Goal: Task Accomplishment & Management: Complete application form

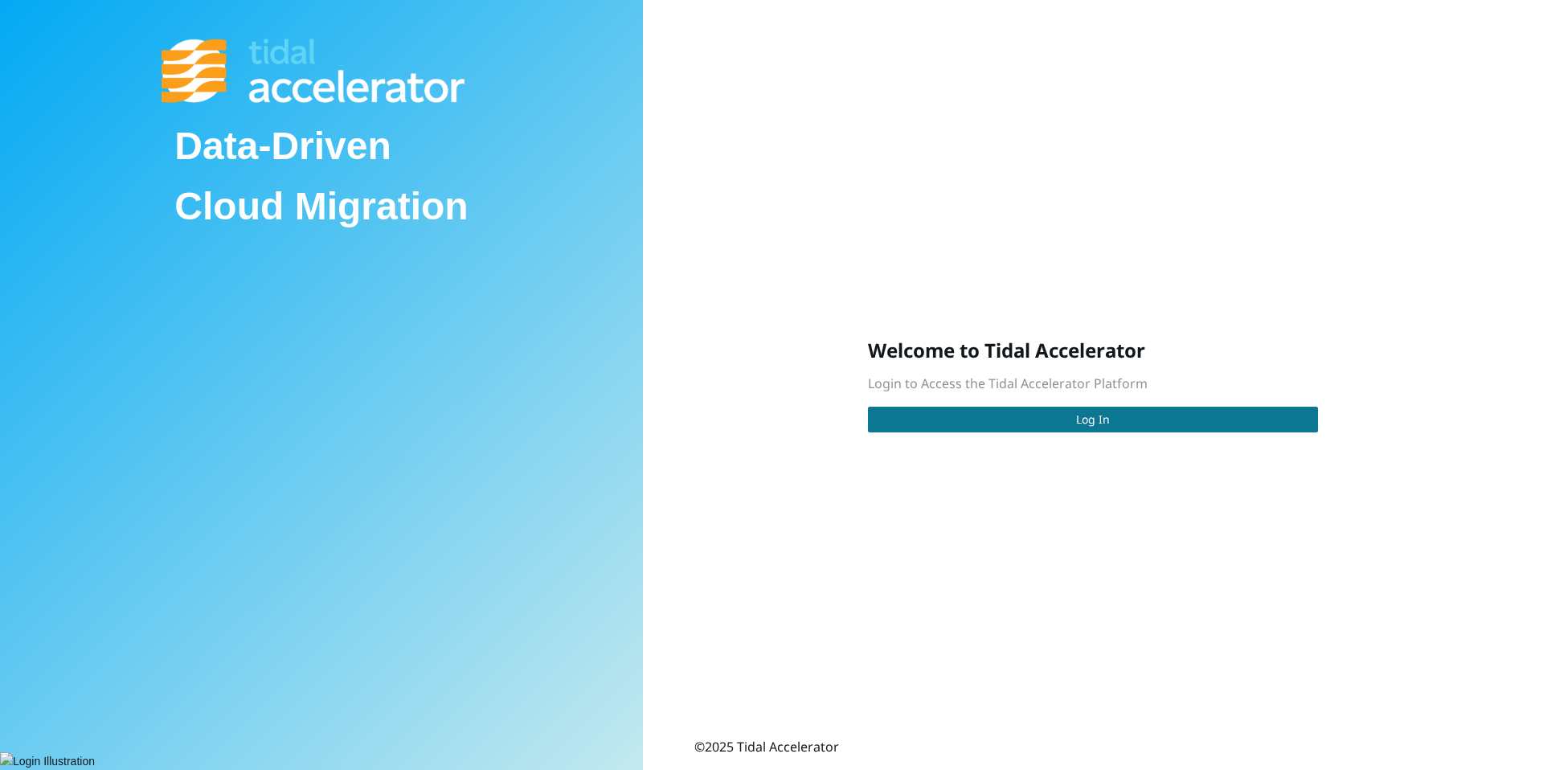
click at [912, 416] on button "Log In" at bounding box center [1093, 420] width 450 height 26
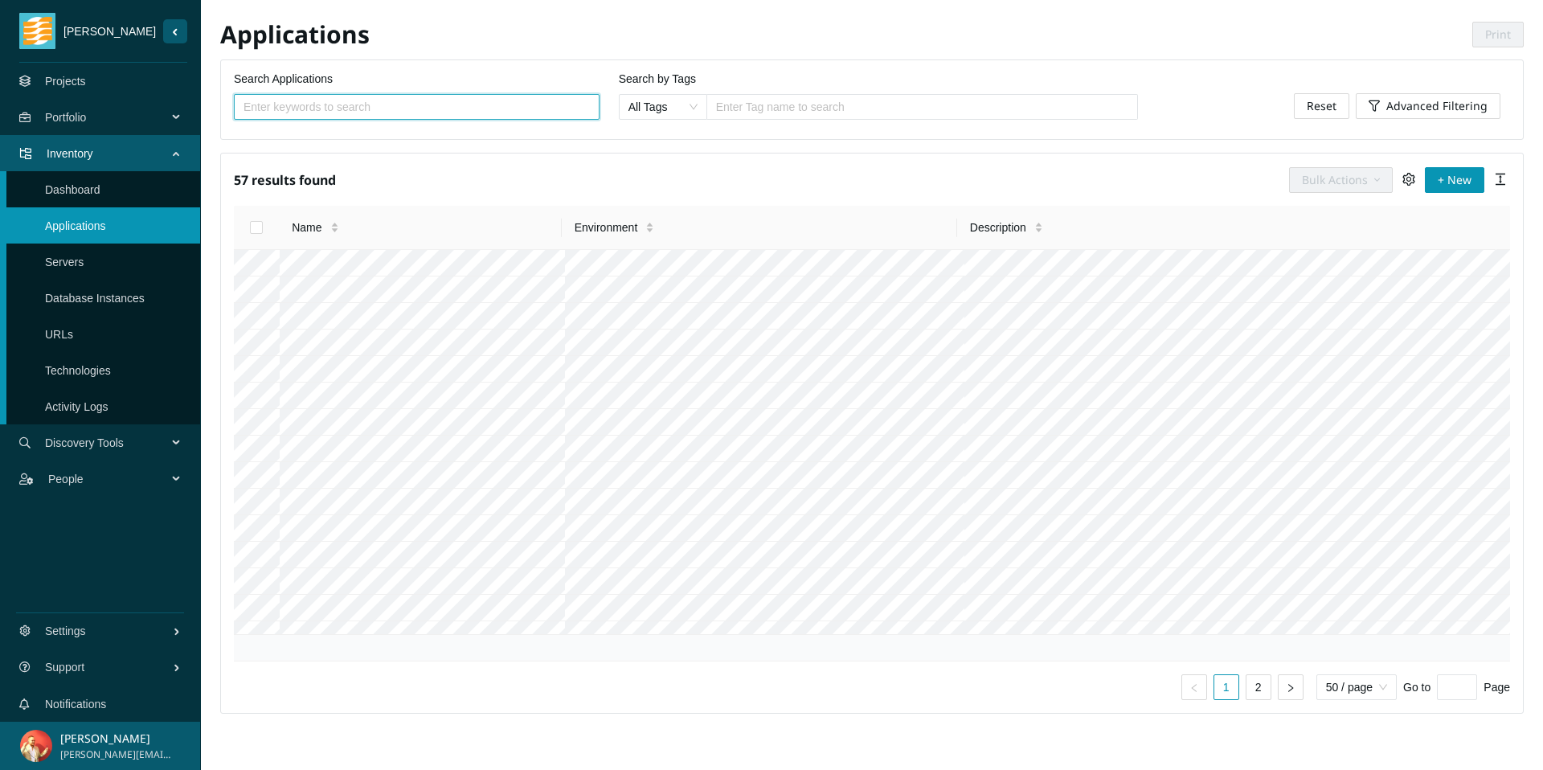
click at [86, 76] on link "Projects" at bounding box center [65, 81] width 41 height 13
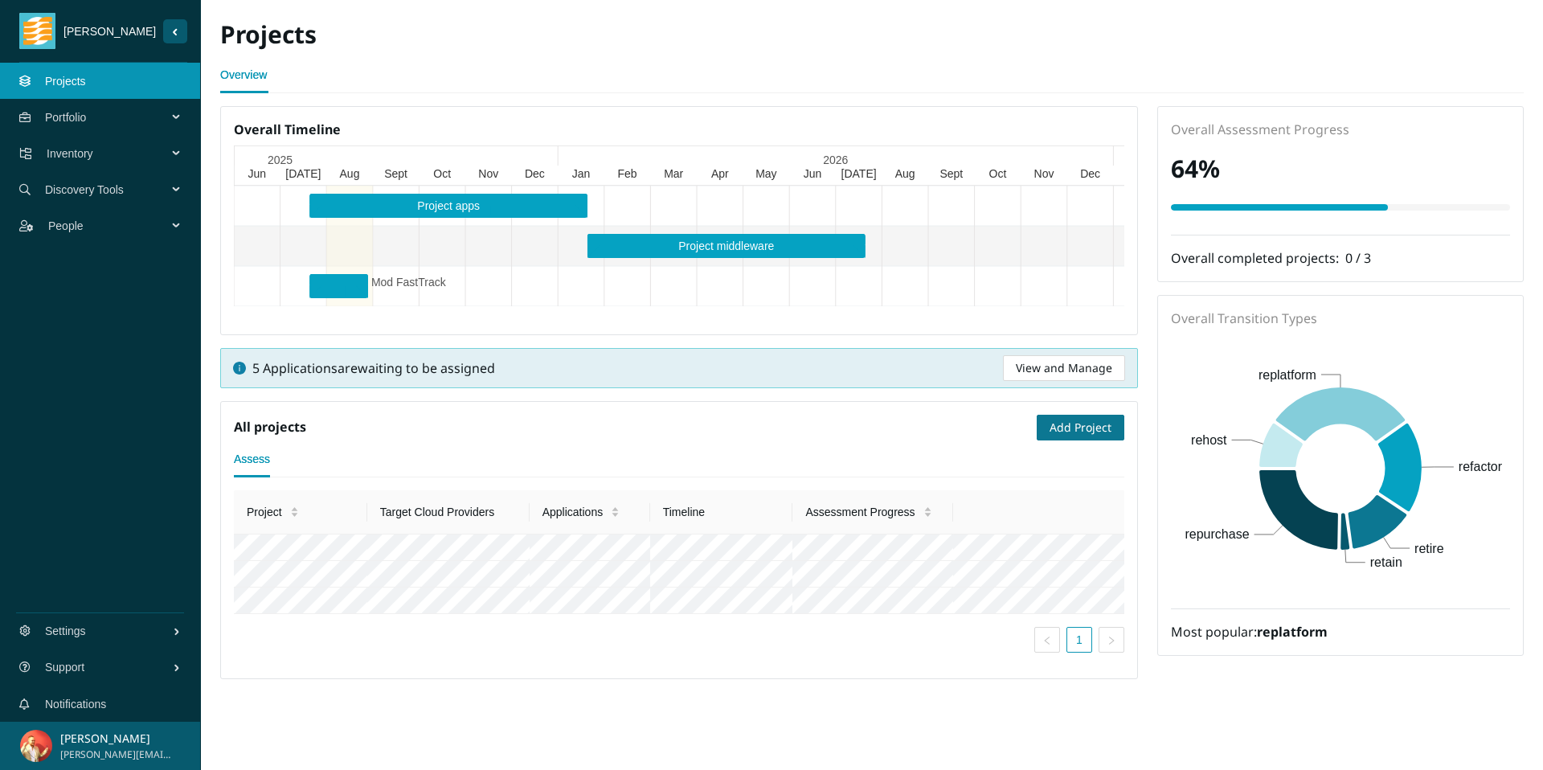
click at [1100, 424] on span "Add Project" at bounding box center [1081, 428] width 62 height 18
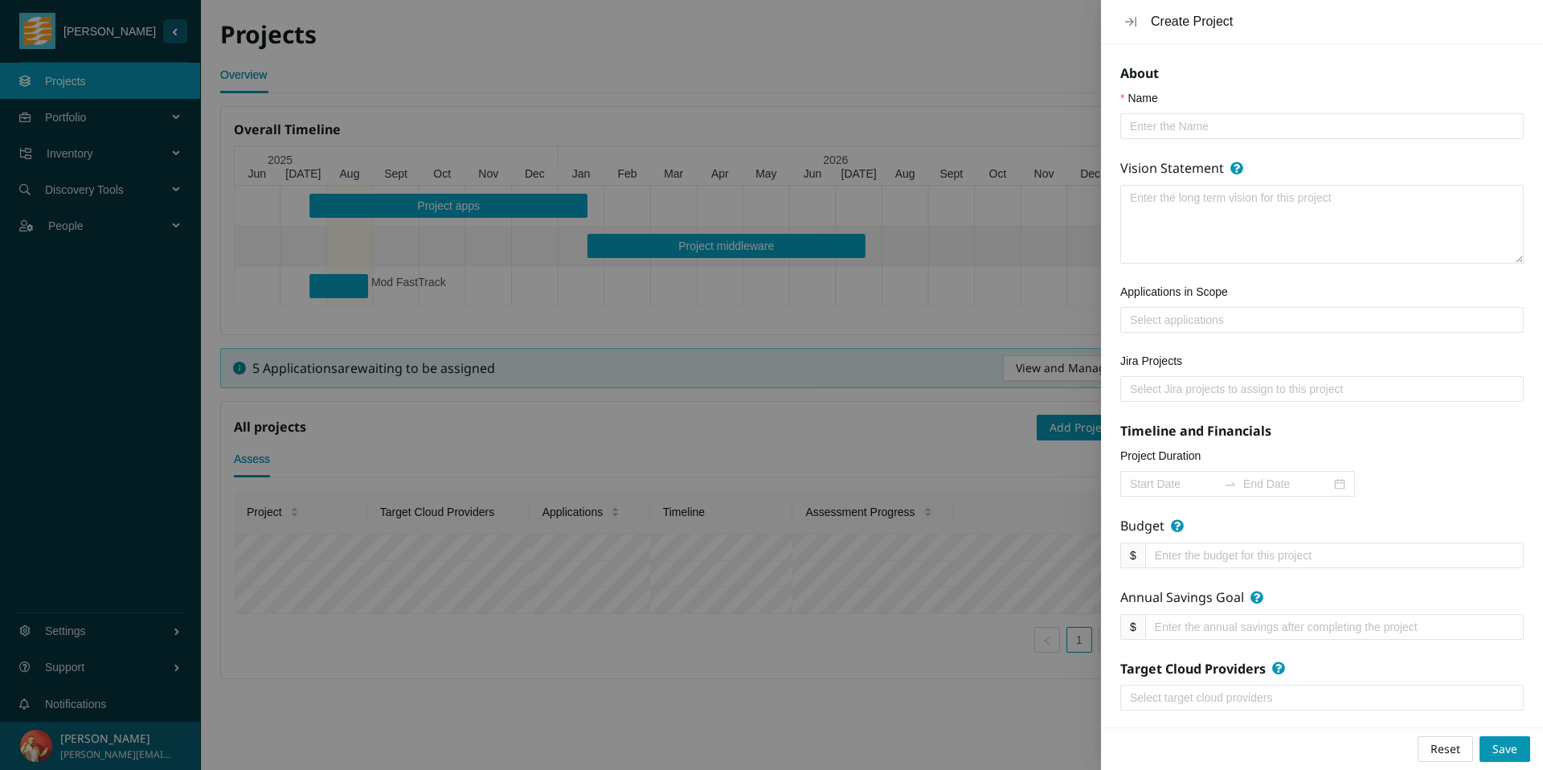
click at [1240, 115] on span at bounding box center [1323, 126] width 404 height 26
click at [1244, 133] on input "Name" at bounding box center [1315, 126] width 371 height 18
type input "MoDa"
click at [1297, 211] on textarea "Vision Statement" at bounding box center [1322, 224] width 402 height 77
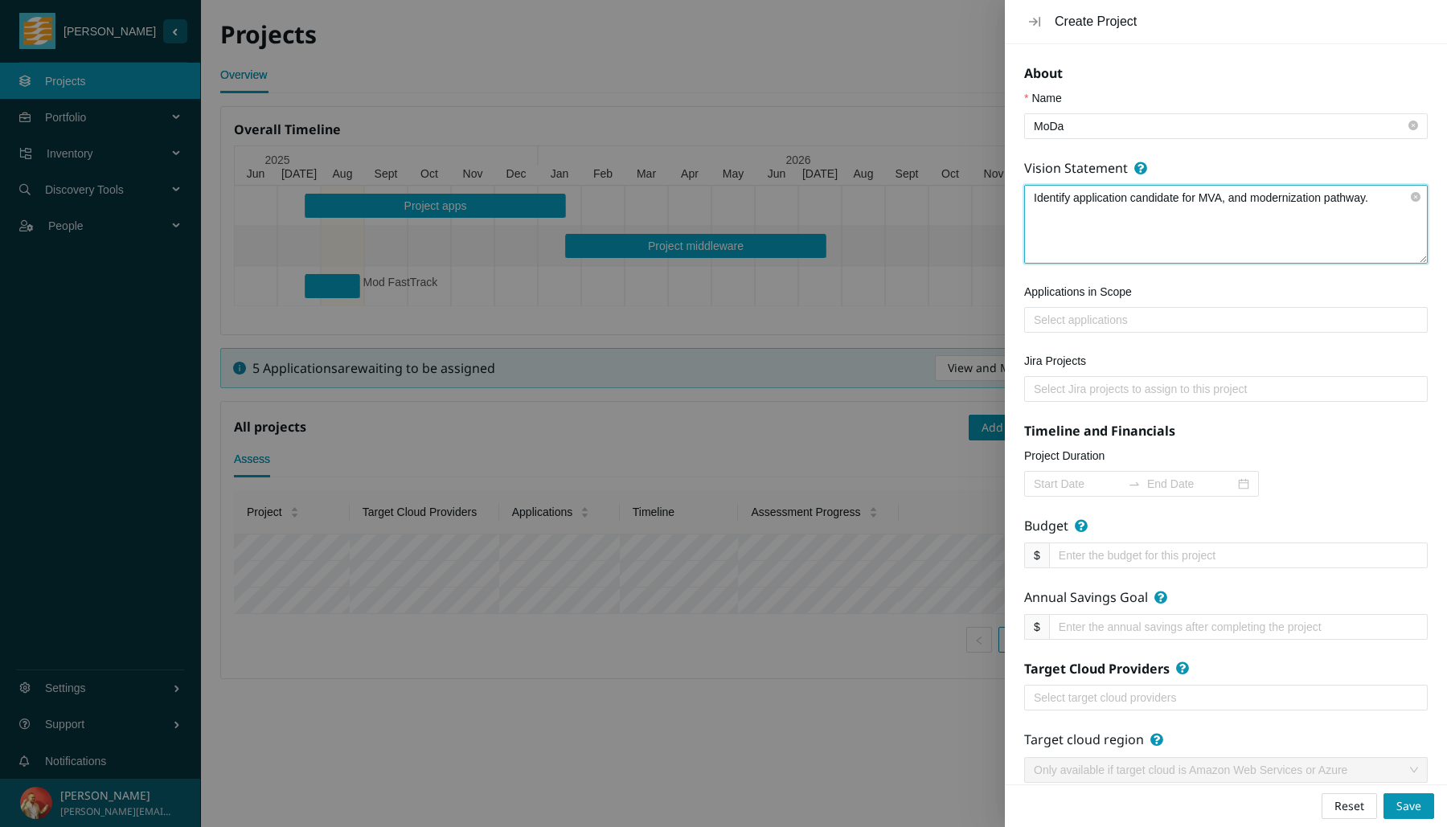
click at [1205, 328] on div at bounding box center [1225, 319] width 395 height 19
type textarea "Identify application candidate for MVA, and modernization pathway."
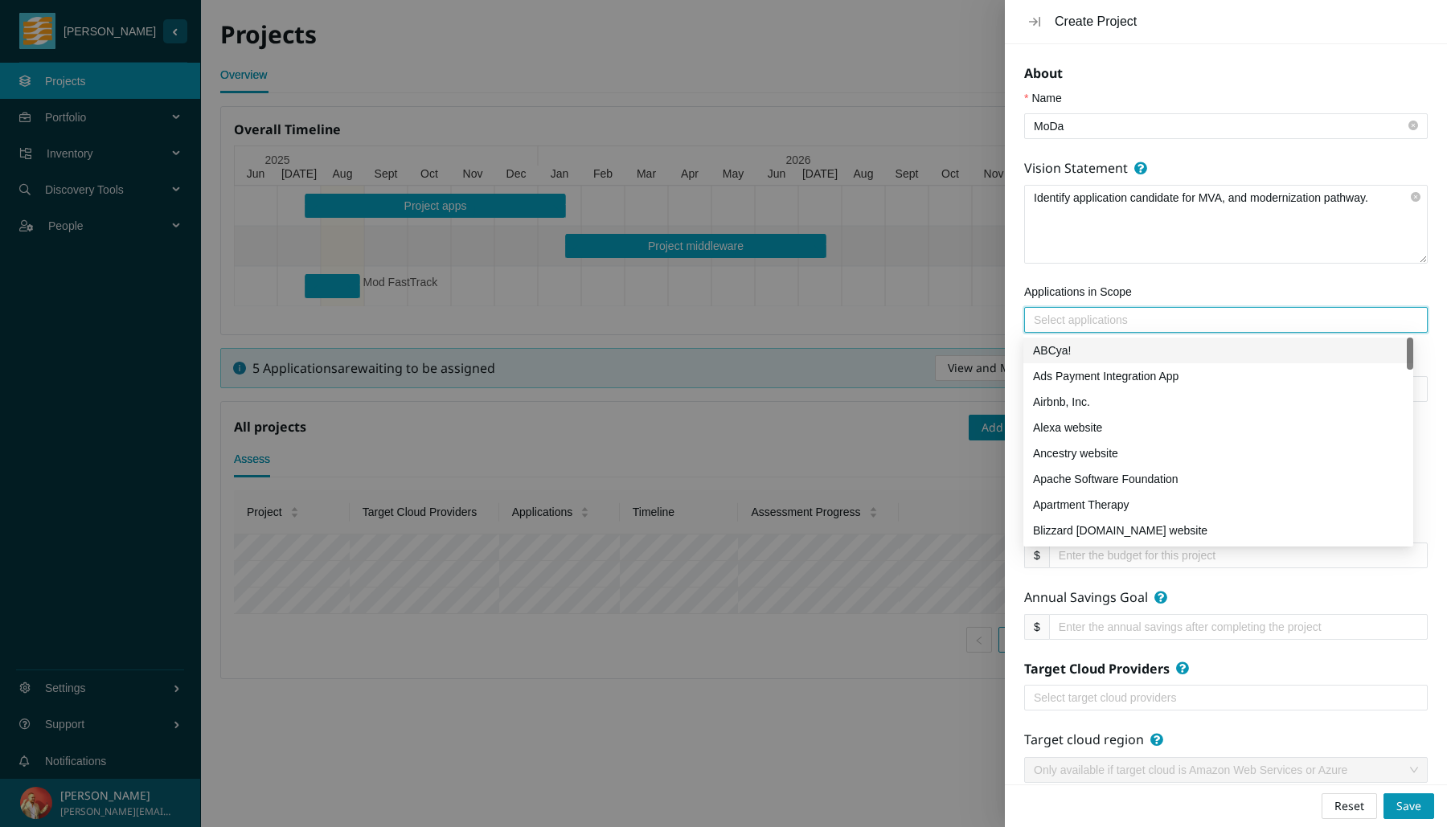
click at [1197, 350] on div "ABCya!" at bounding box center [1218, 351] width 371 height 18
click at [1199, 379] on div "Ads Payment Integration App" at bounding box center [1218, 376] width 371 height 18
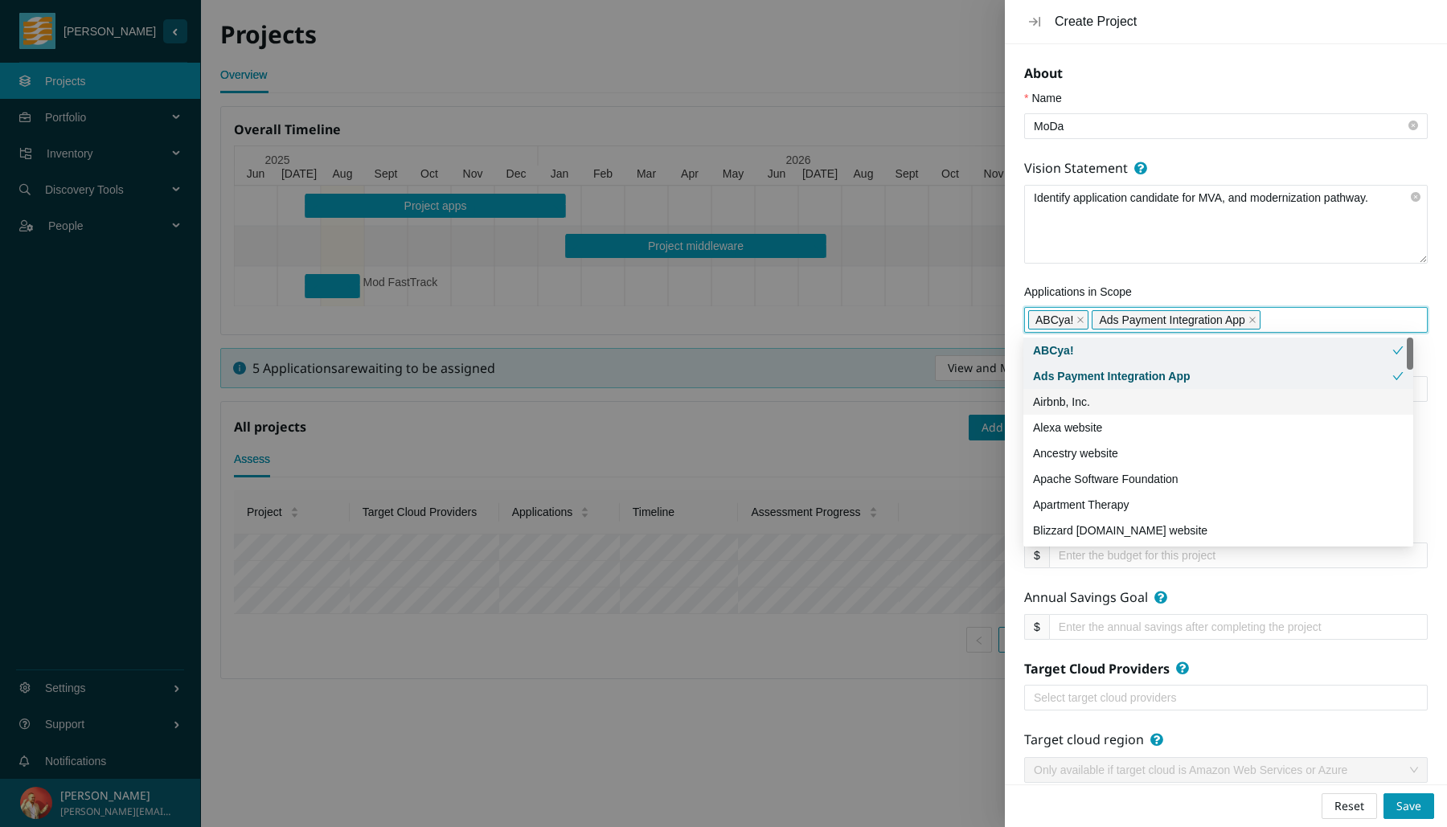
click at [1269, 398] on div "Airbnb, Inc." at bounding box center [1218, 402] width 371 height 18
click at [1367, 289] on div "Applications in Scope" at bounding box center [1226, 295] width 404 height 24
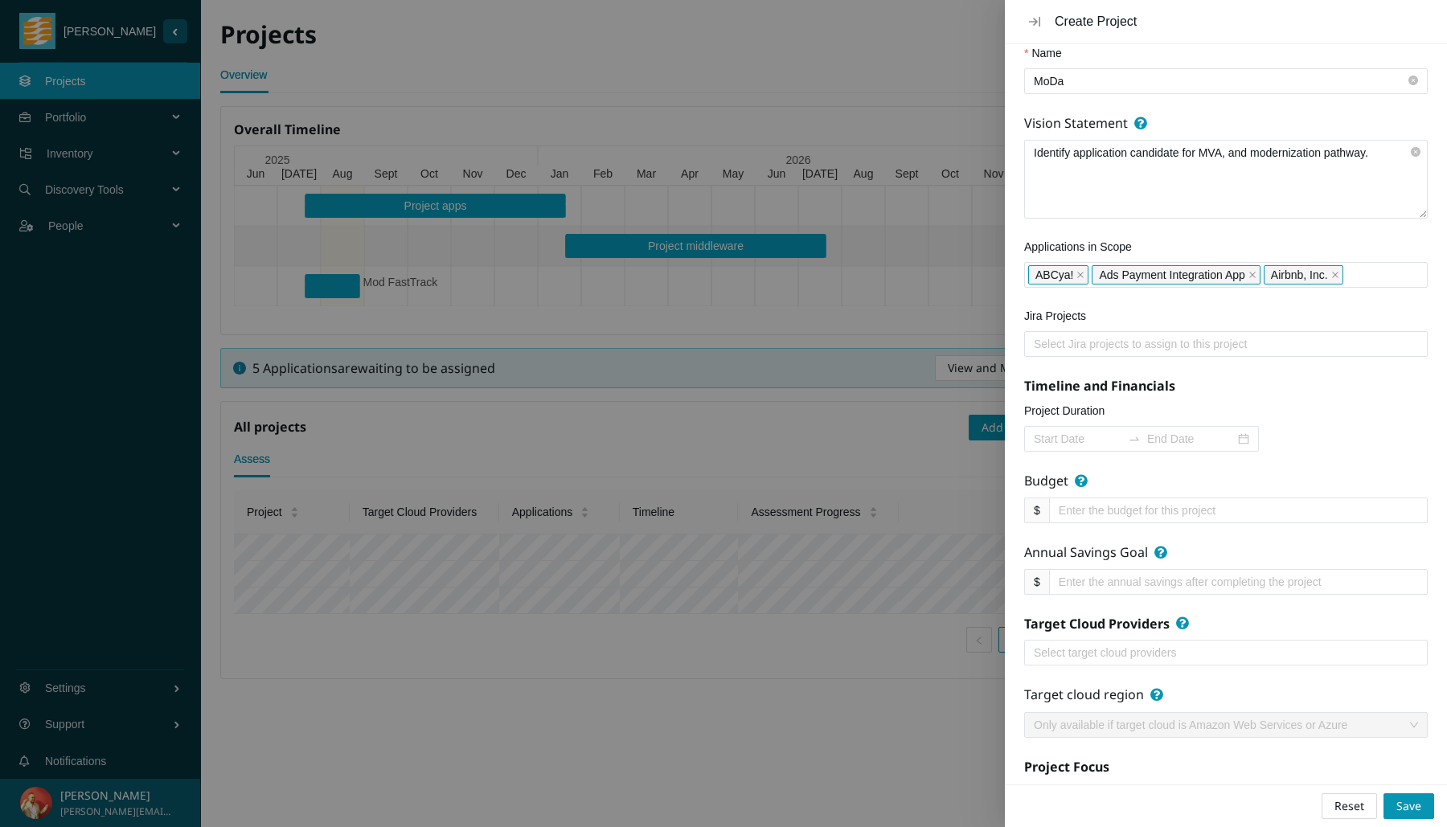
scroll to position [57, 0]
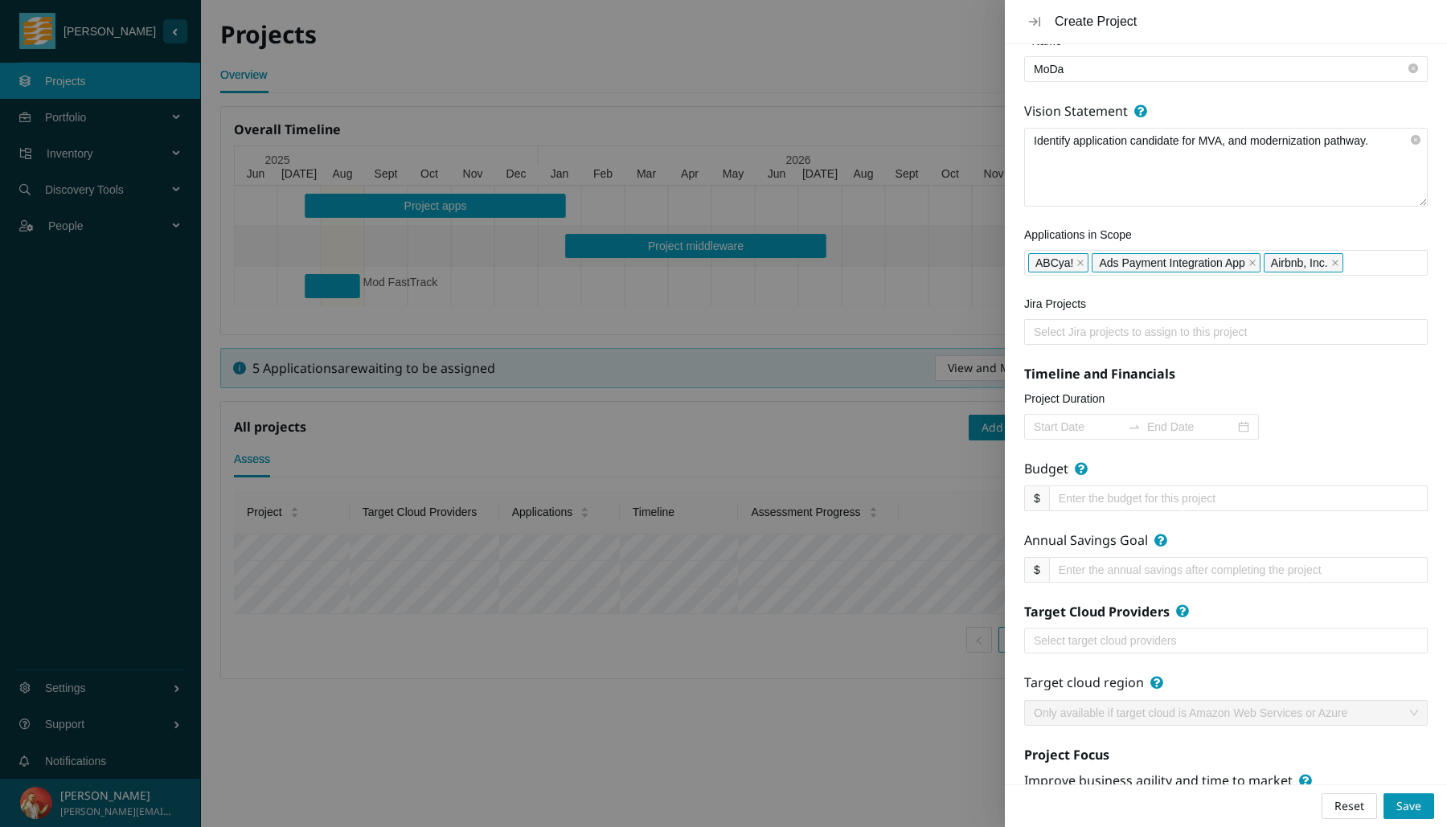
click at [1389, 260] on div "ABCya! Ads Payment Integration App Airbnb, Inc." at bounding box center [1225, 263] width 395 height 23
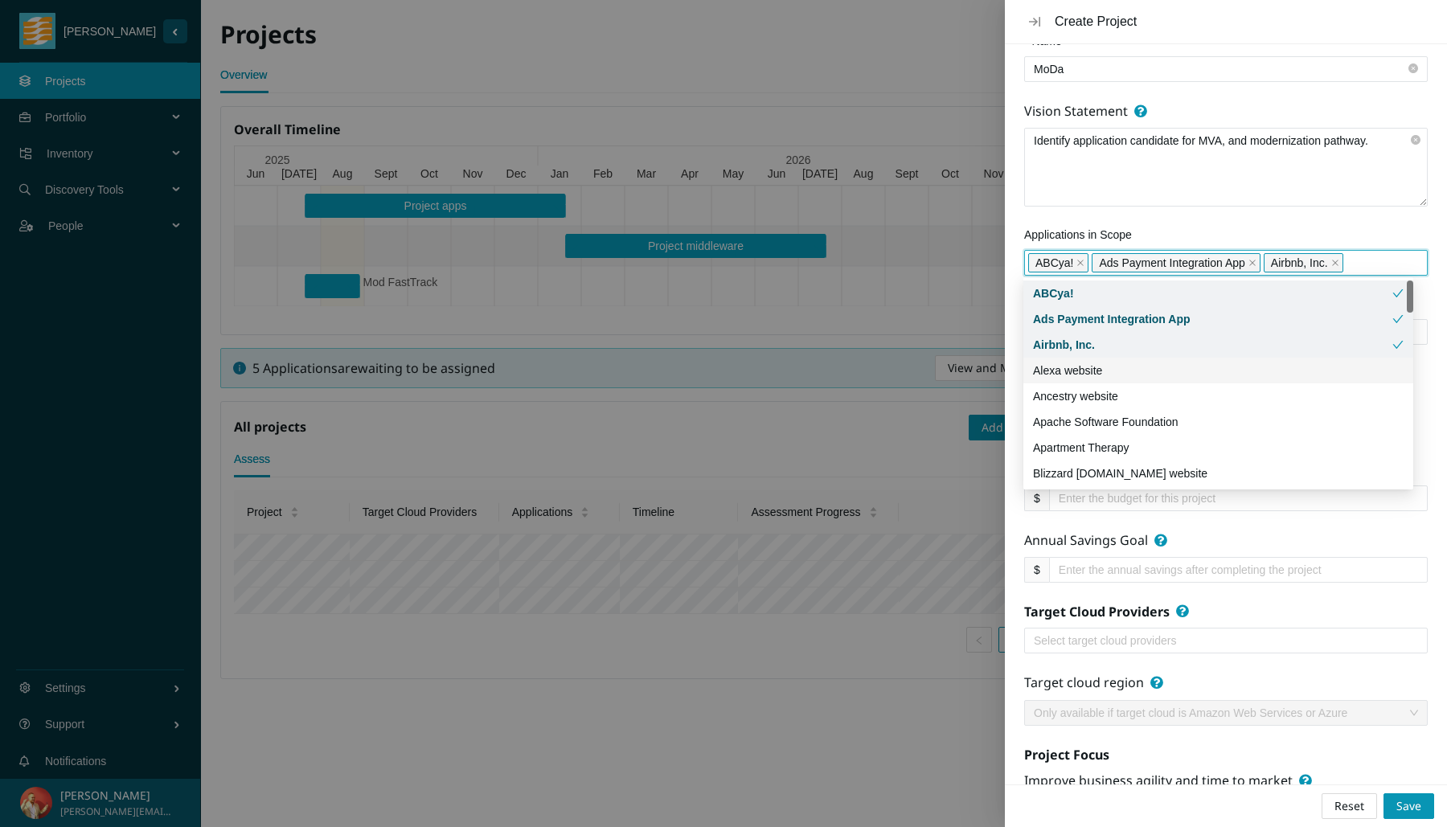
click at [1261, 365] on div "Alexa website" at bounding box center [1218, 371] width 371 height 18
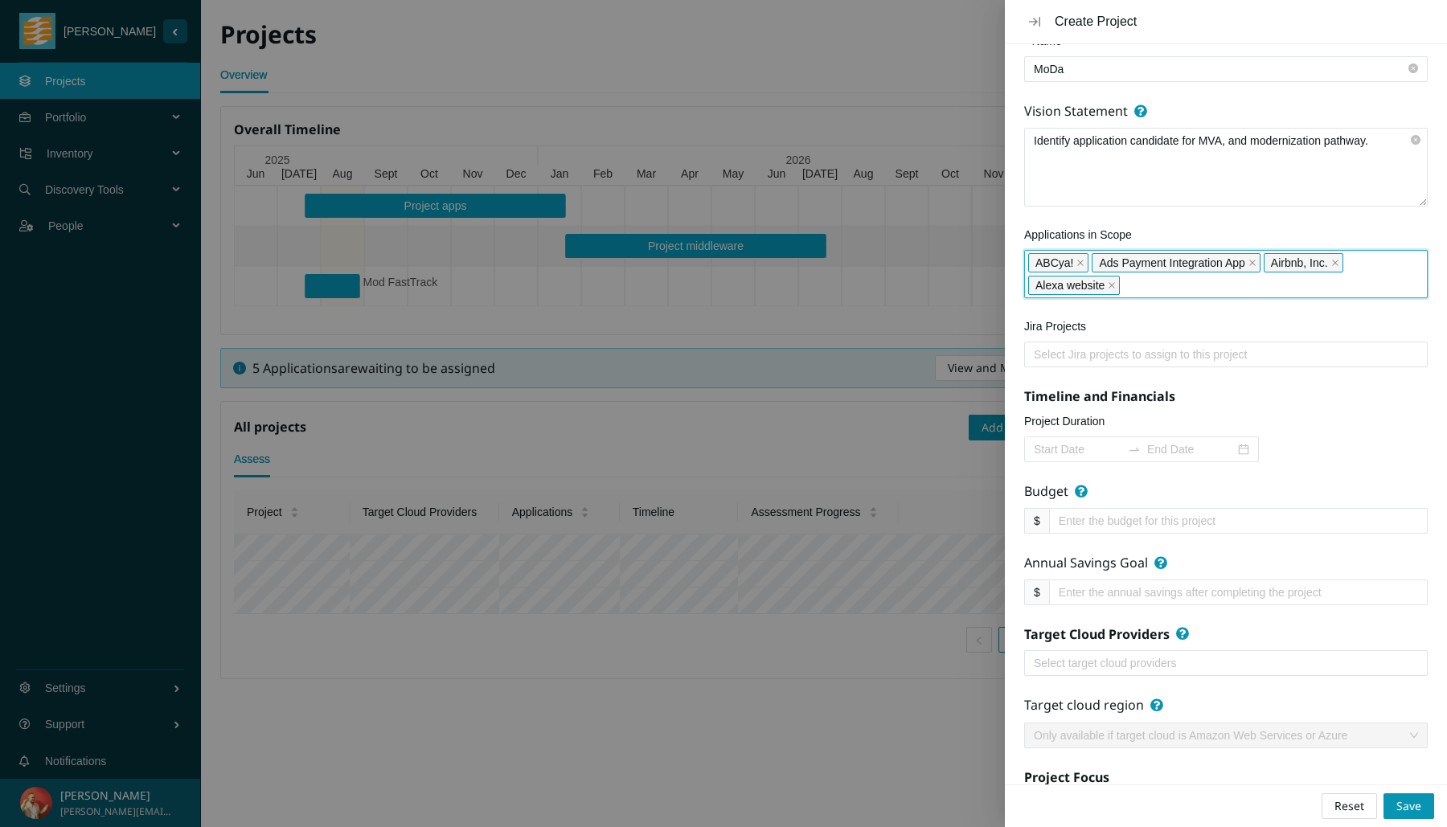
click at [1360, 277] on div "ABCya! Ads Payment Integration App Airbnb, Inc. Alexa website" at bounding box center [1225, 274] width 395 height 45
click at [1361, 278] on div "ABCya! Ads Payment Integration App Airbnb, Inc. Alexa website" at bounding box center [1225, 274] width 395 height 45
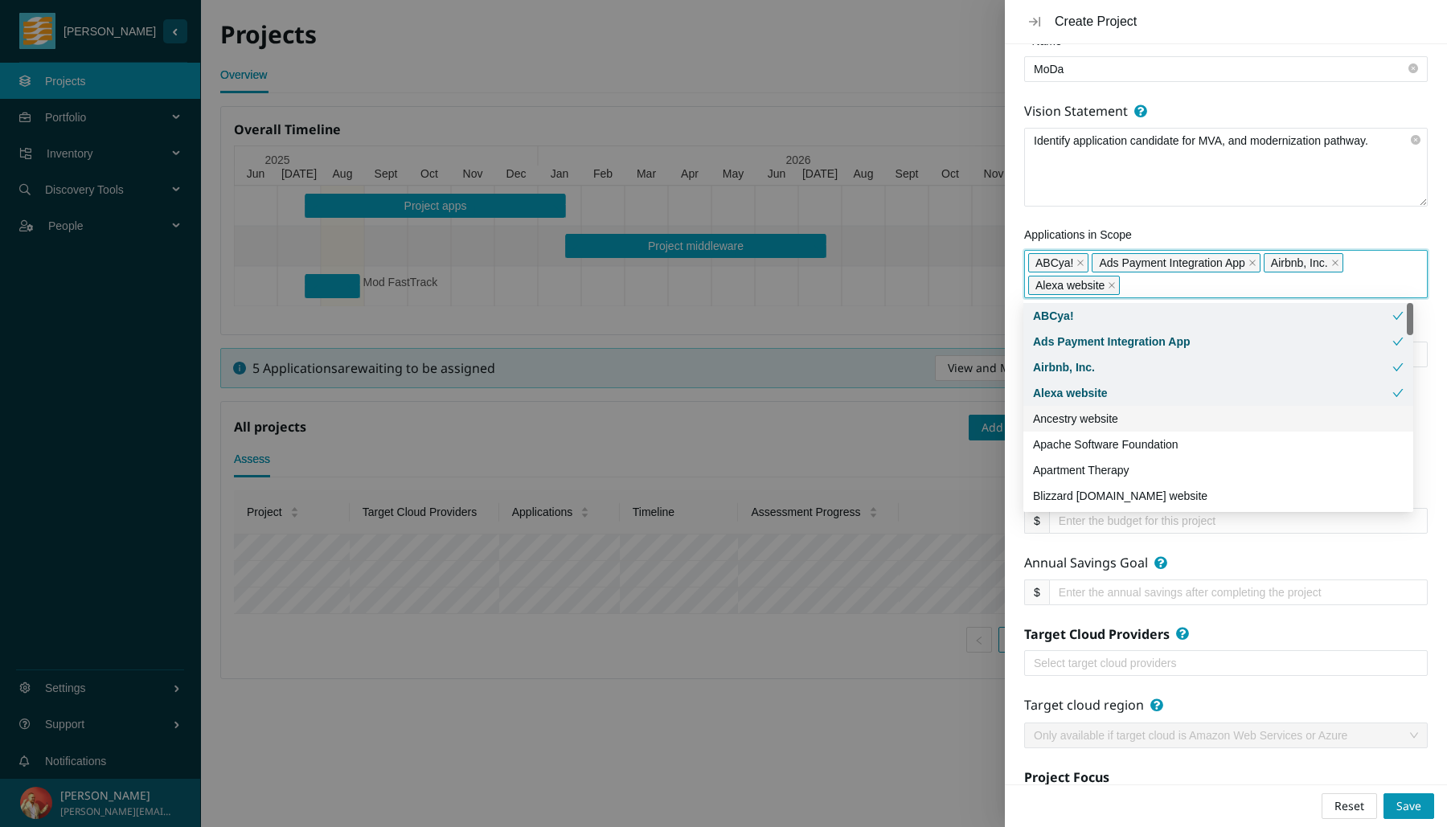
click at [1299, 416] on div "Ancestry website" at bounding box center [1218, 419] width 371 height 18
click at [1332, 539] on form "About Name MoDa Vision Statement Identify application candidate for MVA, and mo…" at bounding box center [1226, 497] width 404 height 982
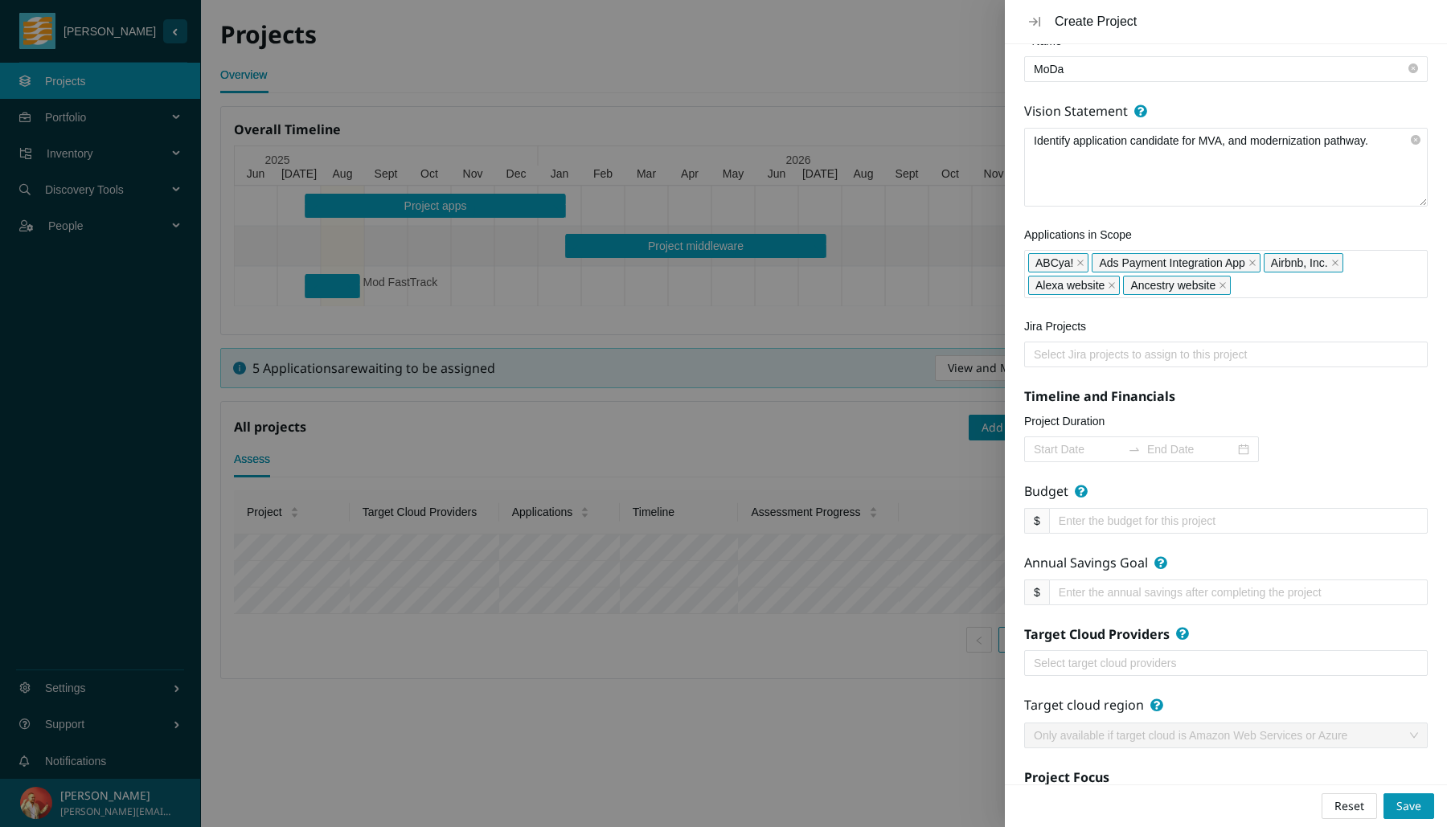
click at [1091, 449] on input "Project Duration" at bounding box center [1078, 450] width 88 height 18
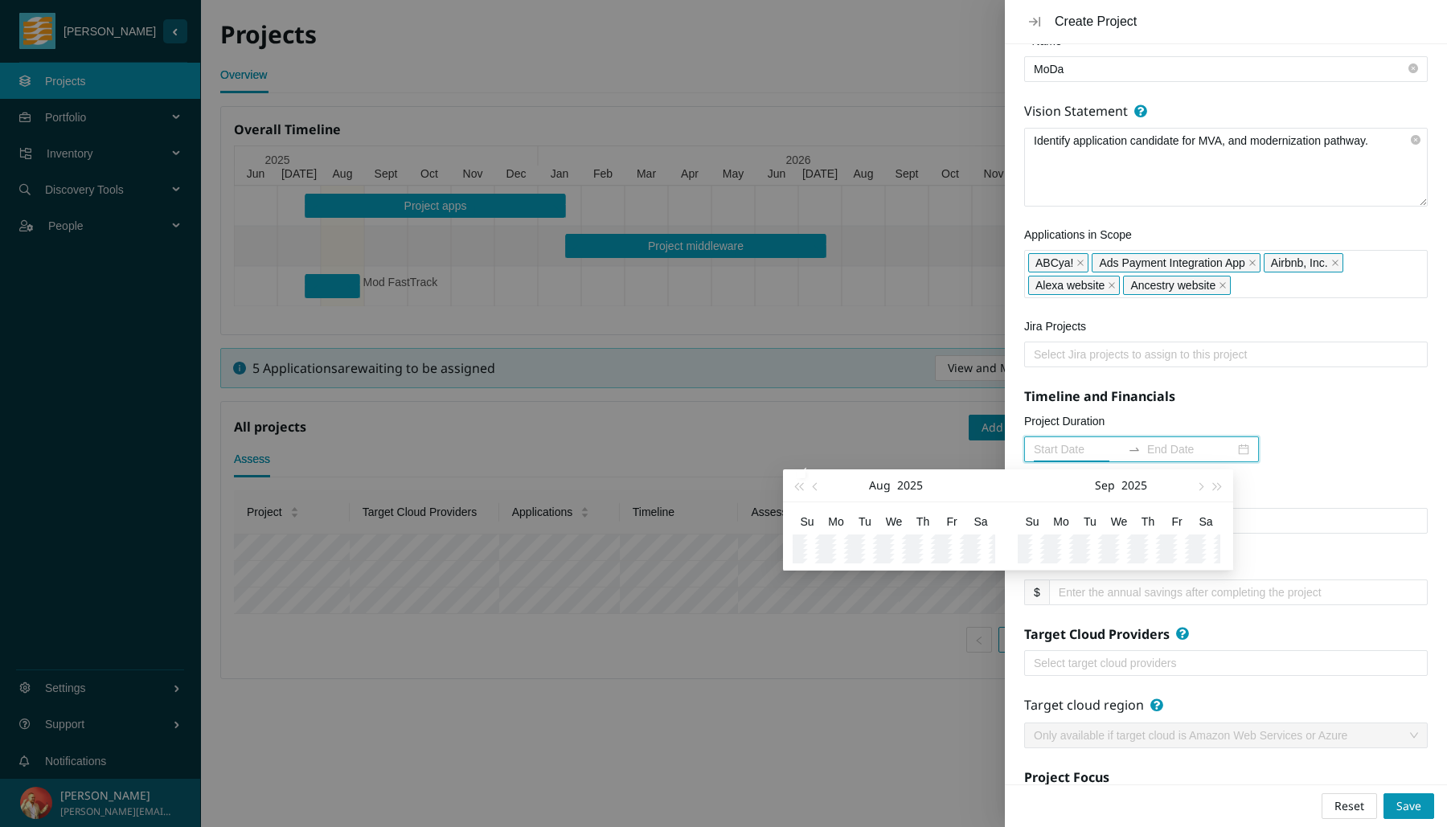
type input "2025-07-30"
type input "2025-08-18"
type input "2025-08-20"
type input "2025-08-31"
type input "2025-09-26"
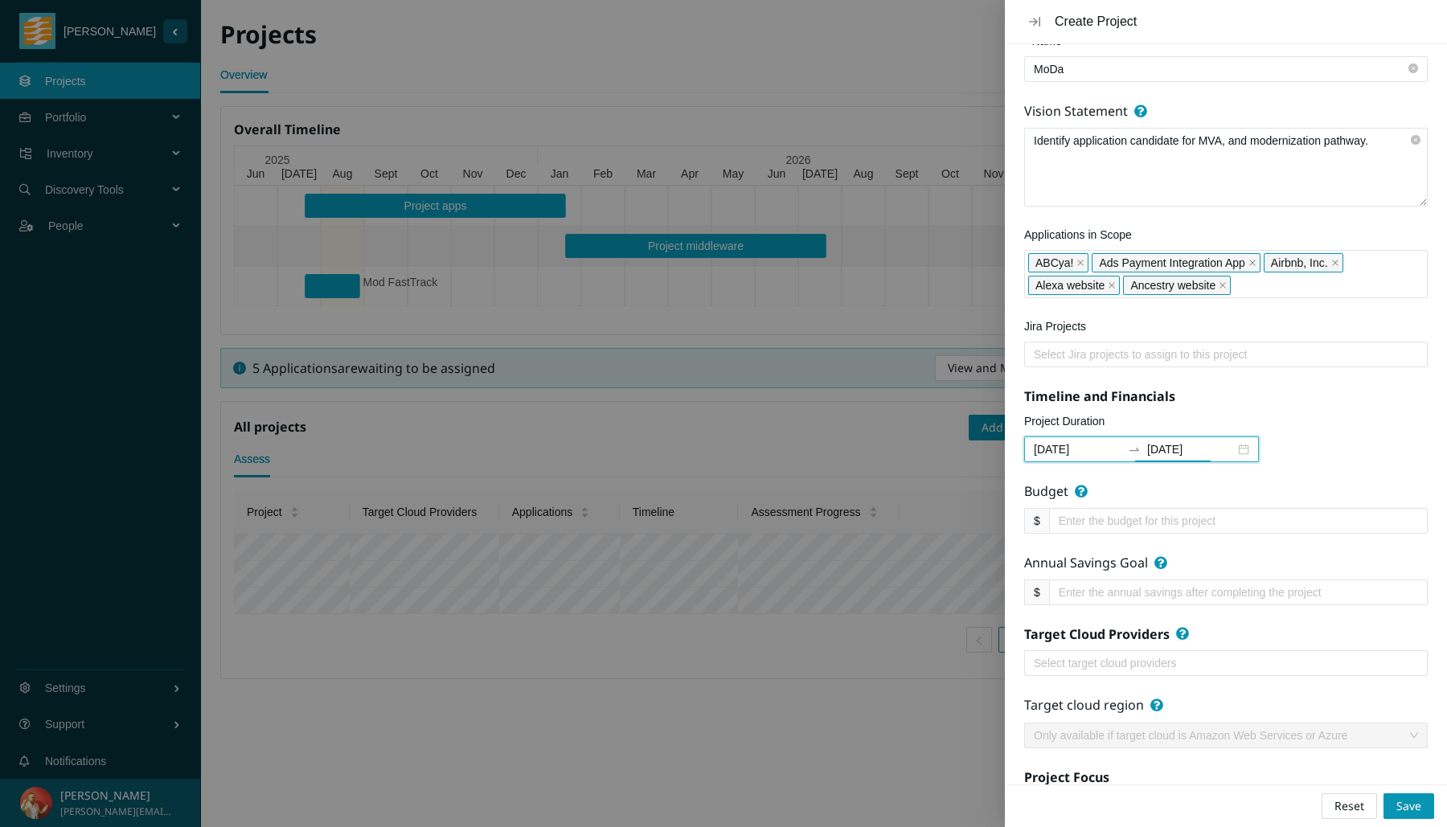
click at [1339, 451] on div "2025-08-18 2025-09-26" at bounding box center [1226, 449] width 404 height 26
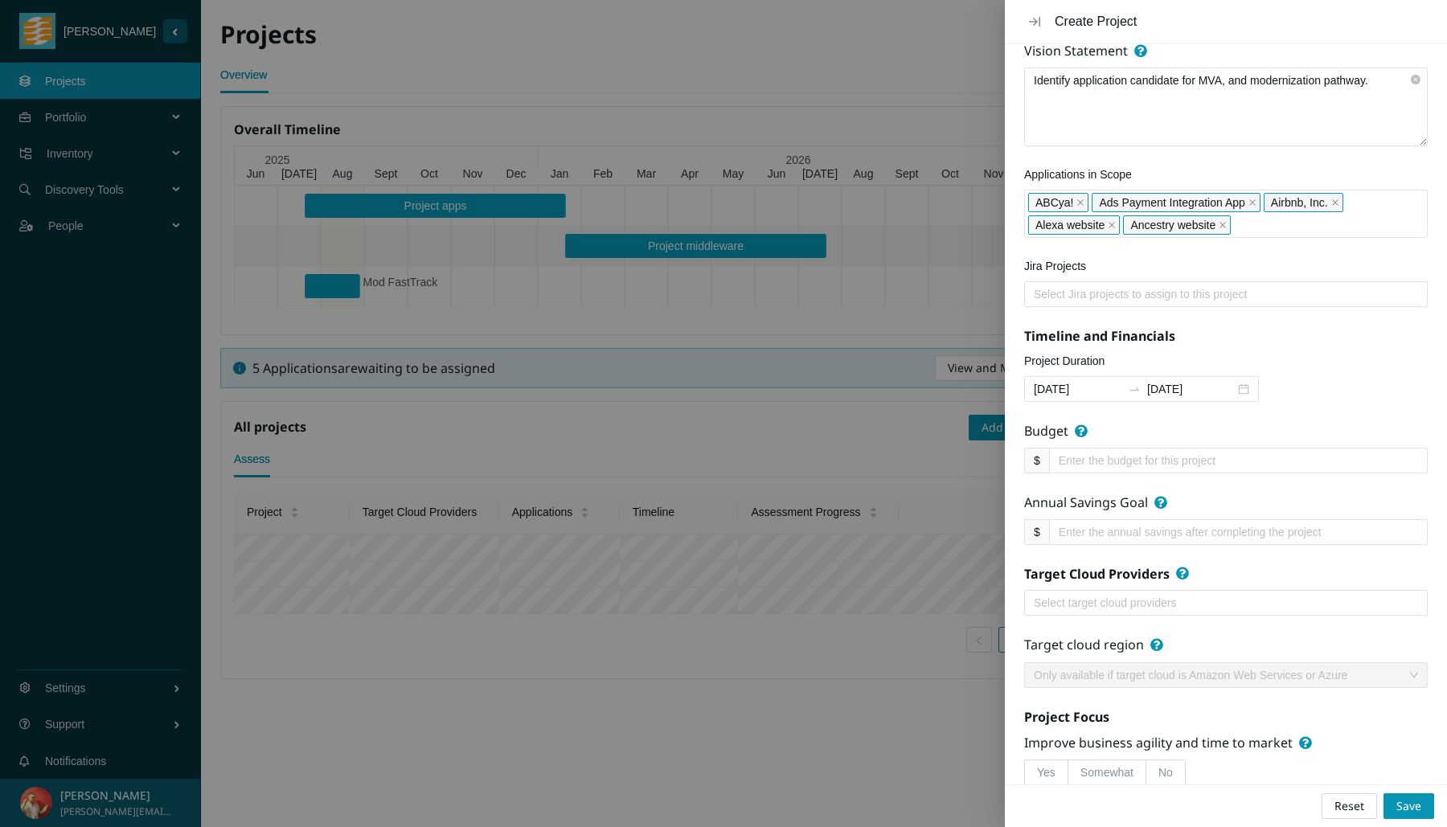
scroll to position [170, 0]
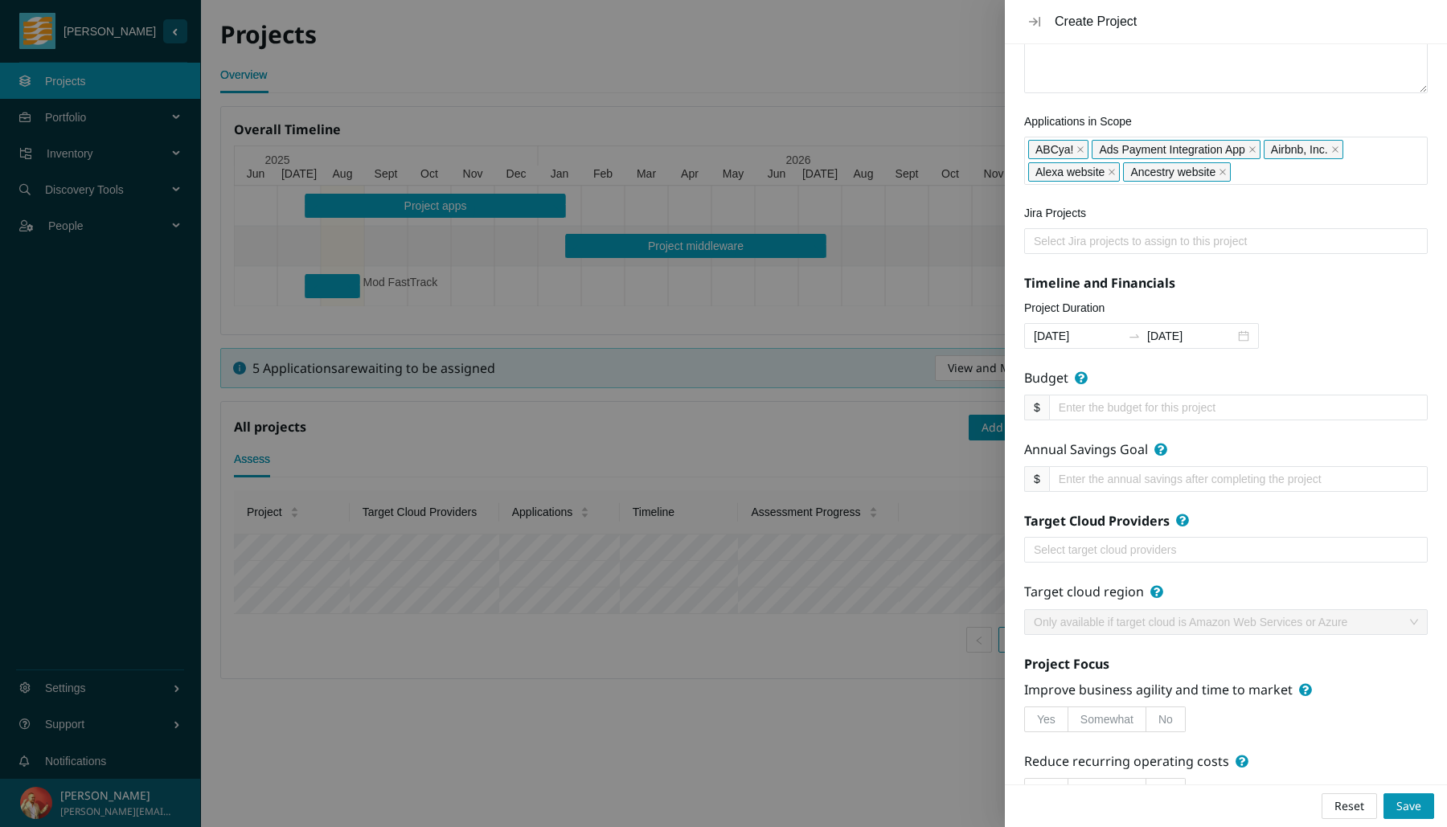
click at [1249, 410] on input "Budget" at bounding box center [1232, 408] width 346 height 18
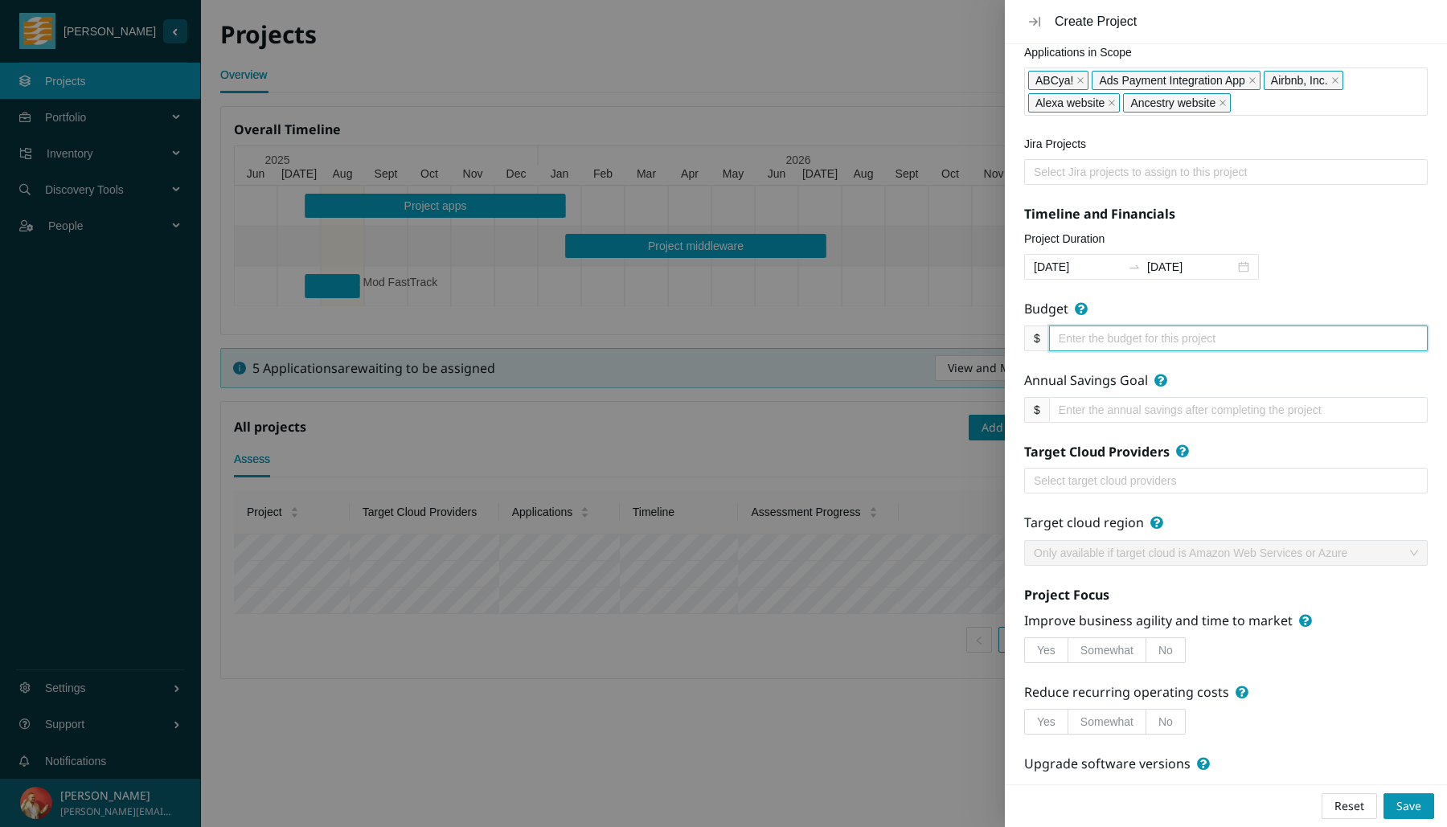
scroll to position [285, 0]
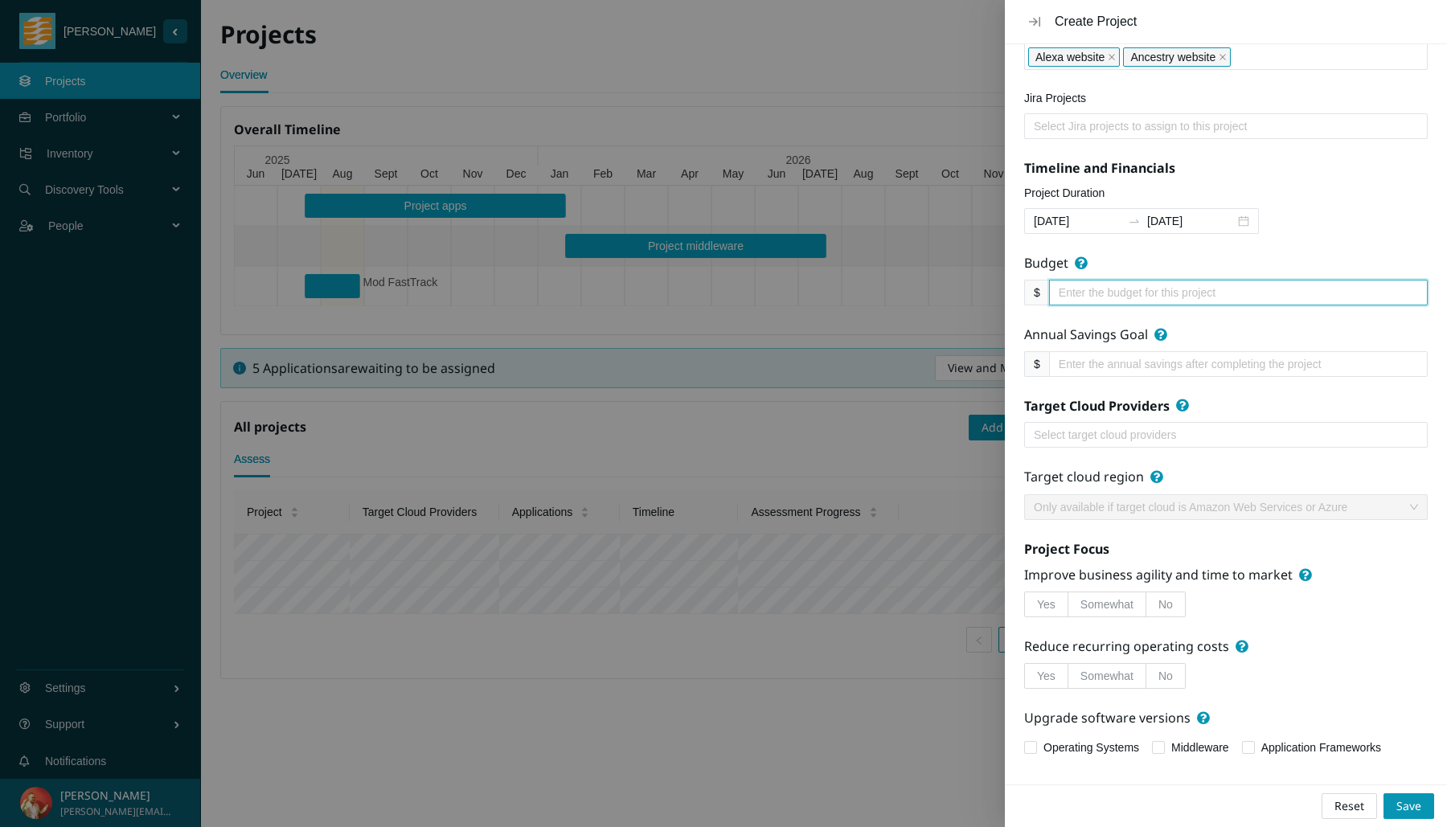
click at [1222, 431] on div at bounding box center [1225, 434] width 395 height 19
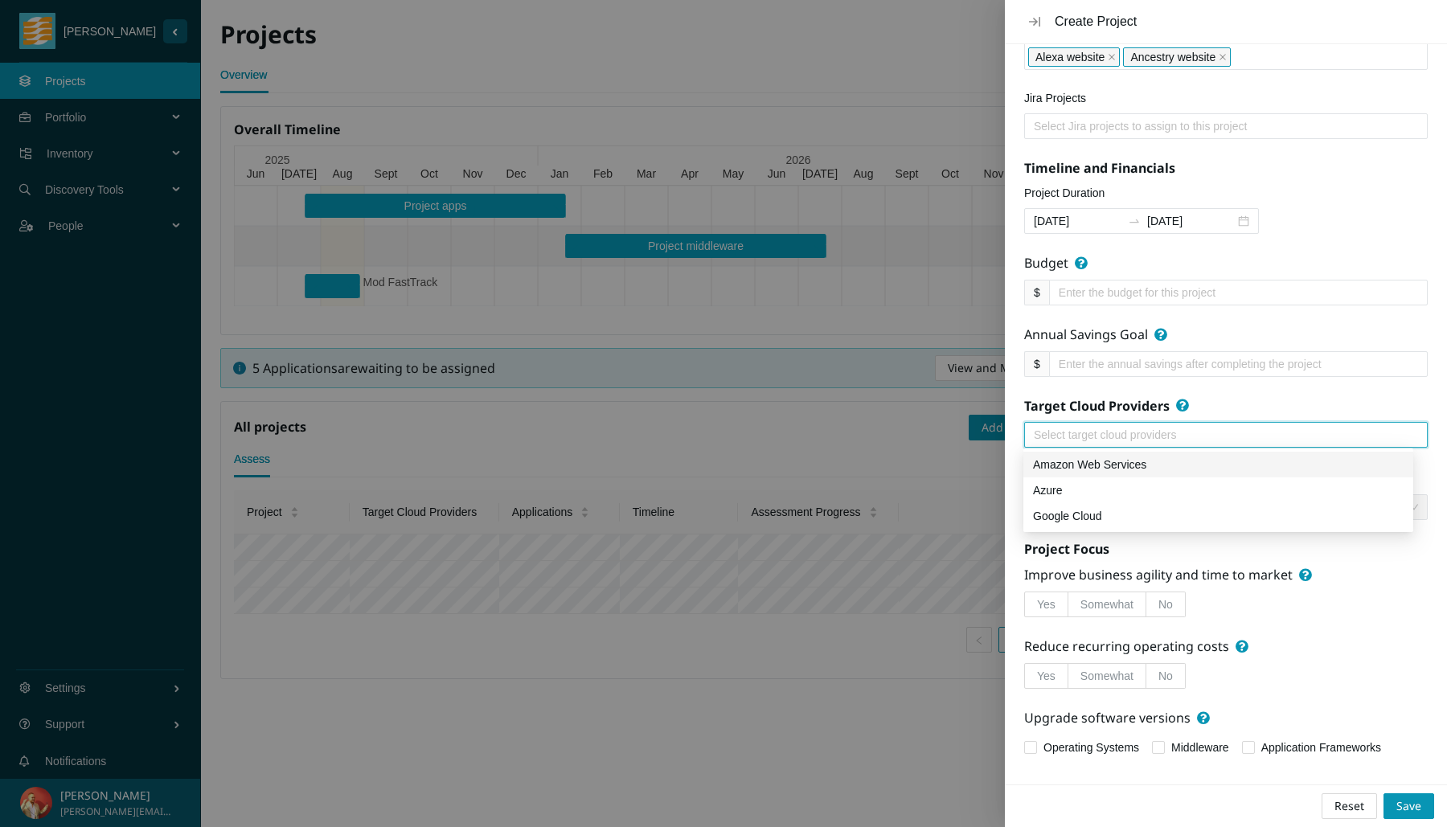
click at [1221, 461] on div "Amazon Web Services" at bounding box center [1218, 465] width 371 height 18
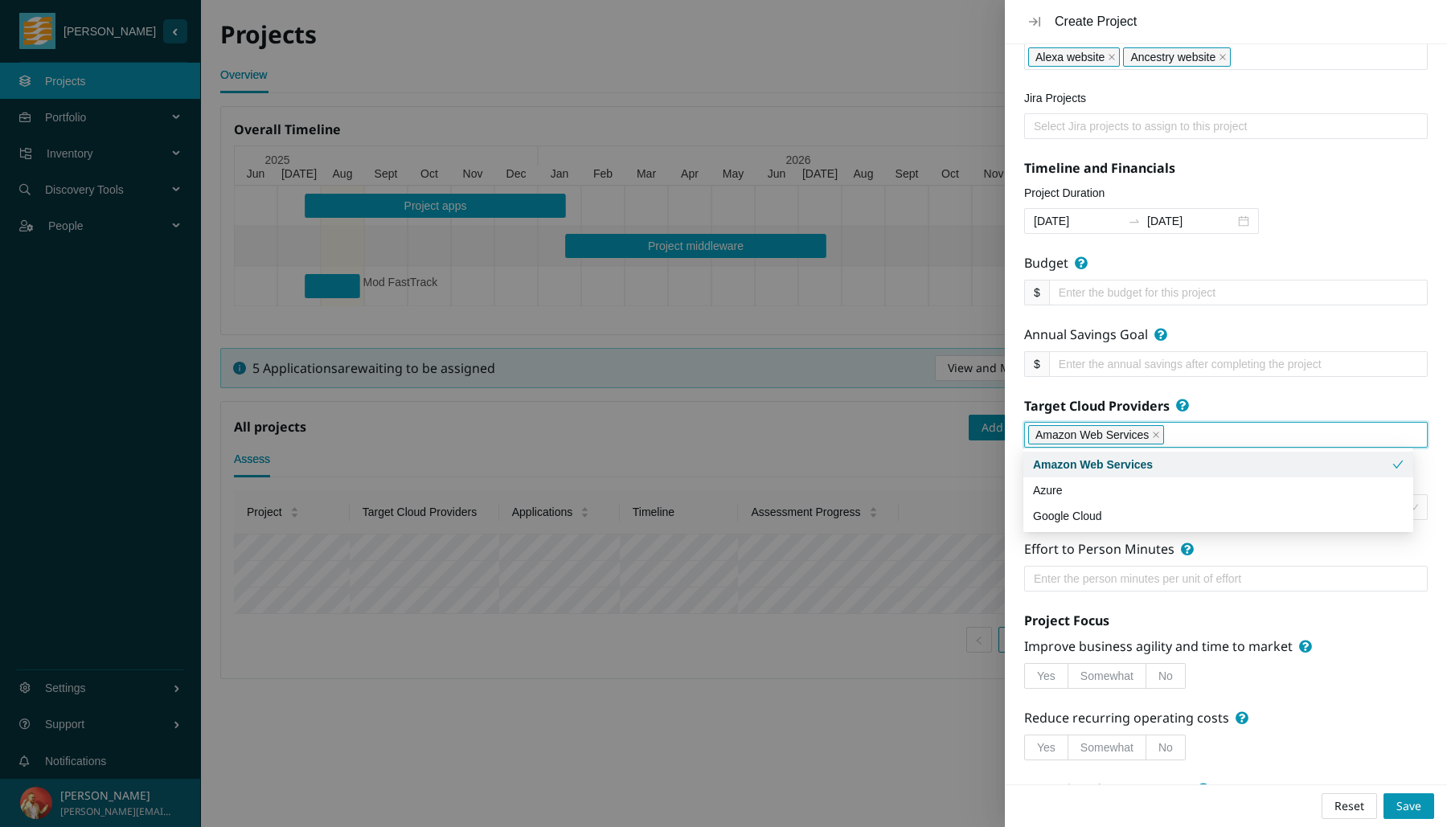
click at [1280, 385] on form "About Name MoDa Vision Statement Identify application candidate for MVA, and mo…" at bounding box center [1226, 305] width 404 height 1054
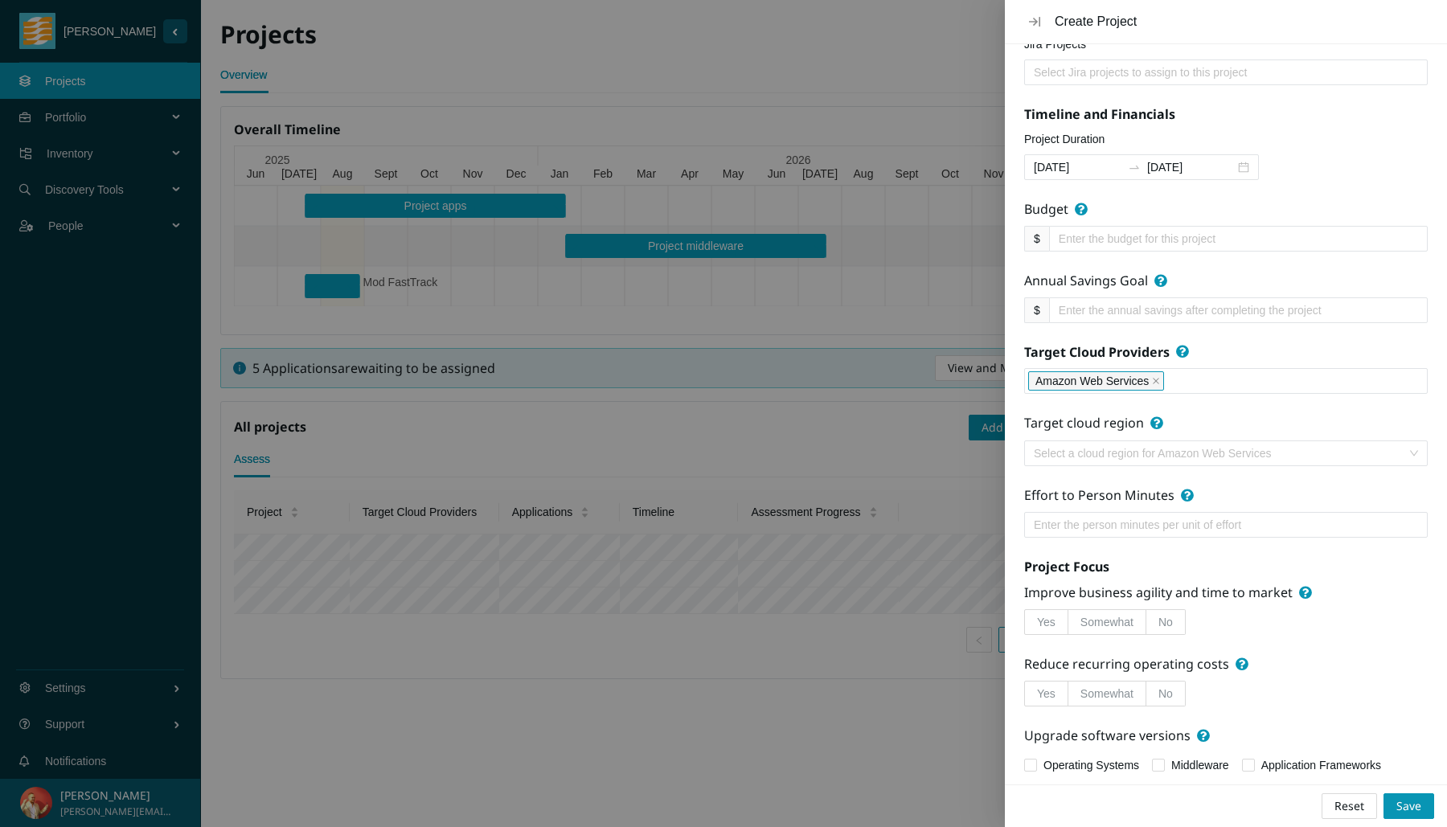
scroll to position [370, 0]
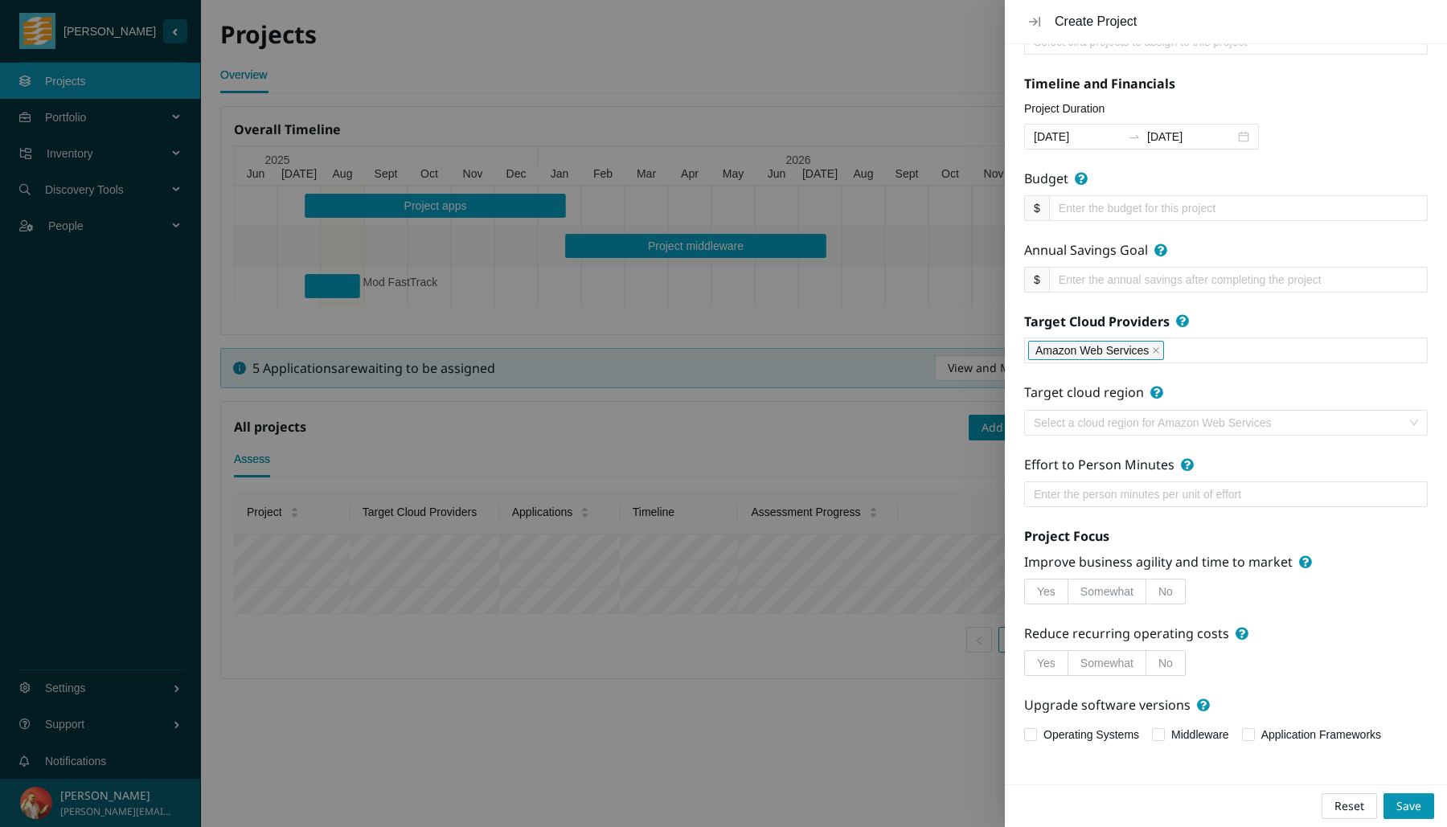
click at [1242, 424] on input "search" at bounding box center [1220, 423] width 373 height 24
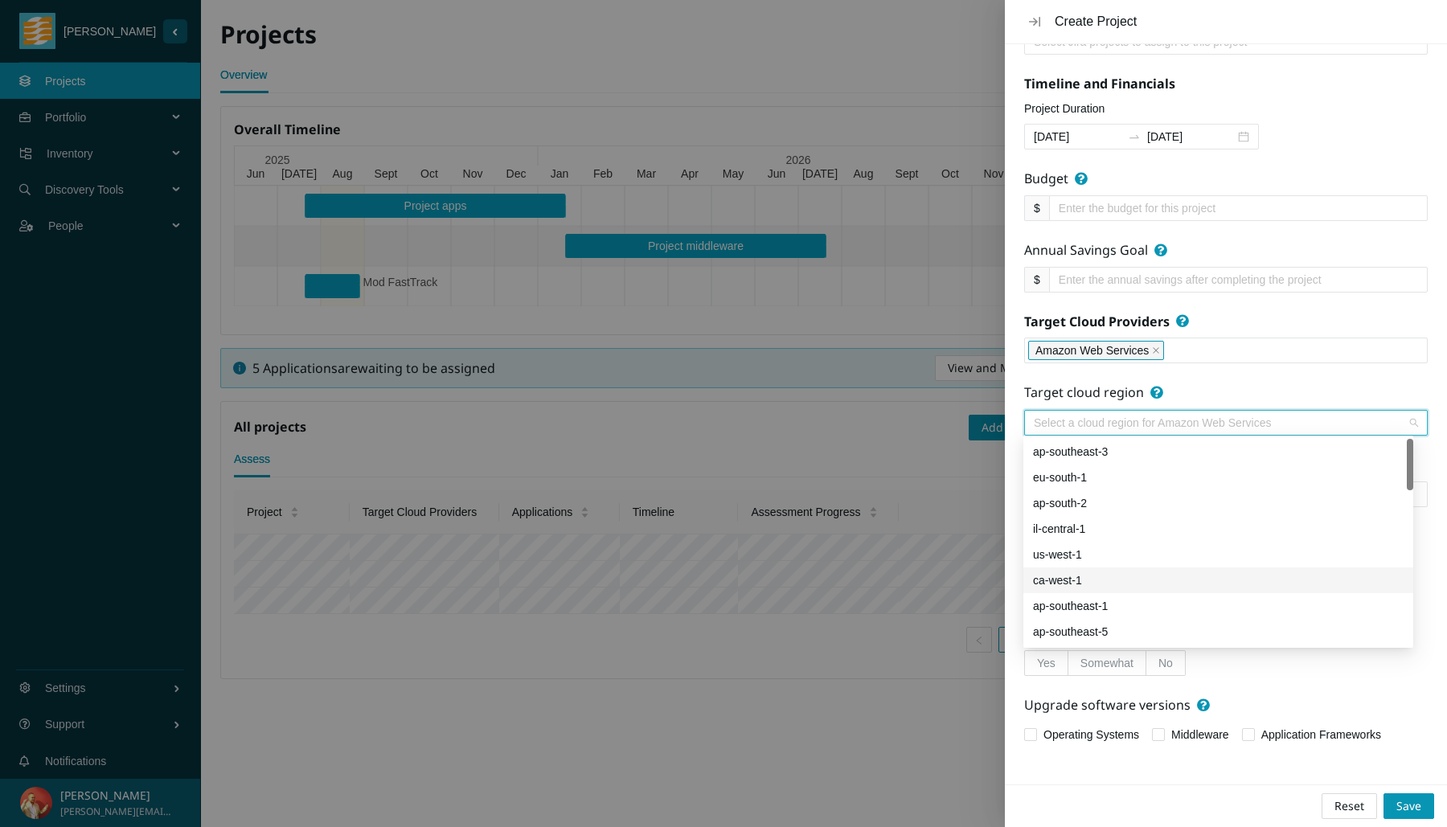
click at [1218, 581] on div "ca-west-1" at bounding box center [1218, 581] width 371 height 18
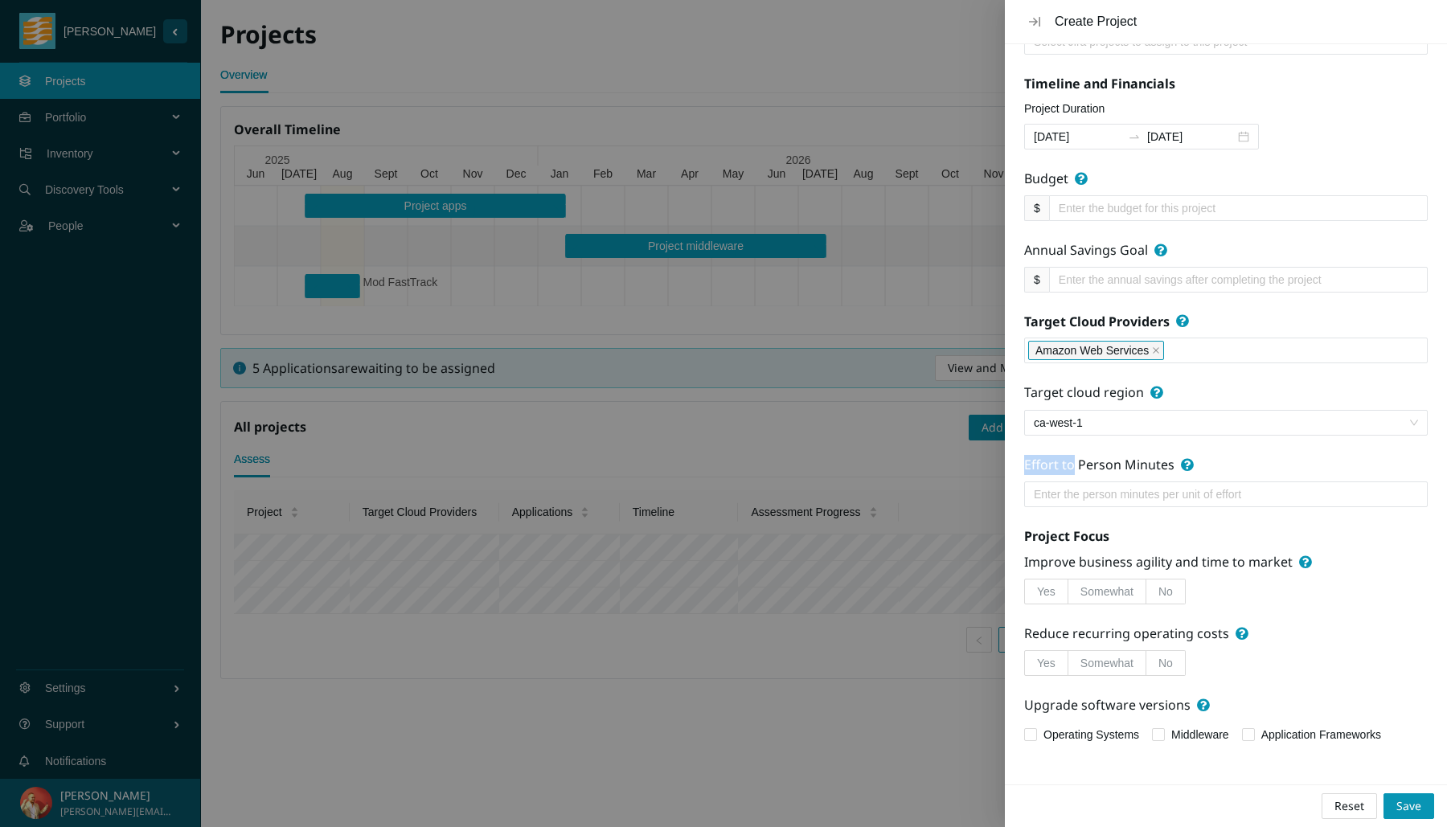
drag, startPoint x: 1023, startPoint y: 461, endPoint x: 1075, endPoint y: 464, distance: 51.5
click at [1075, 464] on div "Effort to Person Minutes" at bounding box center [1099, 465] width 150 height 20
click at [1057, 593] on label "Yes" at bounding box center [1046, 592] width 44 height 26
click at [1025, 596] on input "Yes" at bounding box center [1025, 596] width 0 height 0
drag, startPoint x: 1112, startPoint y: 538, endPoint x: 1048, endPoint y: 532, distance: 63.8
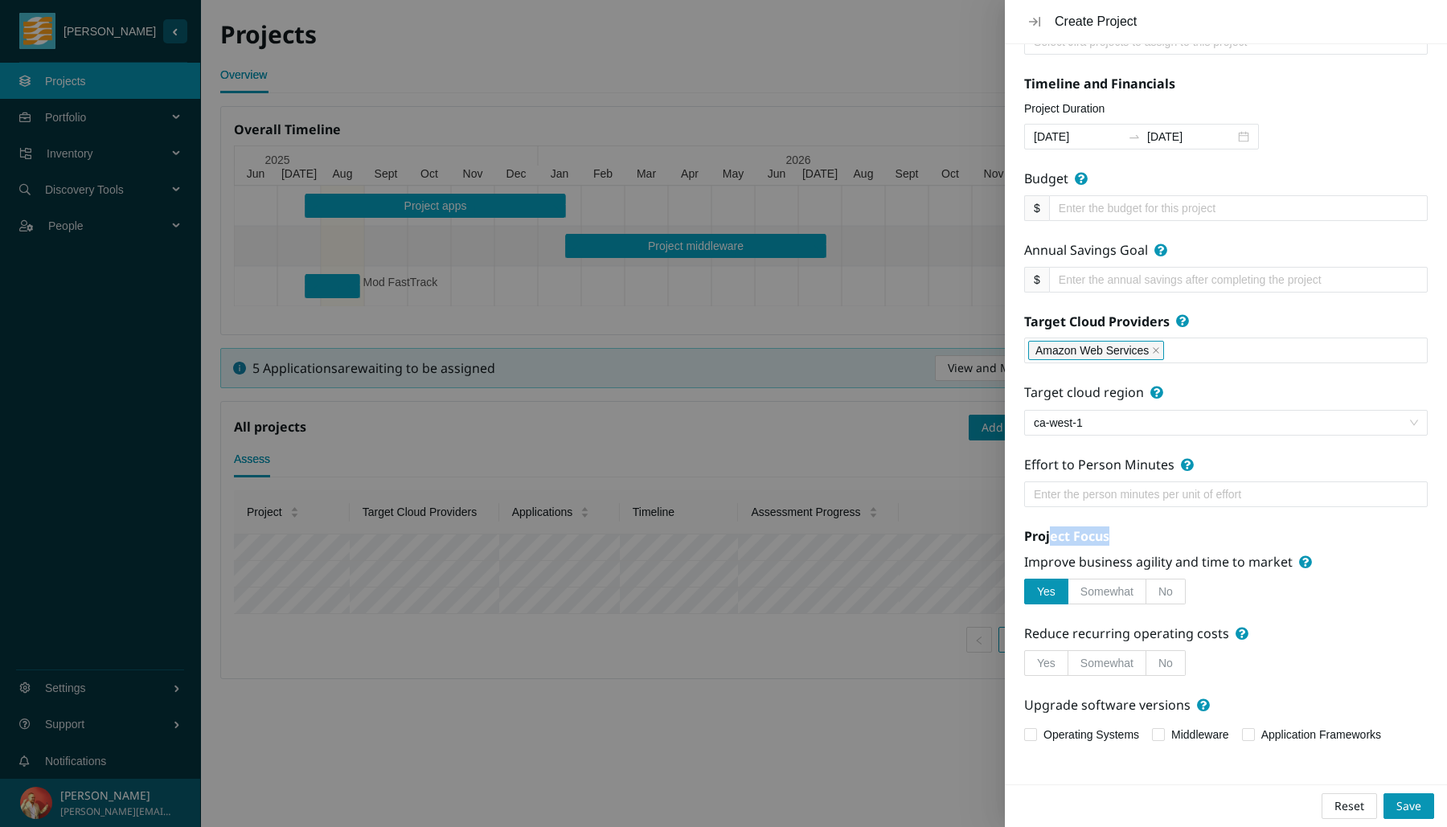
click at [1048, 532] on h5 "Project Focus" at bounding box center [1226, 536] width 404 height 19
click at [1050, 658] on span "Yes" at bounding box center [1046, 663] width 18 height 13
click at [1025, 667] on input "Yes" at bounding box center [1025, 667] width 0 height 0
click at [1036, 731] on span at bounding box center [1030, 734] width 13 height 13
click at [1035, 731] on input "Operating Systems" at bounding box center [1029, 733] width 11 height 11
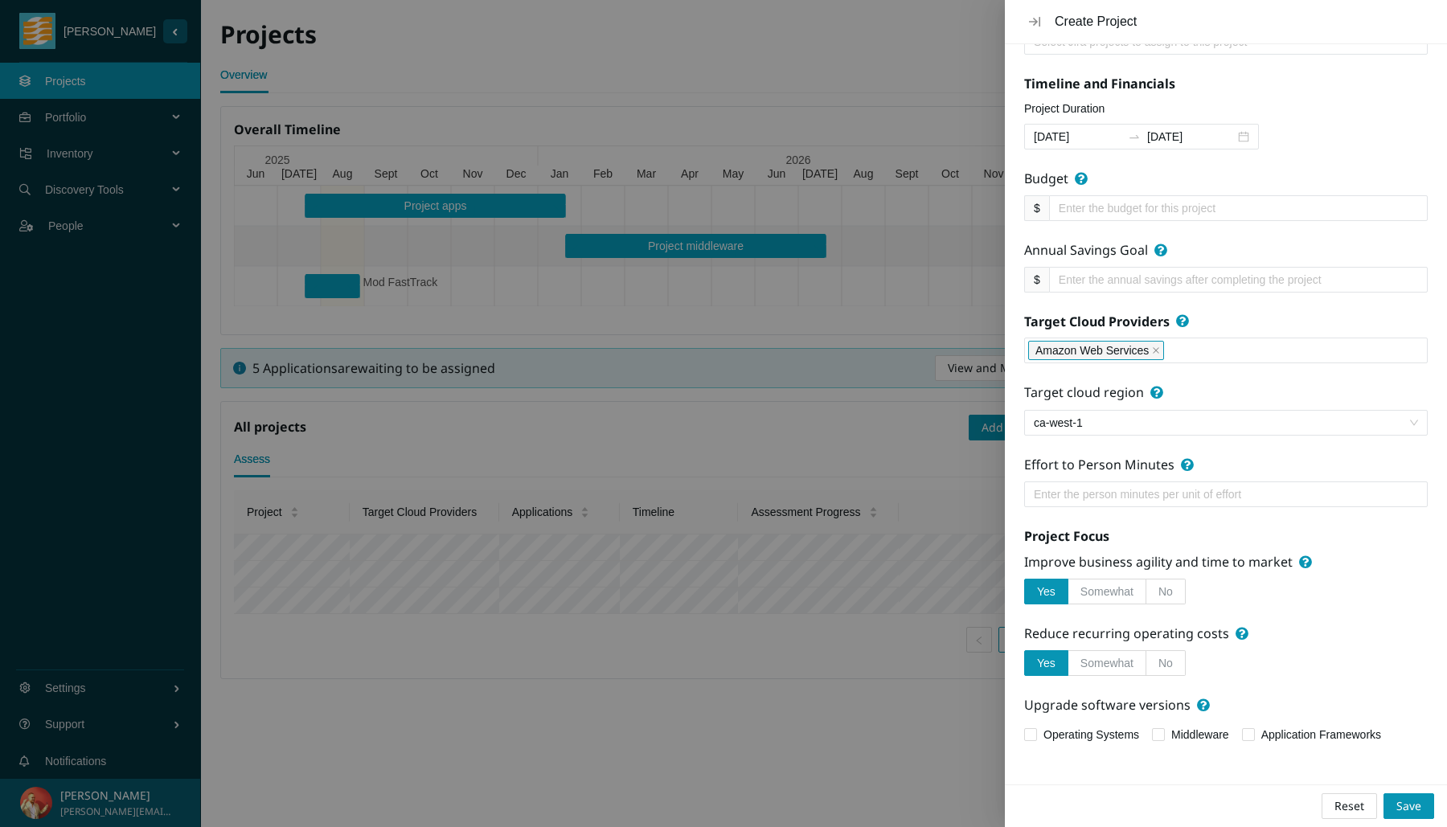
checkbox input "true"
click at [1178, 736] on span "Middleware" at bounding box center [1200, 735] width 71 height 18
click at [1163, 736] on input "Middleware" at bounding box center [1157, 733] width 11 height 11
checkbox input "true"
click at [1253, 729] on input "Application Frameworks" at bounding box center [1247, 733] width 11 height 11
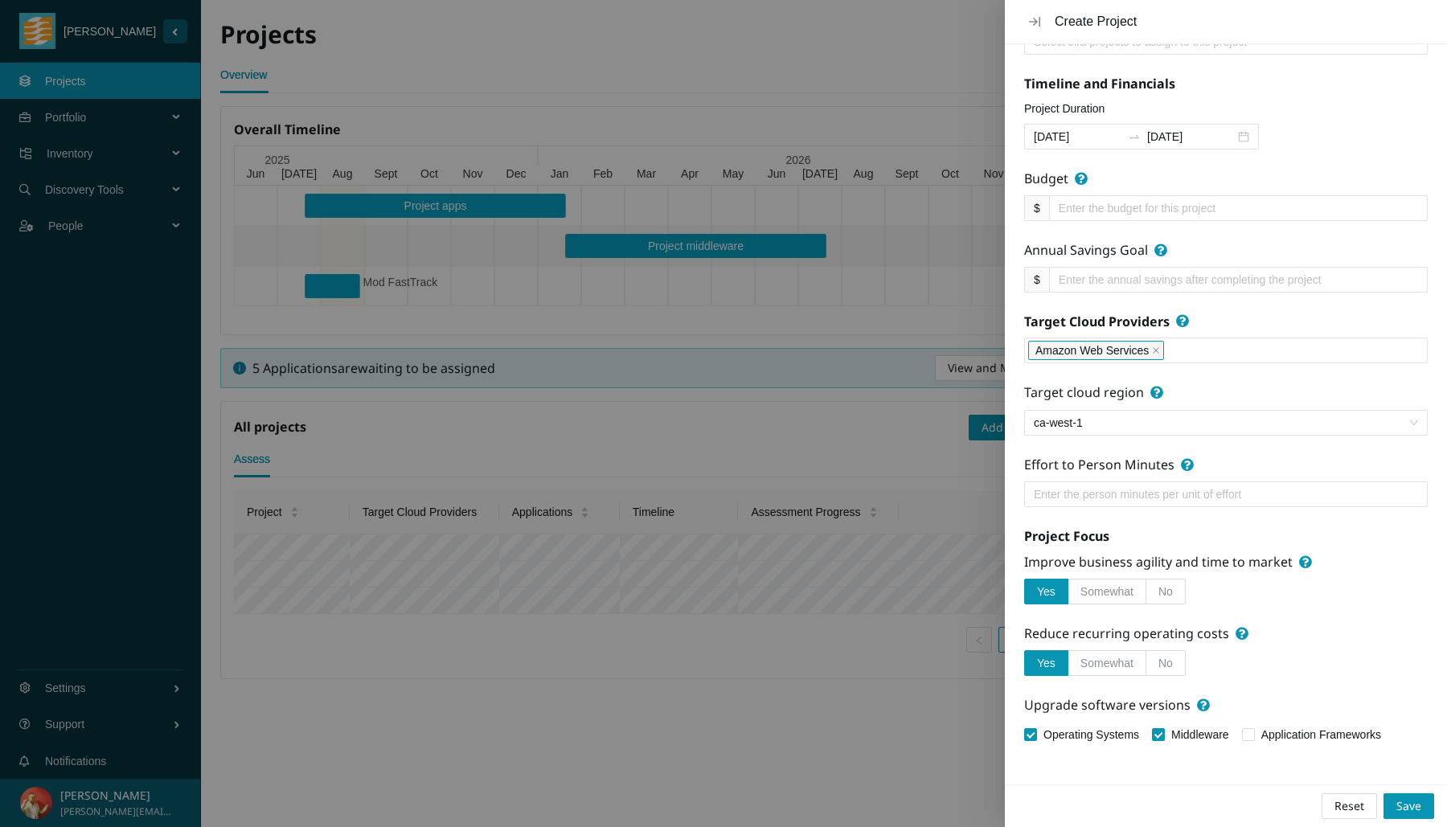
checkbox input "true"
click at [1155, 658] on label "No" at bounding box center [1165, 663] width 39 height 26
click at [1146, 667] on input "No" at bounding box center [1146, 667] width 0 height 0
click at [1154, 592] on label "No" at bounding box center [1165, 592] width 39 height 26
click at [1146, 596] on input "No" at bounding box center [1146, 596] width 0 height 0
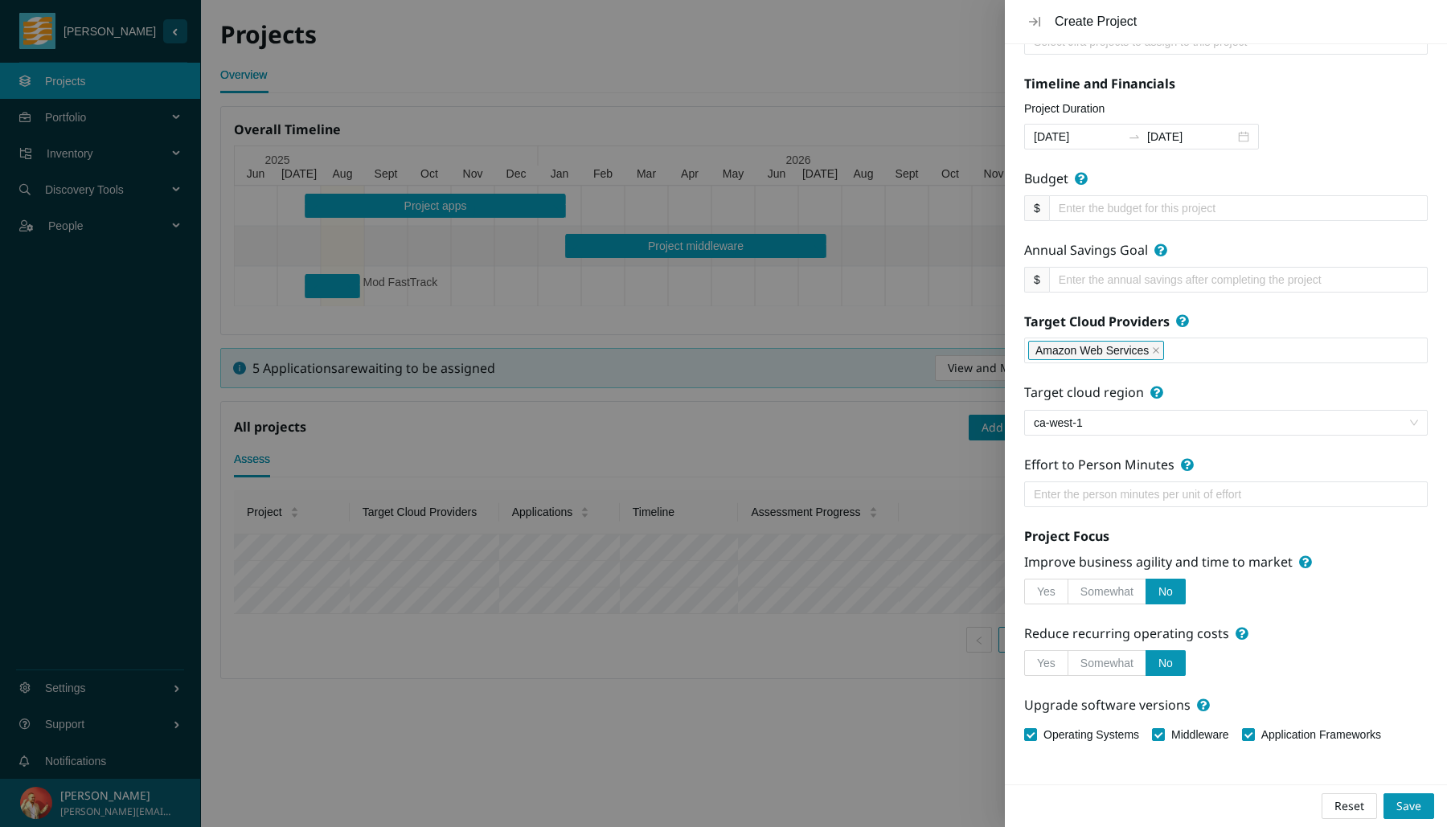
click at [1059, 587] on label "Yes" at bounding box center [1046, 592] width 44 height 26
click at [1025, 596] on input "Yes" at bounding box center [1025, 596] width 0 height 0
click at [1046, 658] on span "Yes" at bounding box center [1046, 663] width 18 height 13
click at [1025, 667] on input "Yes" at bounding box center [1025, 667] width 0 height 0
click at [1406, 769] on span "Save" at bounding box center [1408, 806] width 25 height 18
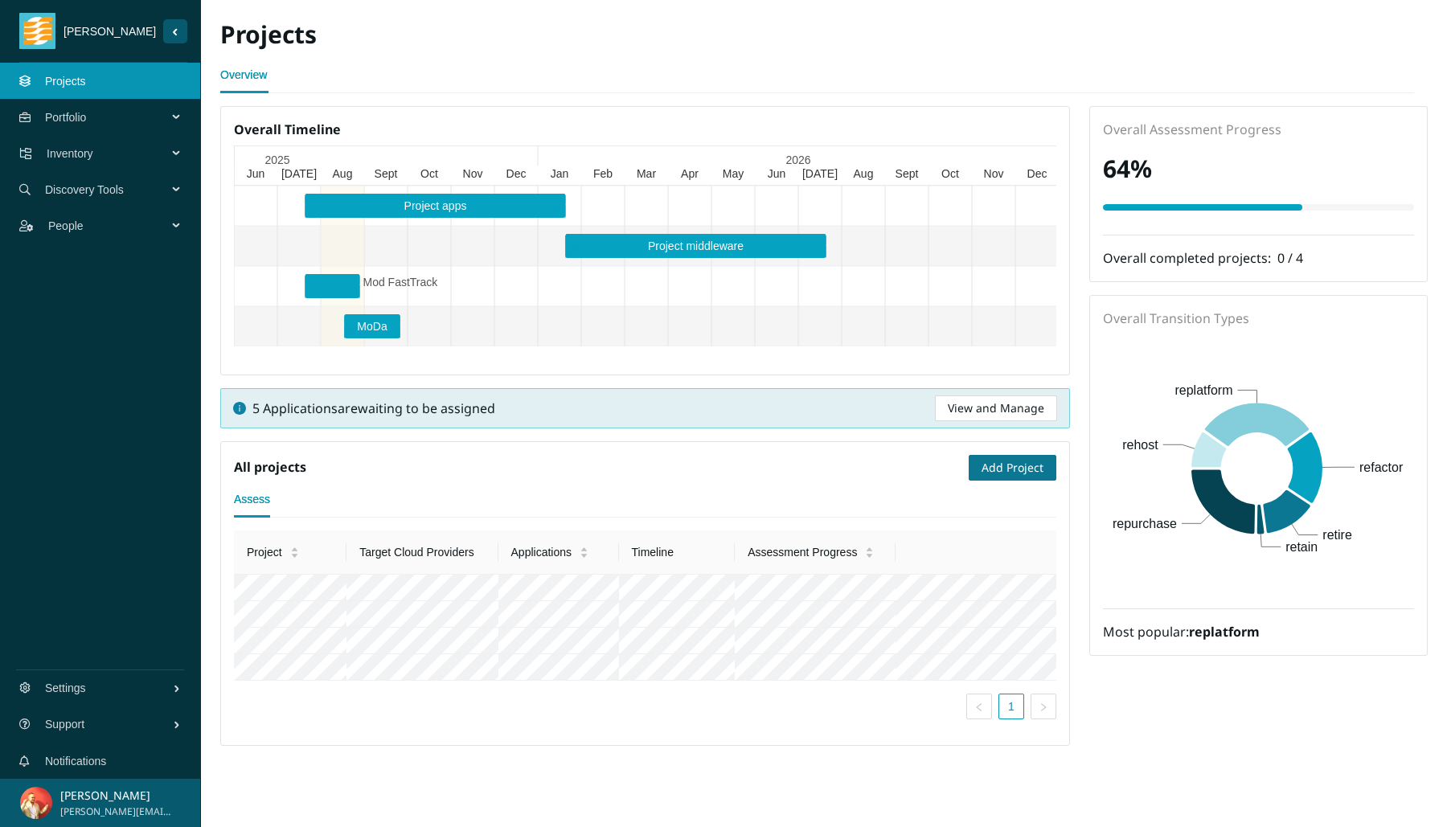
scroll to position [51, 0]
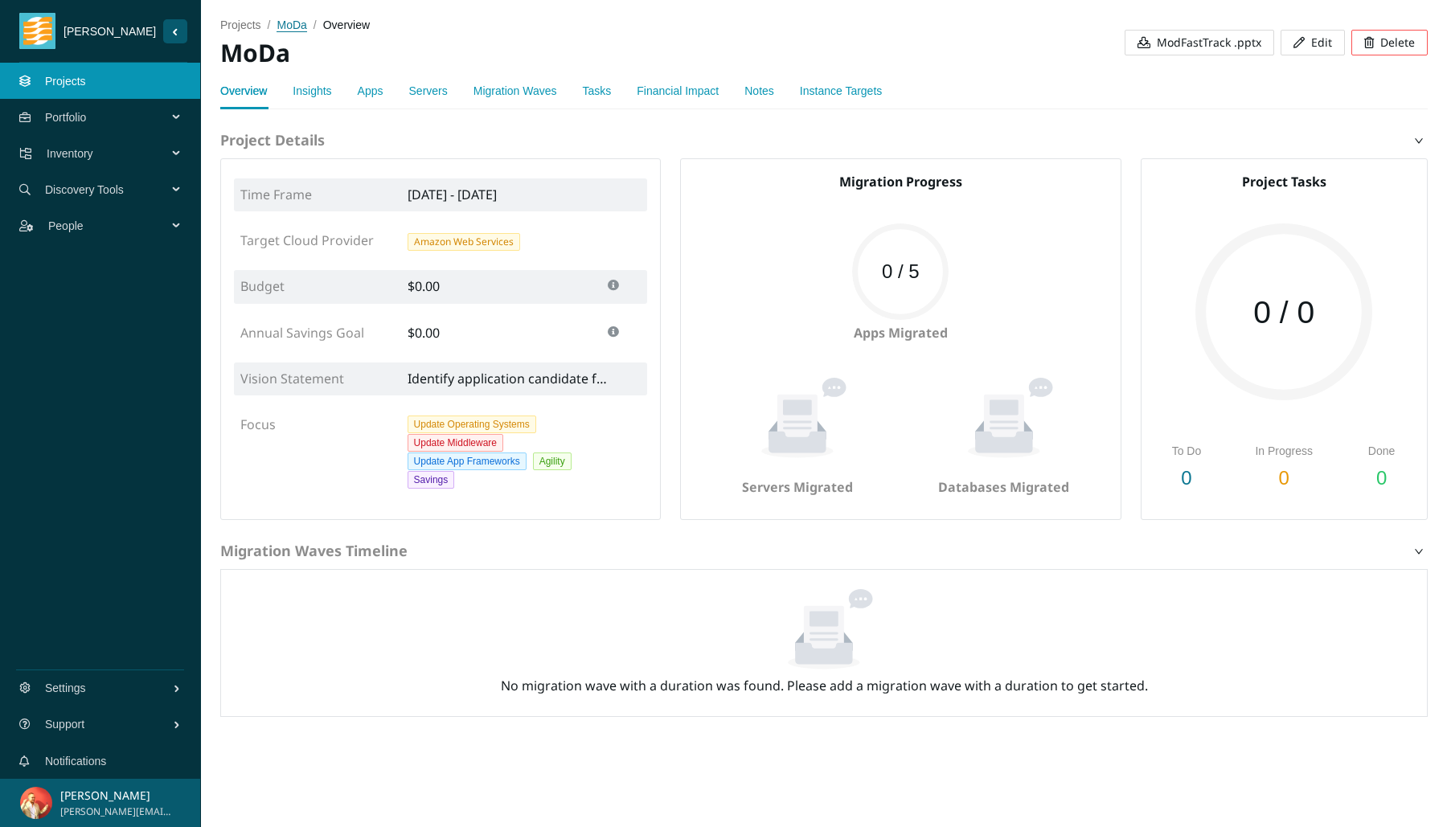
click at [301, 29] on span "MoDa" at bounding box center [292, 24] width 30 height 13
click at [236, 19] on span "projects" at bounding box center [240, 24] width 41 height 13
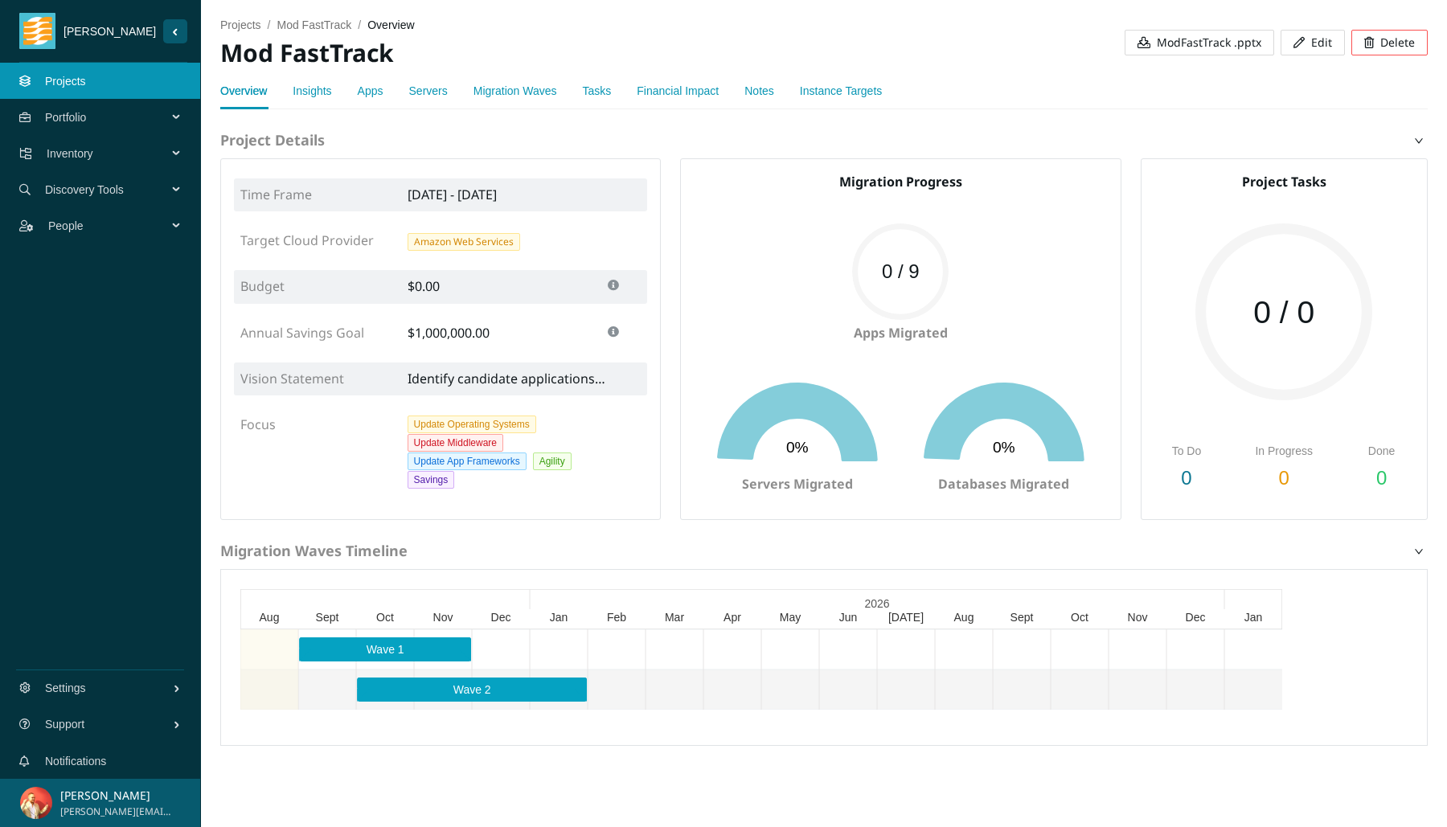
click at [326, 91] on link "Insights" at bounding box center [312, 90] width 39 height 13
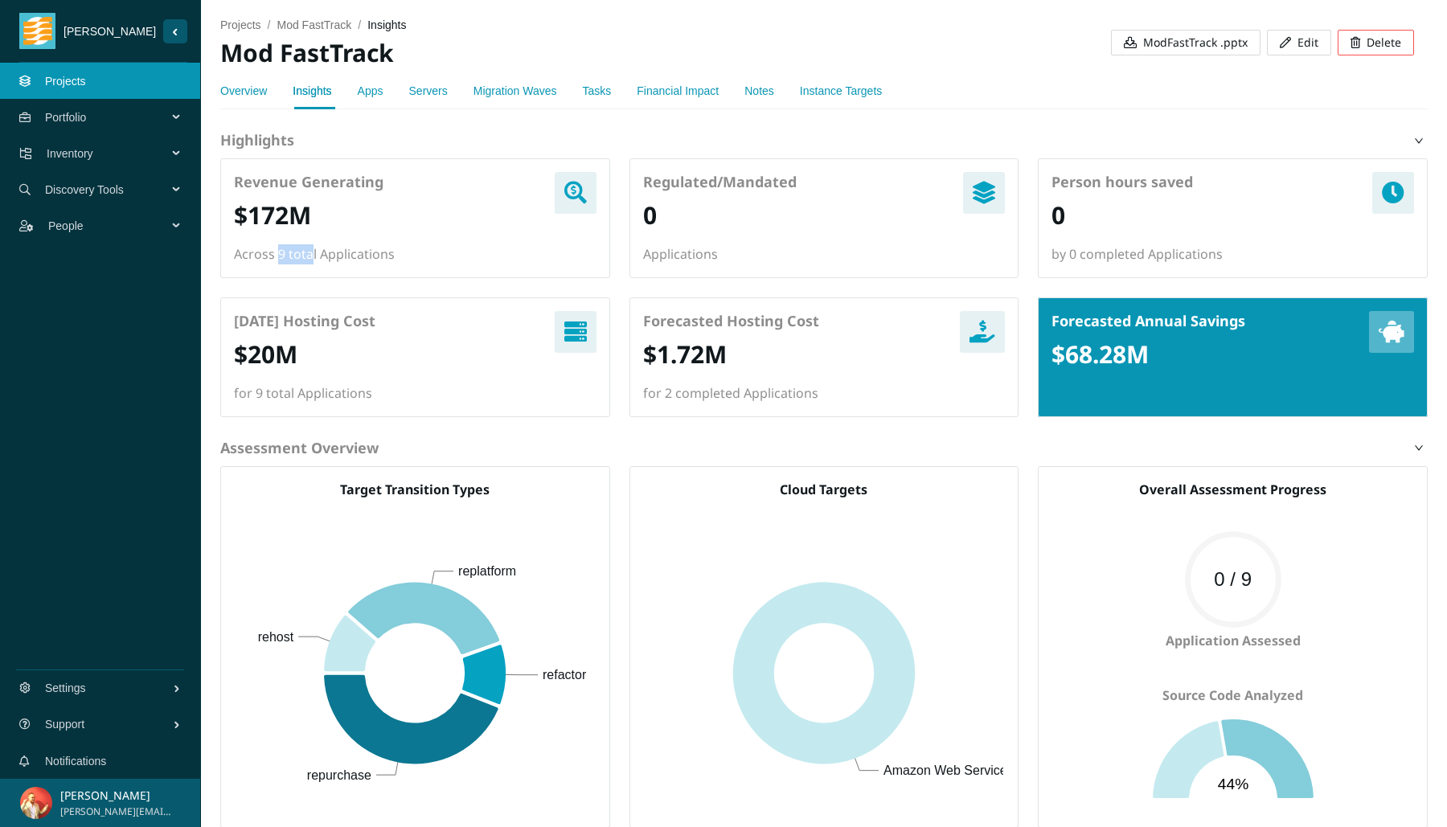
drag, startPoint x: 275, startPoint y: 256, endPoint x: 310, endPoint y: 256, distance: 35.4
click at [313, 256] on span "Across 9 total Applications" at bounding box center [314, 254] width 161 height 20
click at [263, 218] on h2 "$172M" at bounding box center [272, 215] width 77 height 33
click at [1076, 359] on h2 "$68.28M" at bounding box center [1099, 354] width 97 height 33
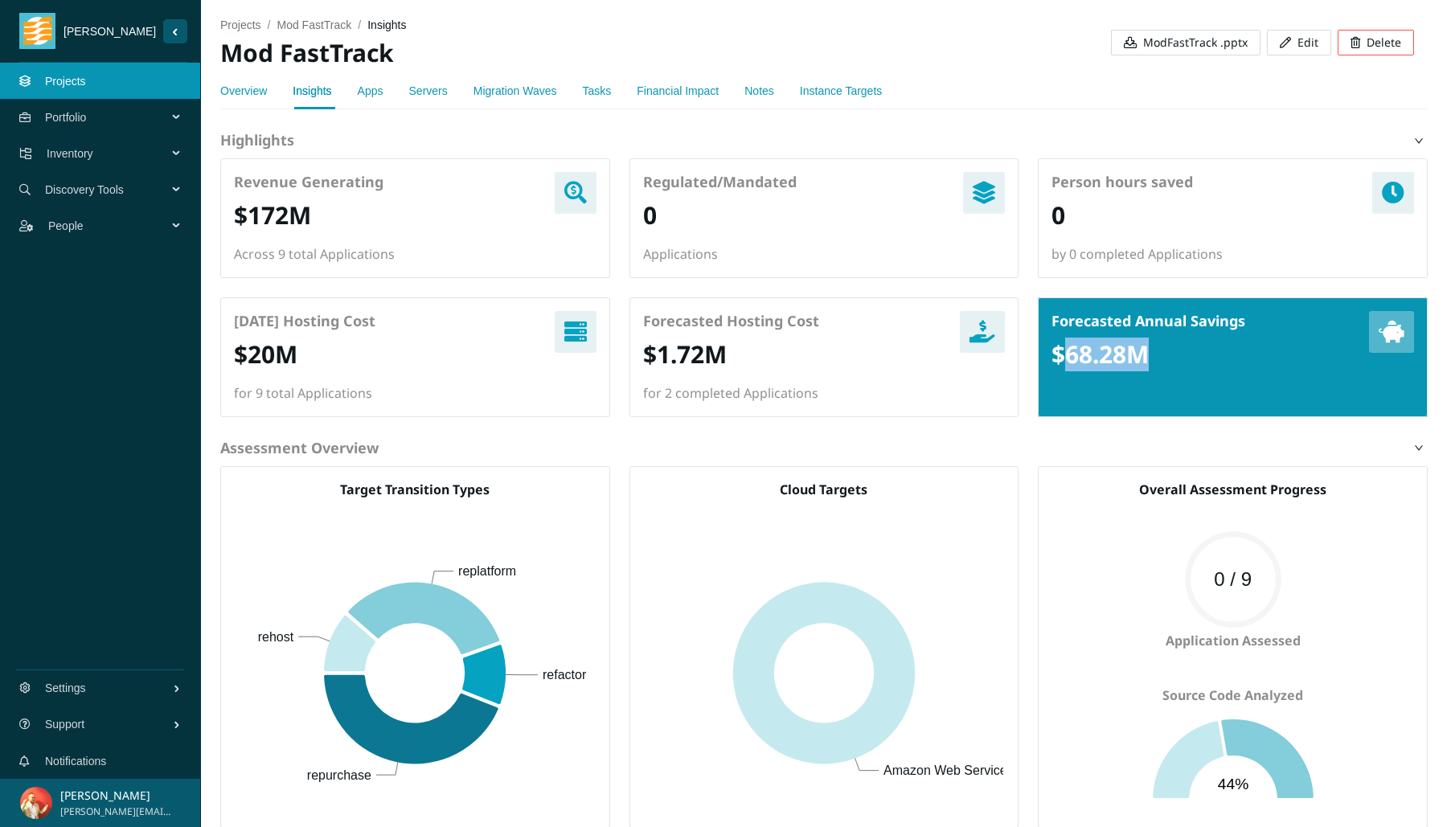
click at [1076, 359] on h2 "$68.28M" at bounding box center [1099, 354] width 97 height 33
click at [278, 212] on h2 "$172M" at bounding box center [272, 215] width 77 height 33
click at [381, 91] on link "Apps" at bounding box center [371, 90] width 26 height 13
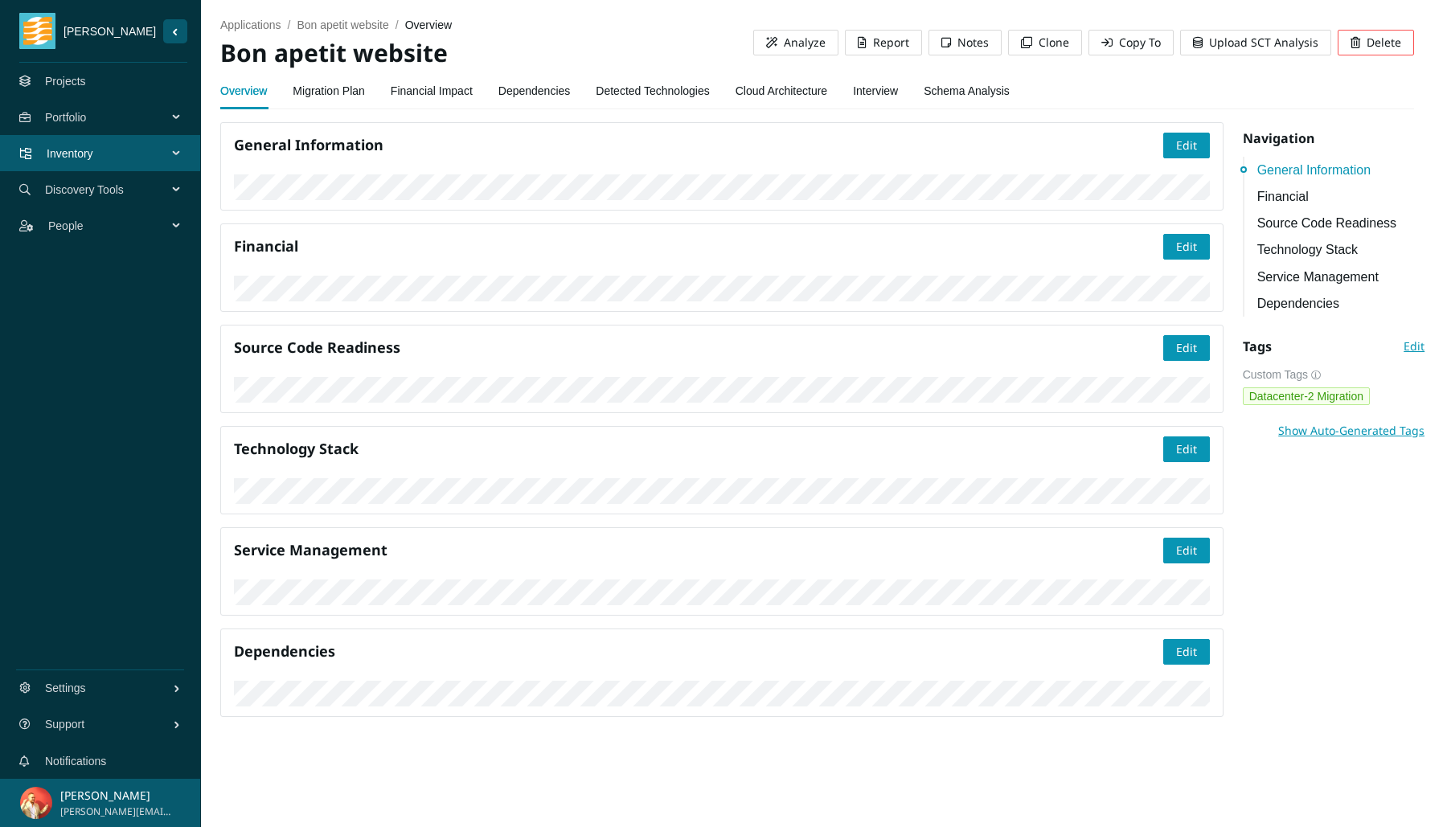
click at [1307, 251] on link "Technology Stack" at bounding box center [1341, 250] width 169 height 20
drag, startPoint x: 317, startPoint y: 445, endPoint x: 222, endPoint y: 450, distance: 95.0
click at [222, 527] on div "Service Management Edit" at bounding box center [721, 571] width 1003 height 88
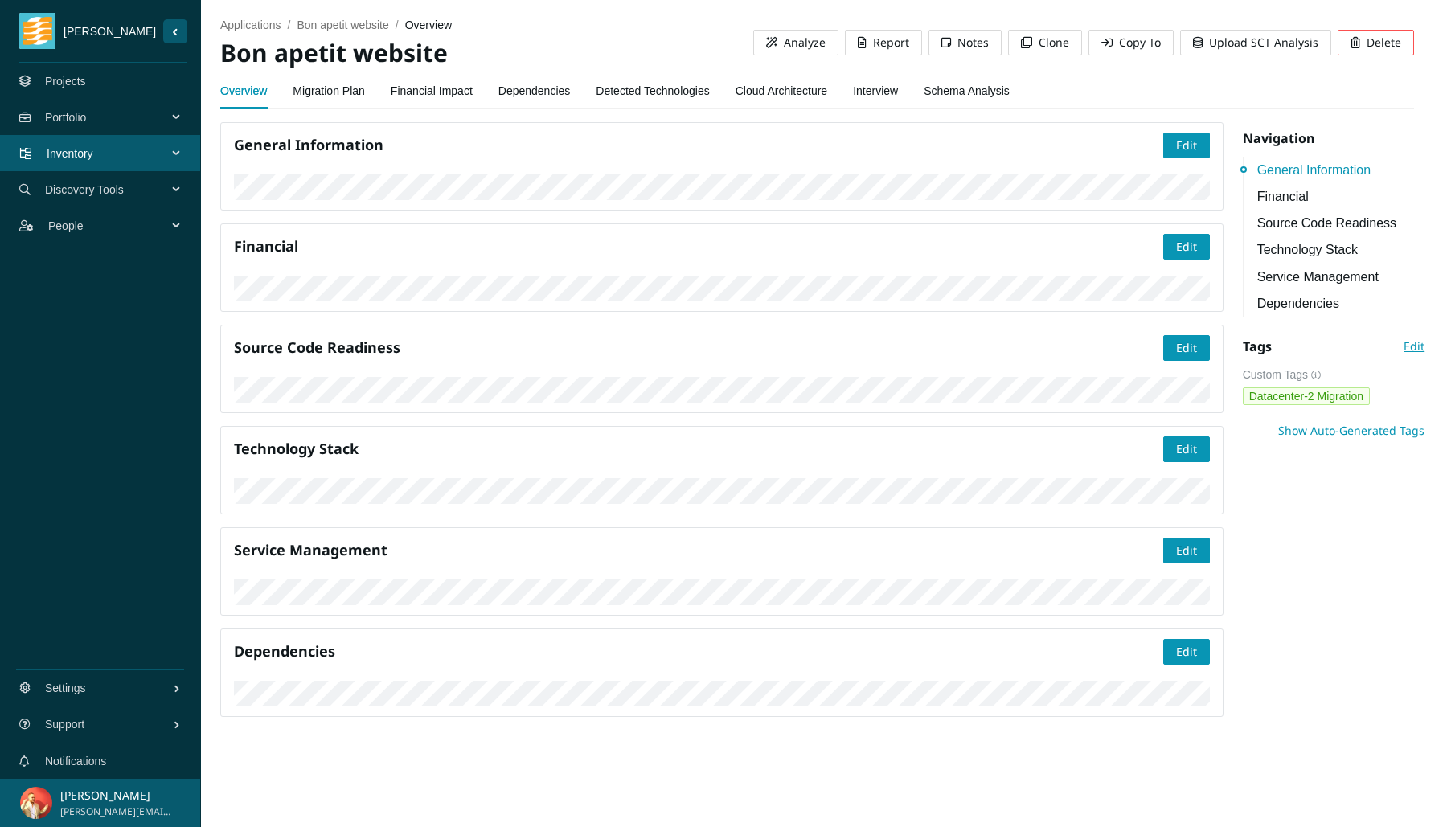
click at [892, 92] on link "Interview" at bounding box center [875, 91] width 45 height 32
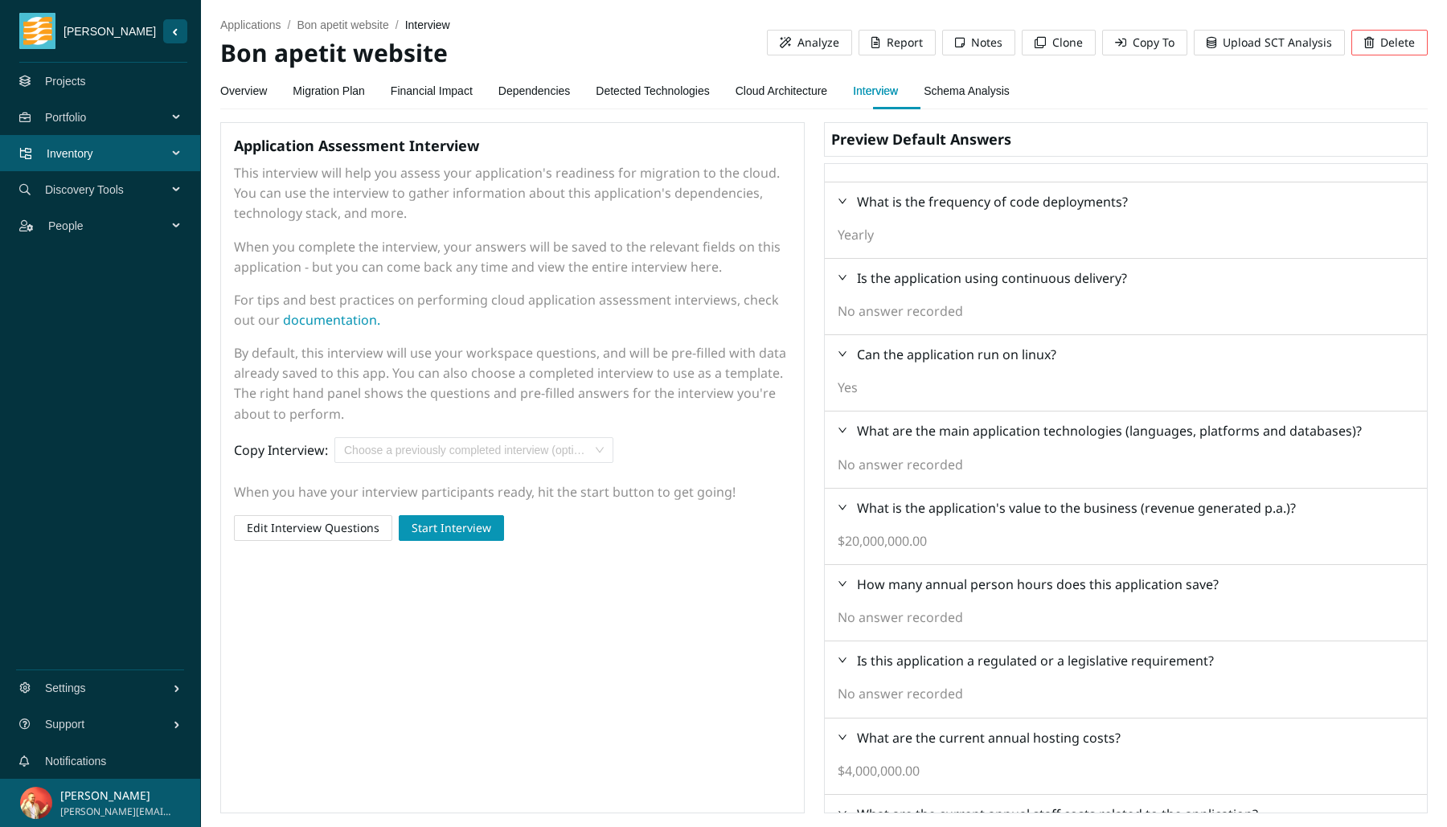
scroll to position [981, 0]
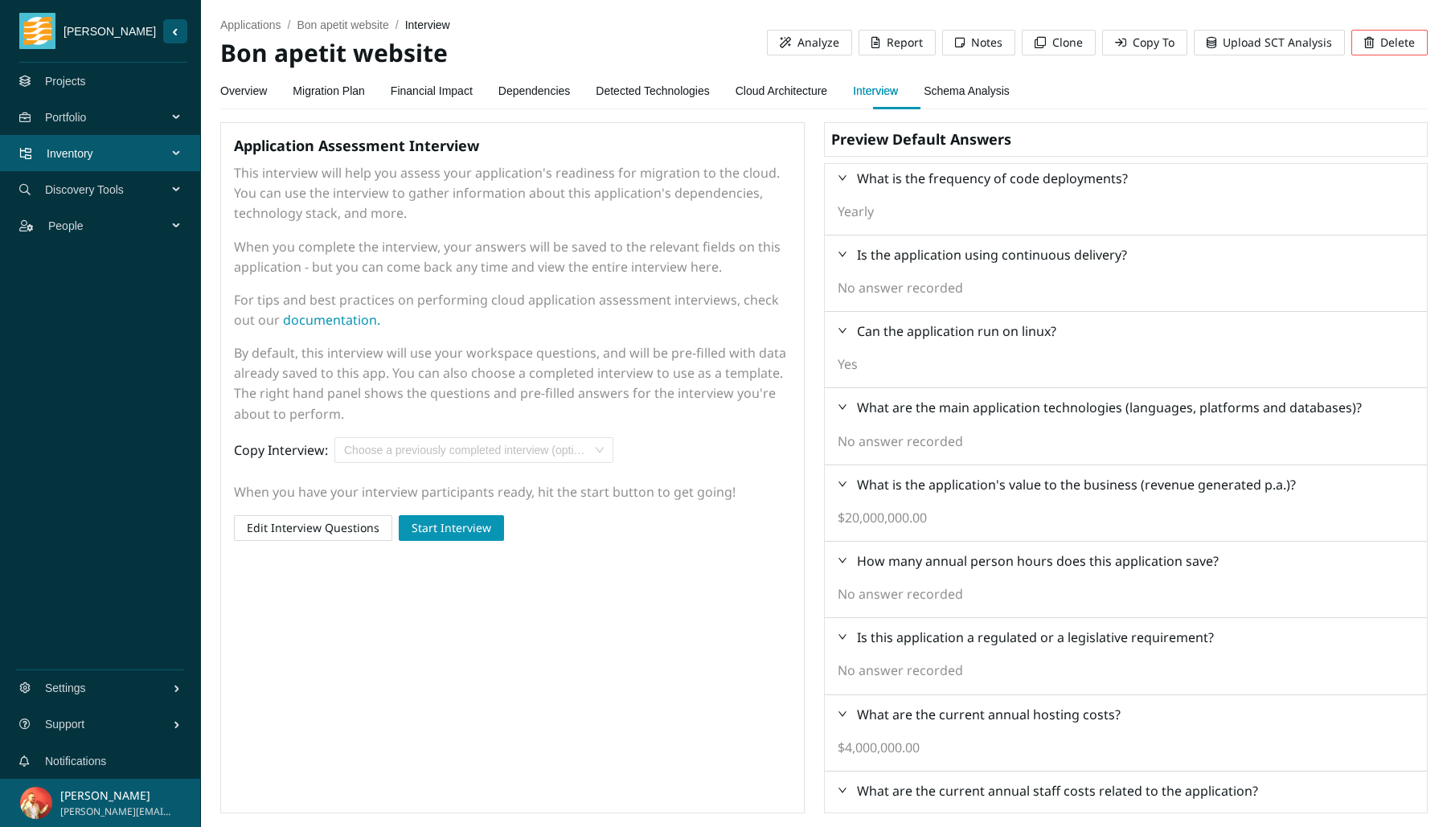
click at [1055, 482] on span "What is the application's value to the business (revenue generated p.a.)?" at bounding box center [1076, 485] width 439 height 18
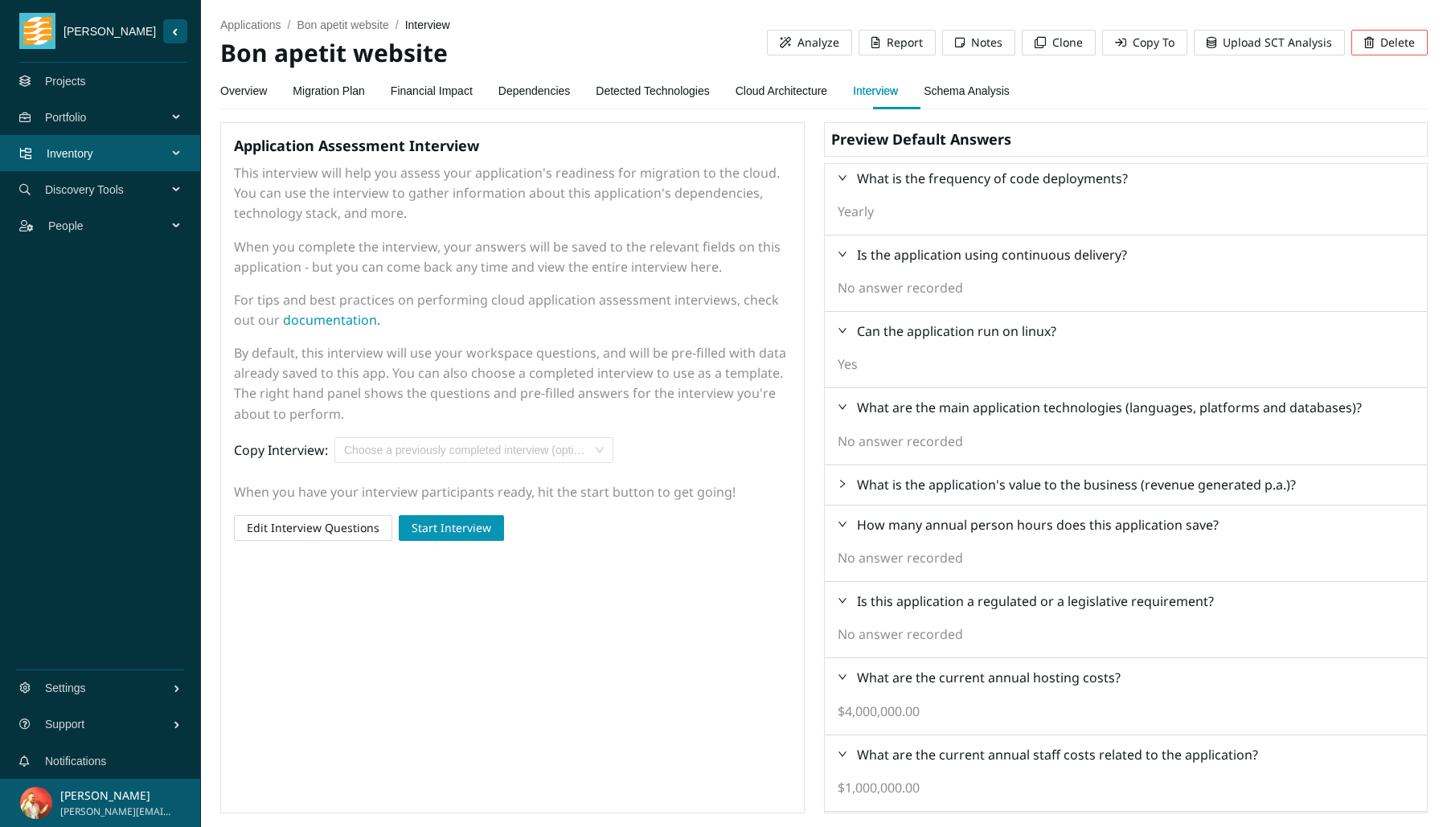
click at [1055, 482] on span "What is the application's value to the business (revenue generated p.a.)?" at bounding box center [1076, 485] width 439 height 18
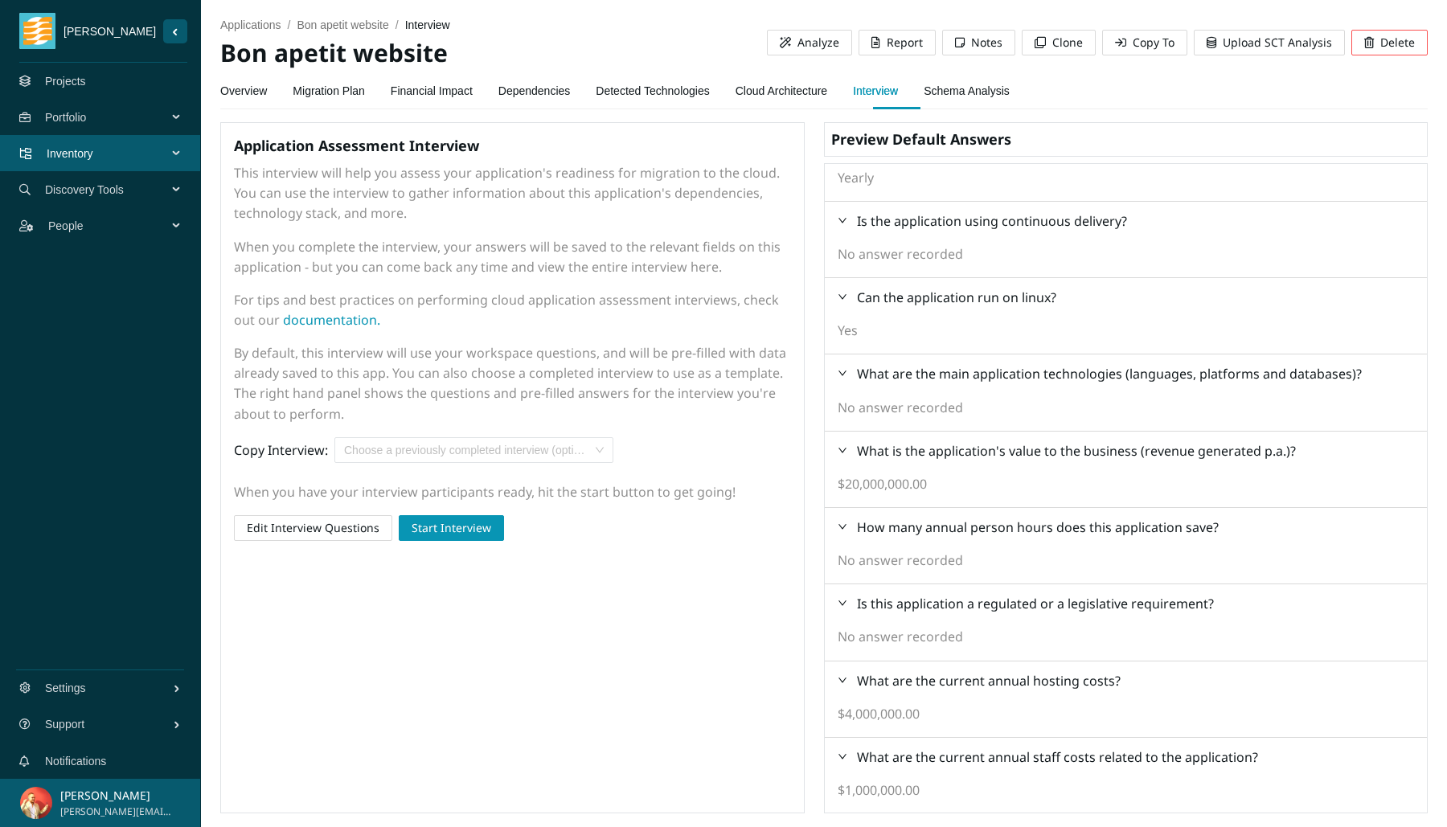
scroll to position [1038, 0]
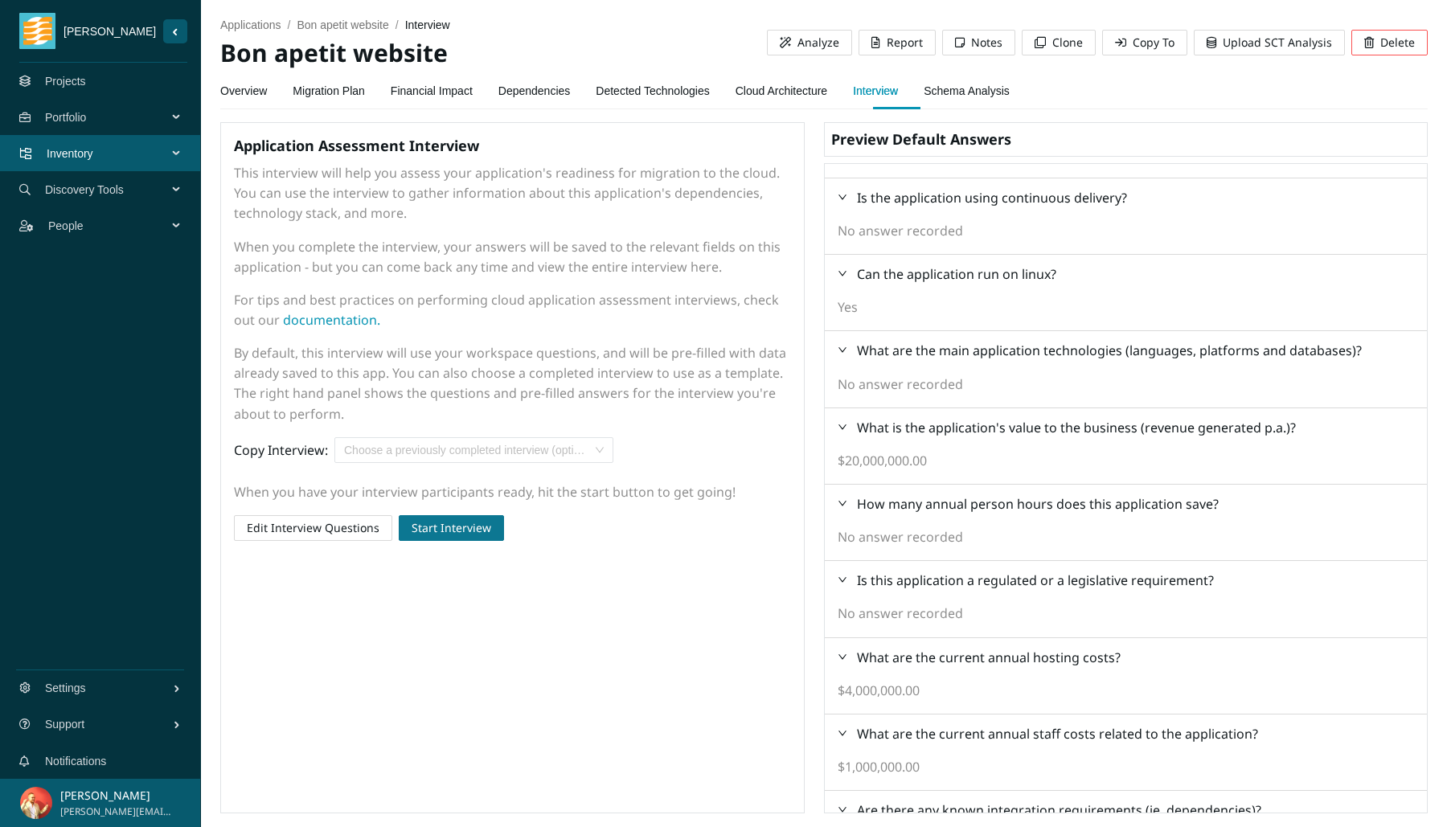
click at [453, 537] on button "Start Interview" at bounding box center [451, 528] width 105 height 26
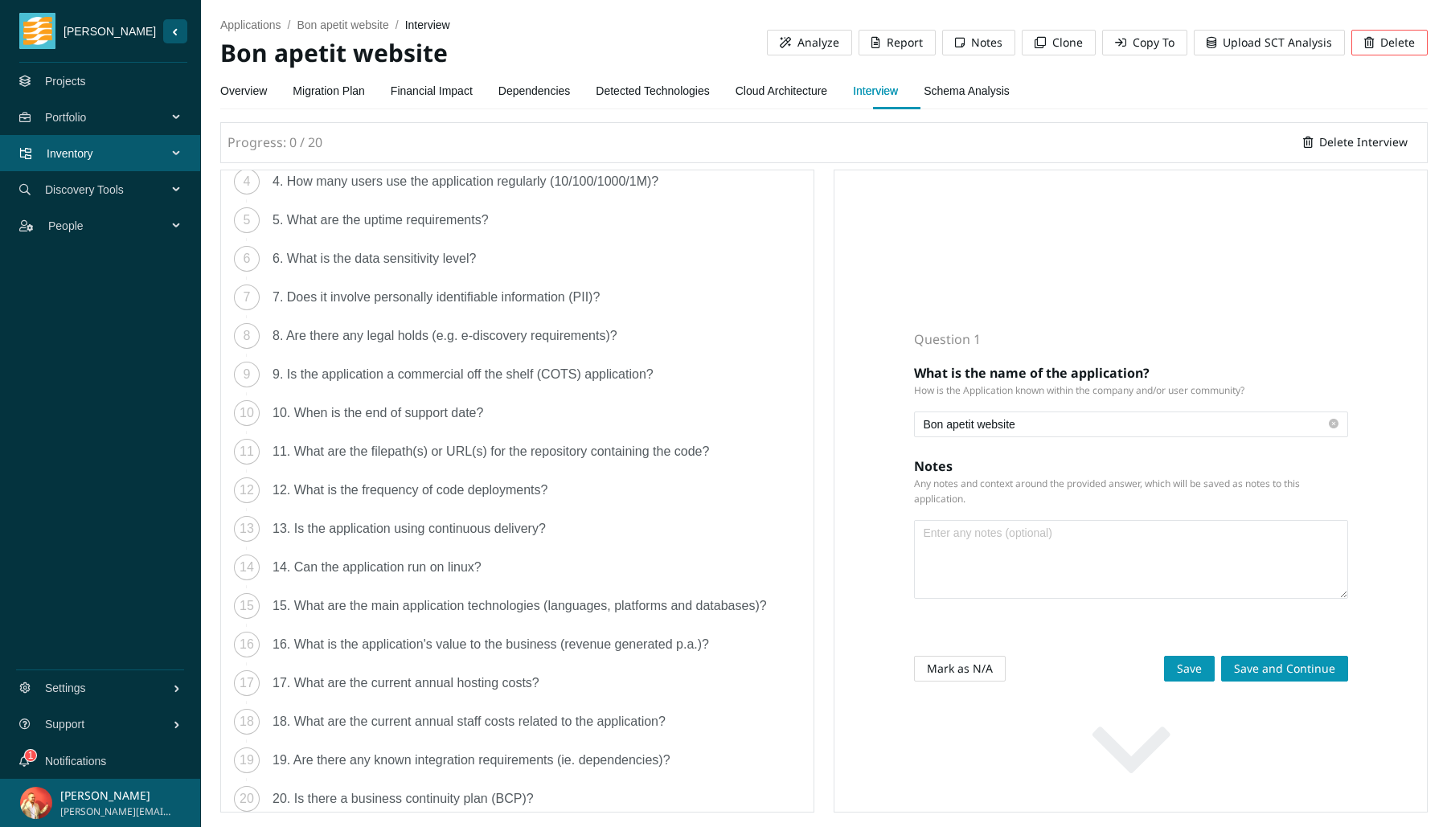
scroll to position [167, 0]
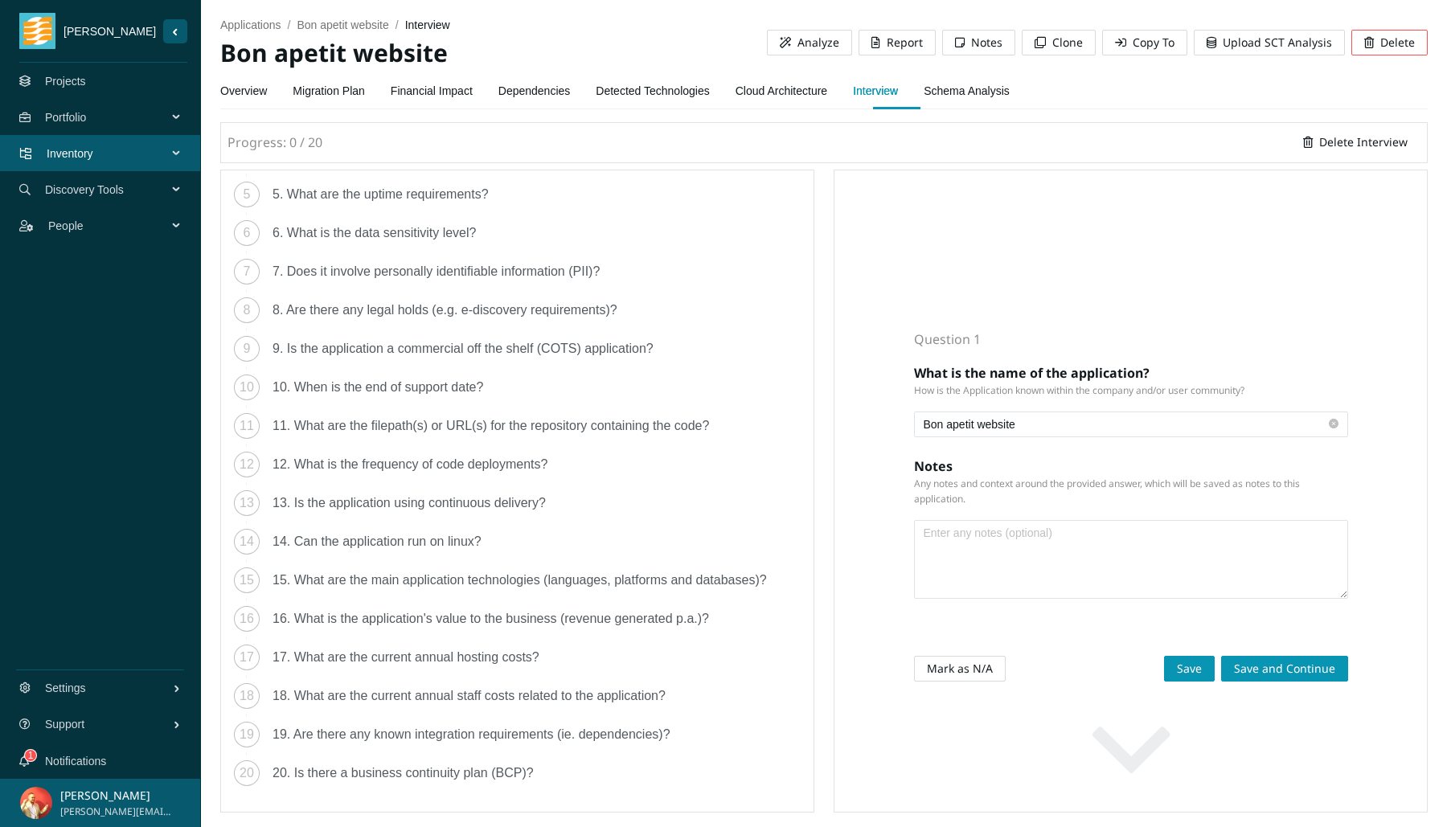
click at [475, 626] on div "16. What is the application's value to the business (revenue generated p.a.)?" at bounding box center [497, 619] width 449 height 26
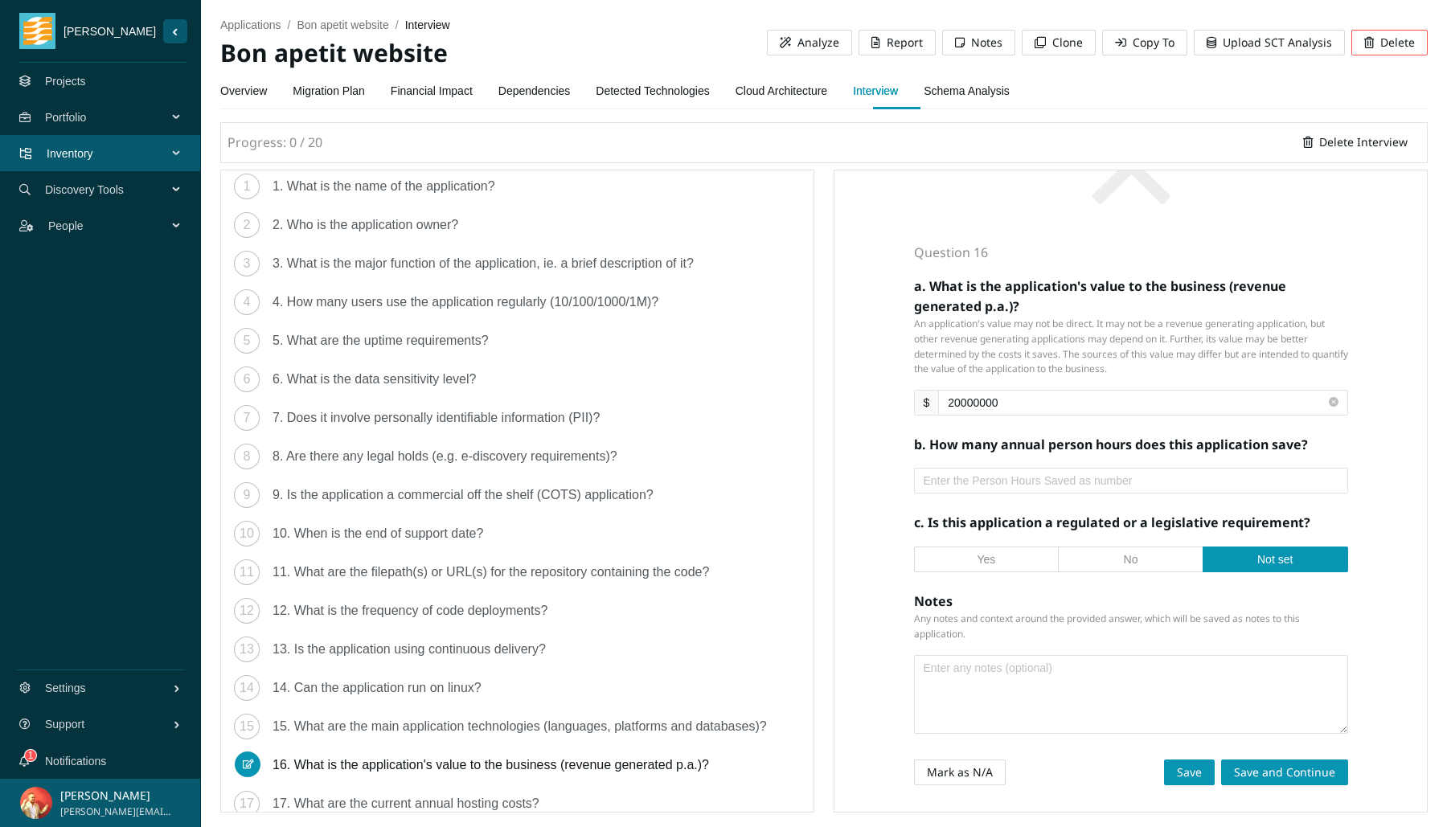
scroll to position [0, 0]
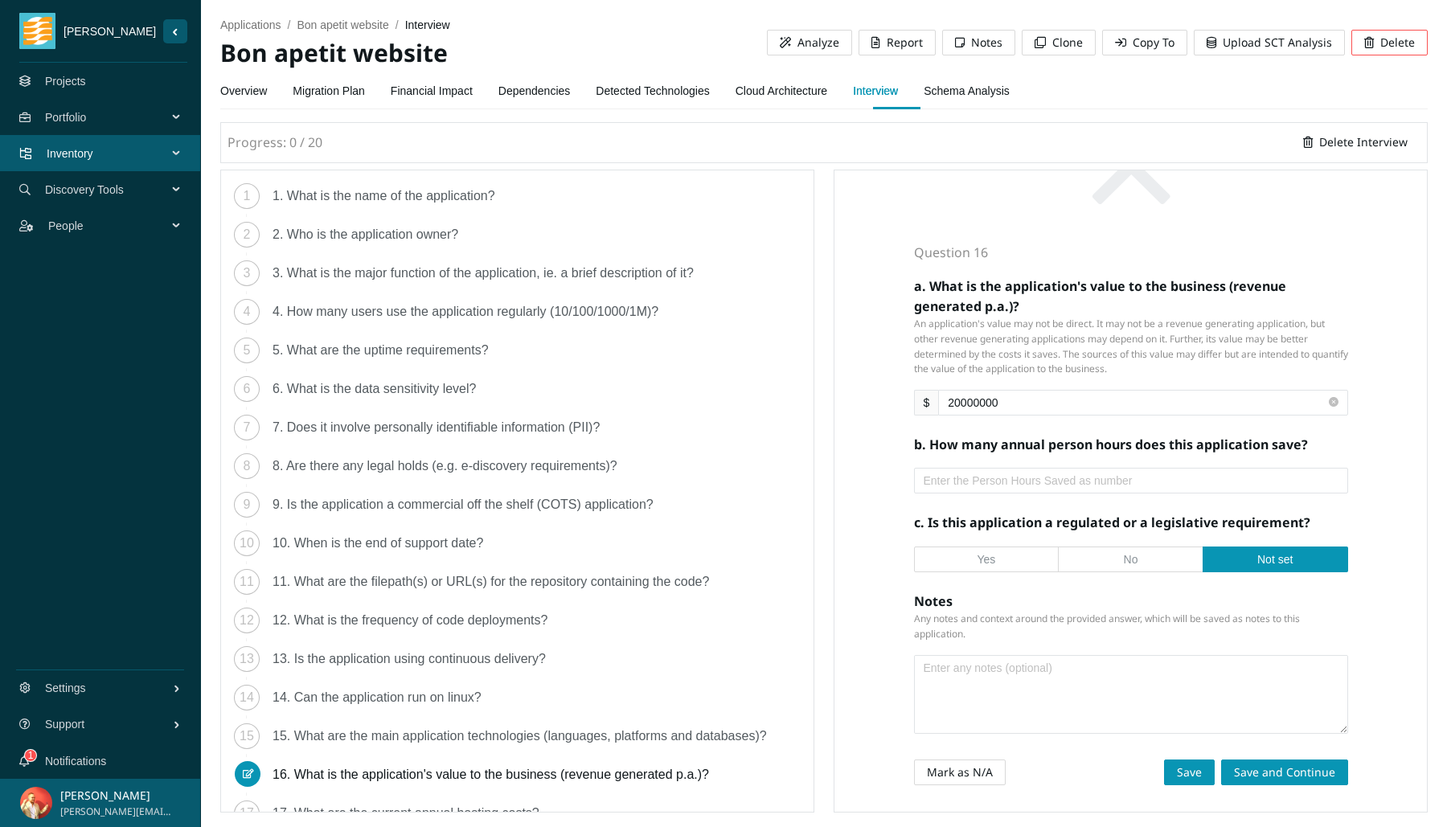
click at [443, 240] on div "2. Who is the application owner?" at bounding box center [372, 235] width 199 height 26
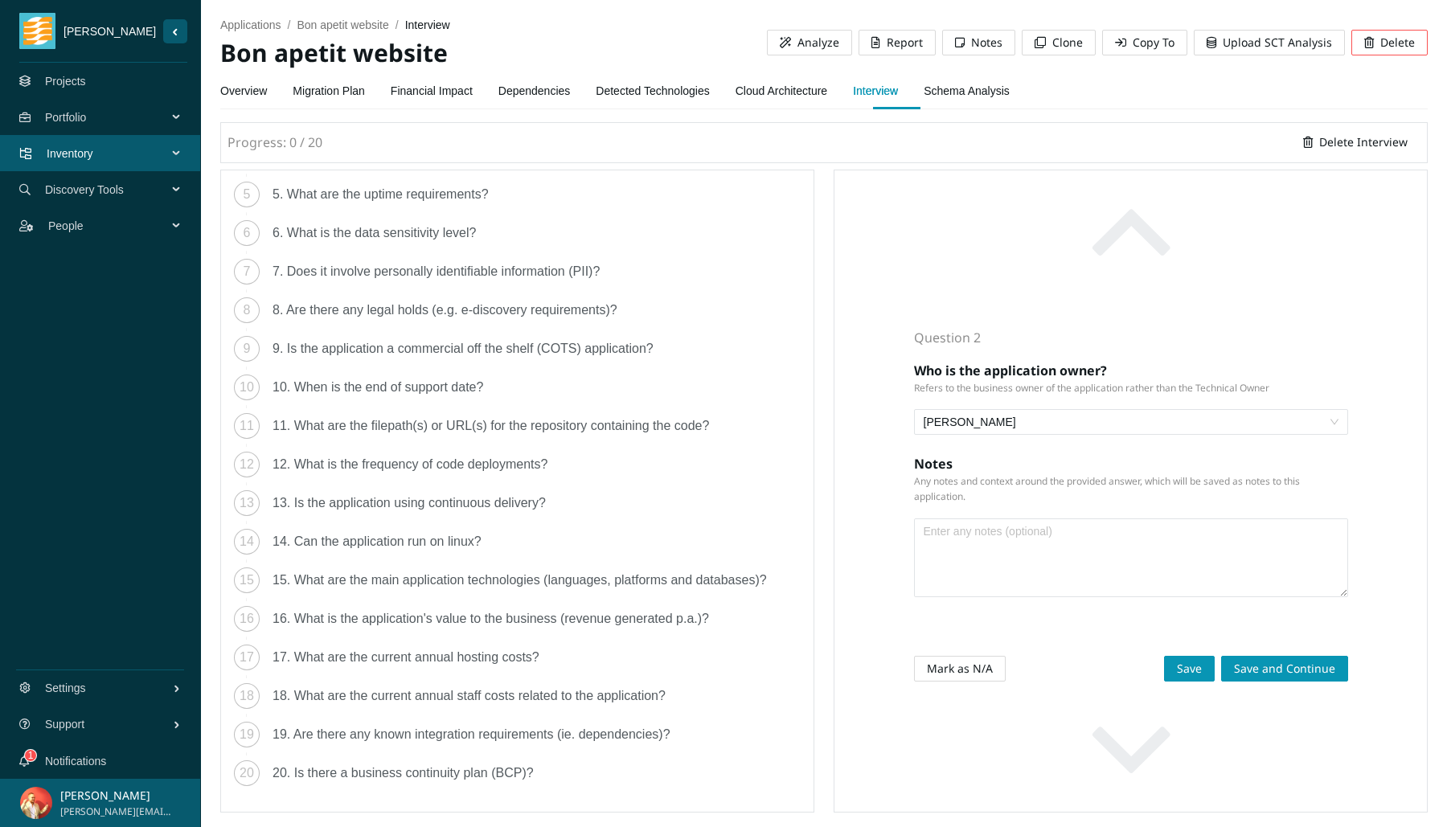
scroll to position [167, 0]
click at [449, 611] on div "16. What is the application's value to the business (revenue generated p.a.)?" at bounding box center [497, 619] width 449 height 26
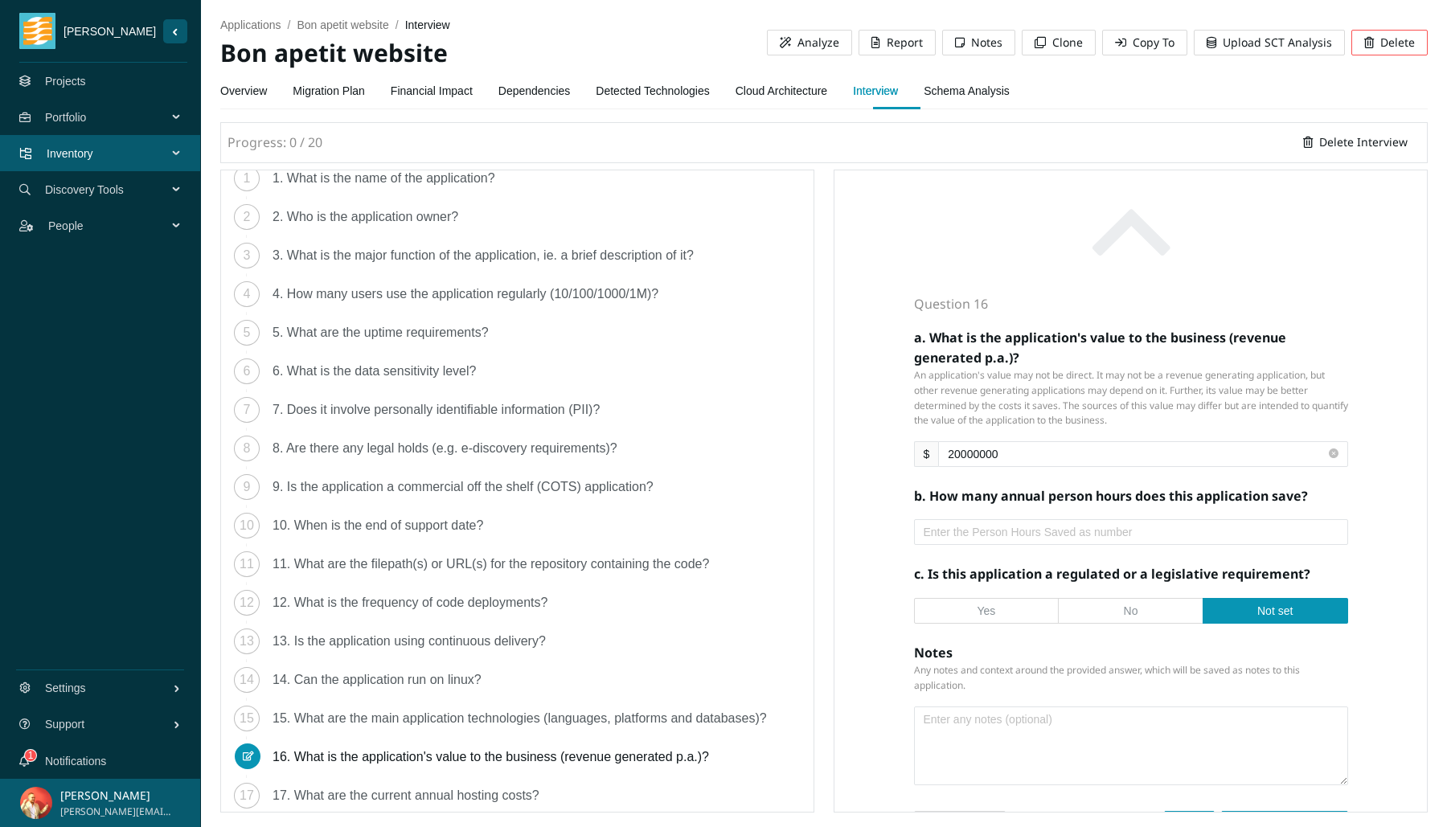
scroll to position [0, 0]
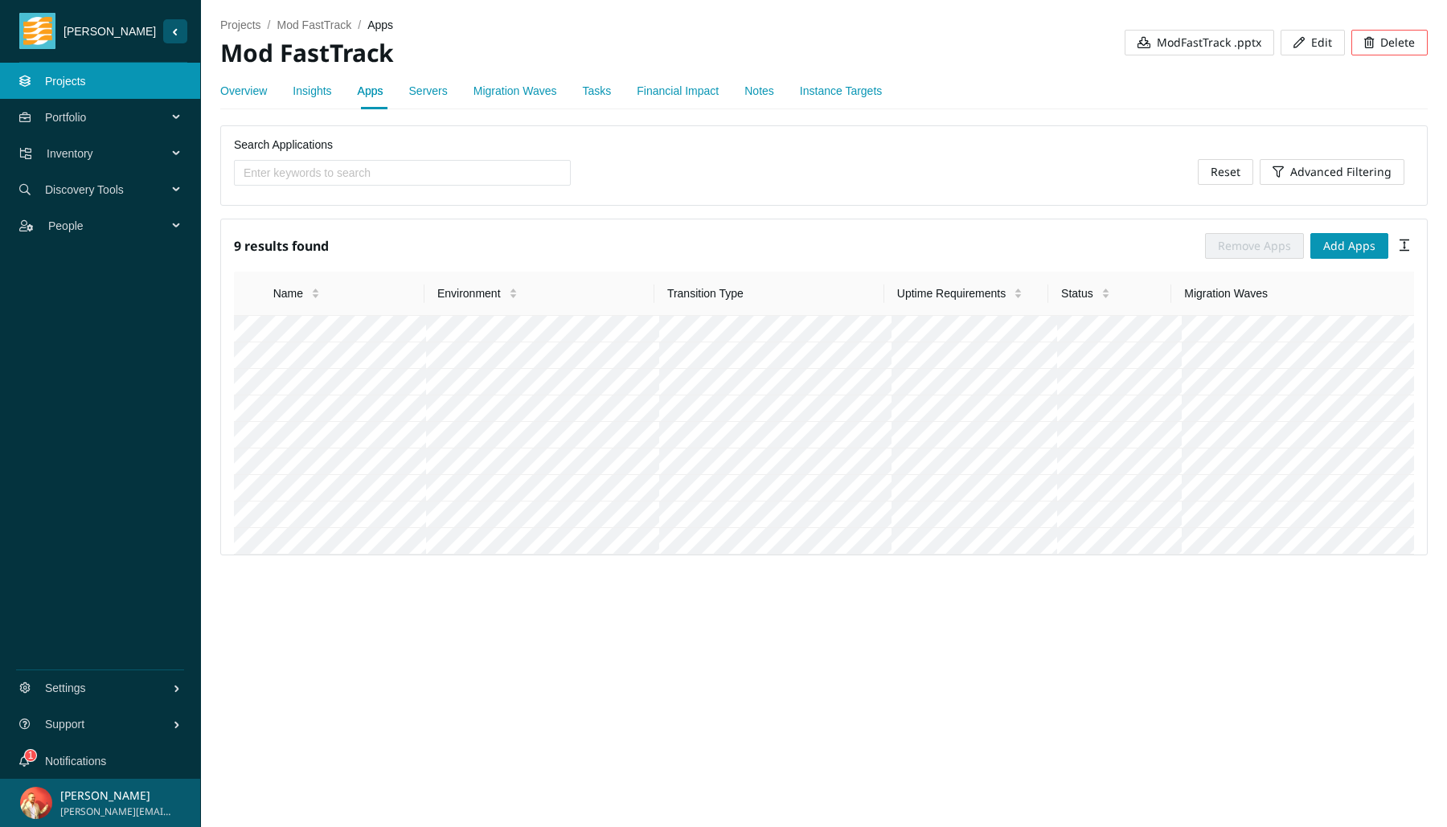
click at [314, 96] on link "Insights" at bounding box center [312, 90] width 39 height 13
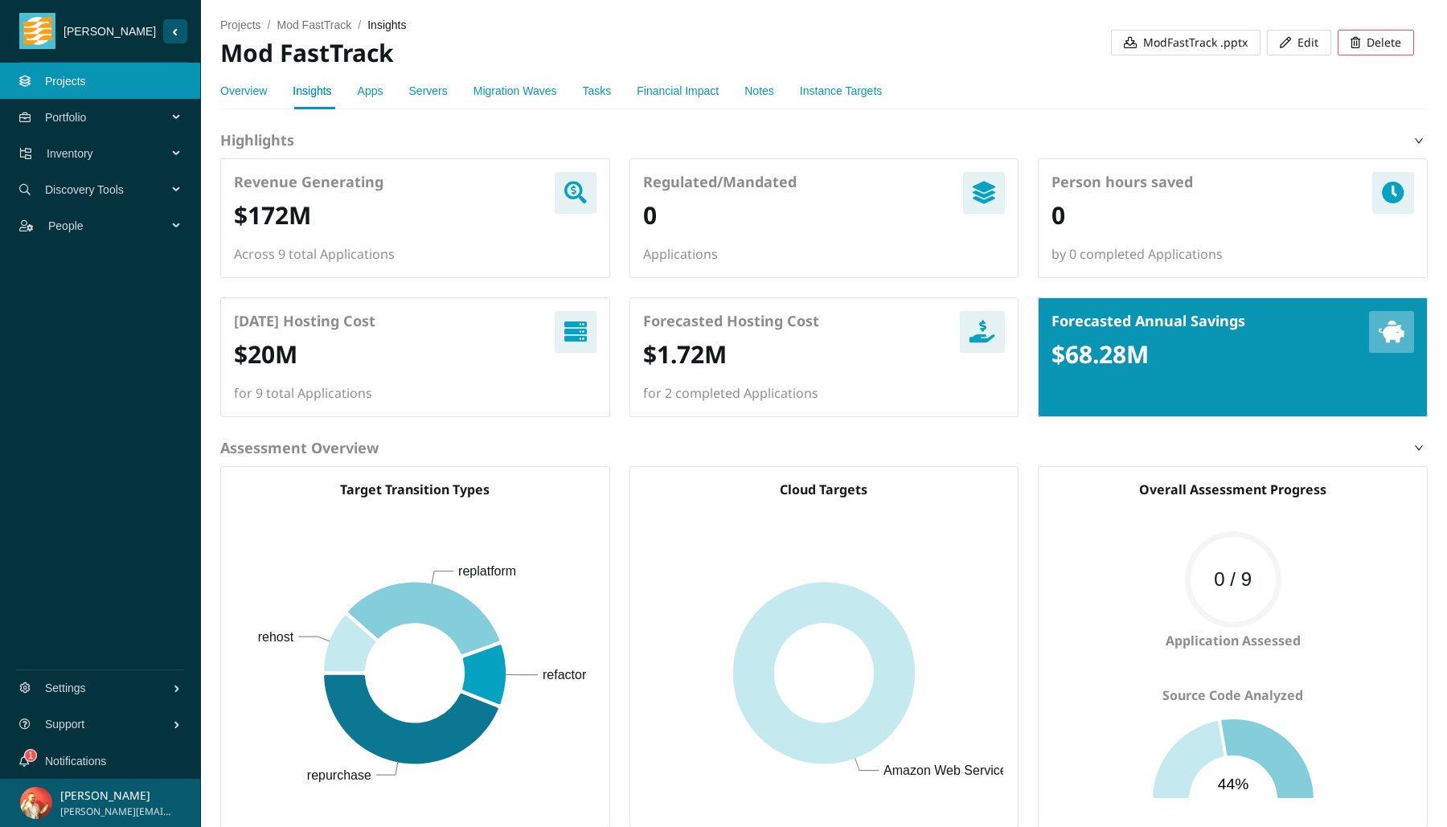
click at [277, 216] on h2 "$172M" at bounding box center [272, 215] width 77 height 33
click at [369, 90] on link "Apps" at bounding box center [371, 90] width 26 height 13
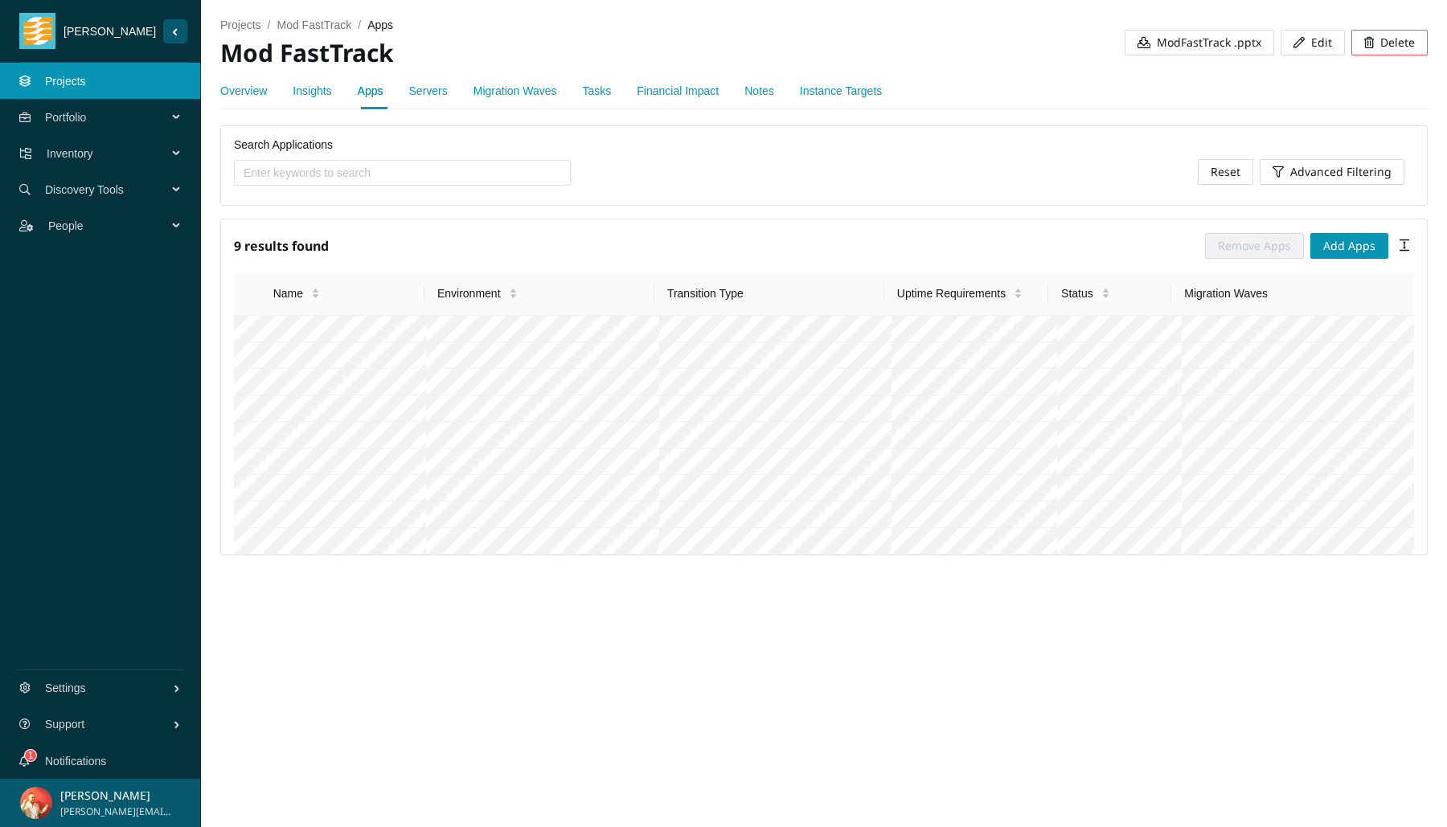
click at [428, 92] on link "Servers" at bounding box center [428, 90] width 39 height 13
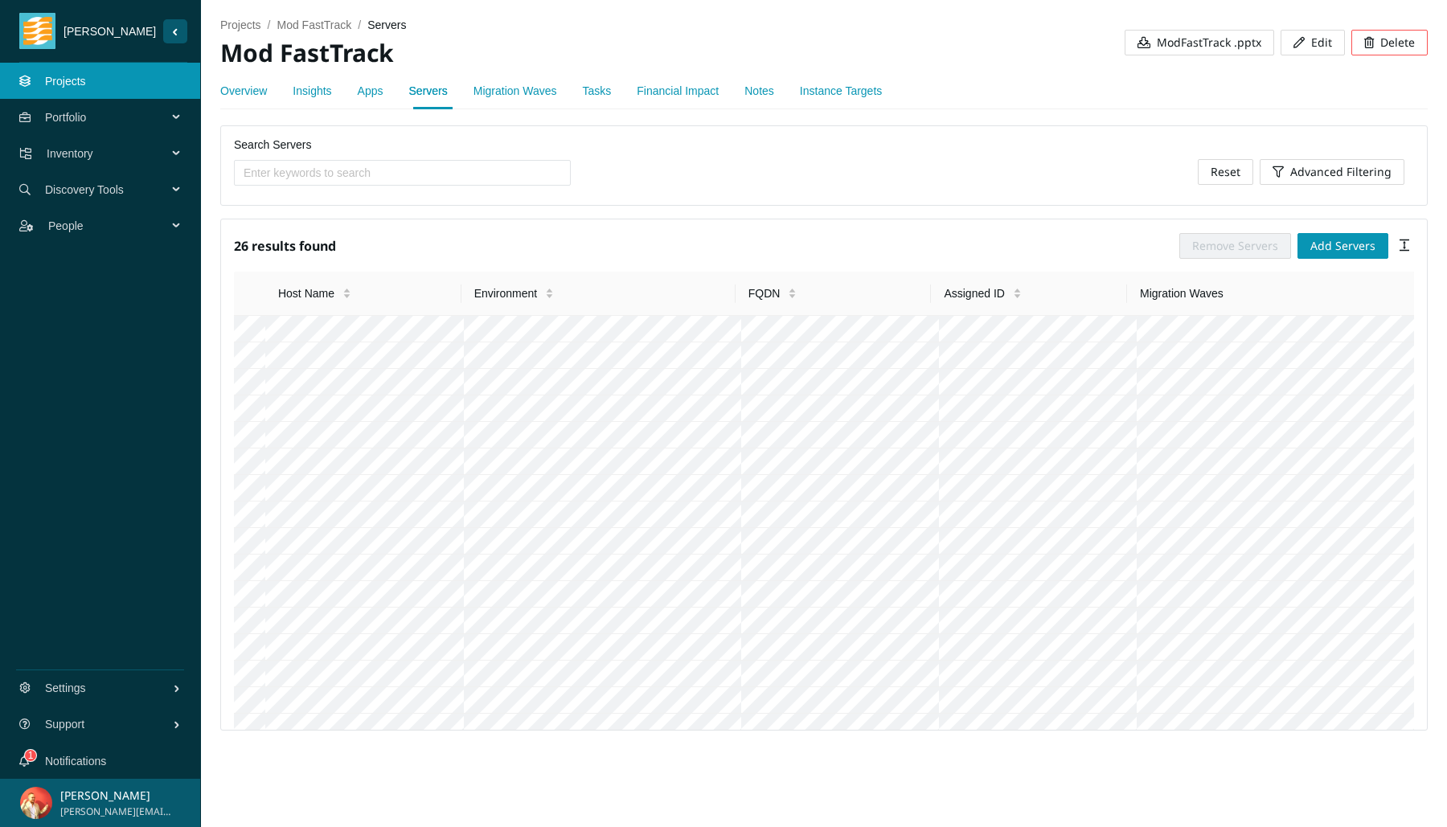
click at [539, 88] on link "Migration Waves" at bounding box center [515, 90] width 84 height 13
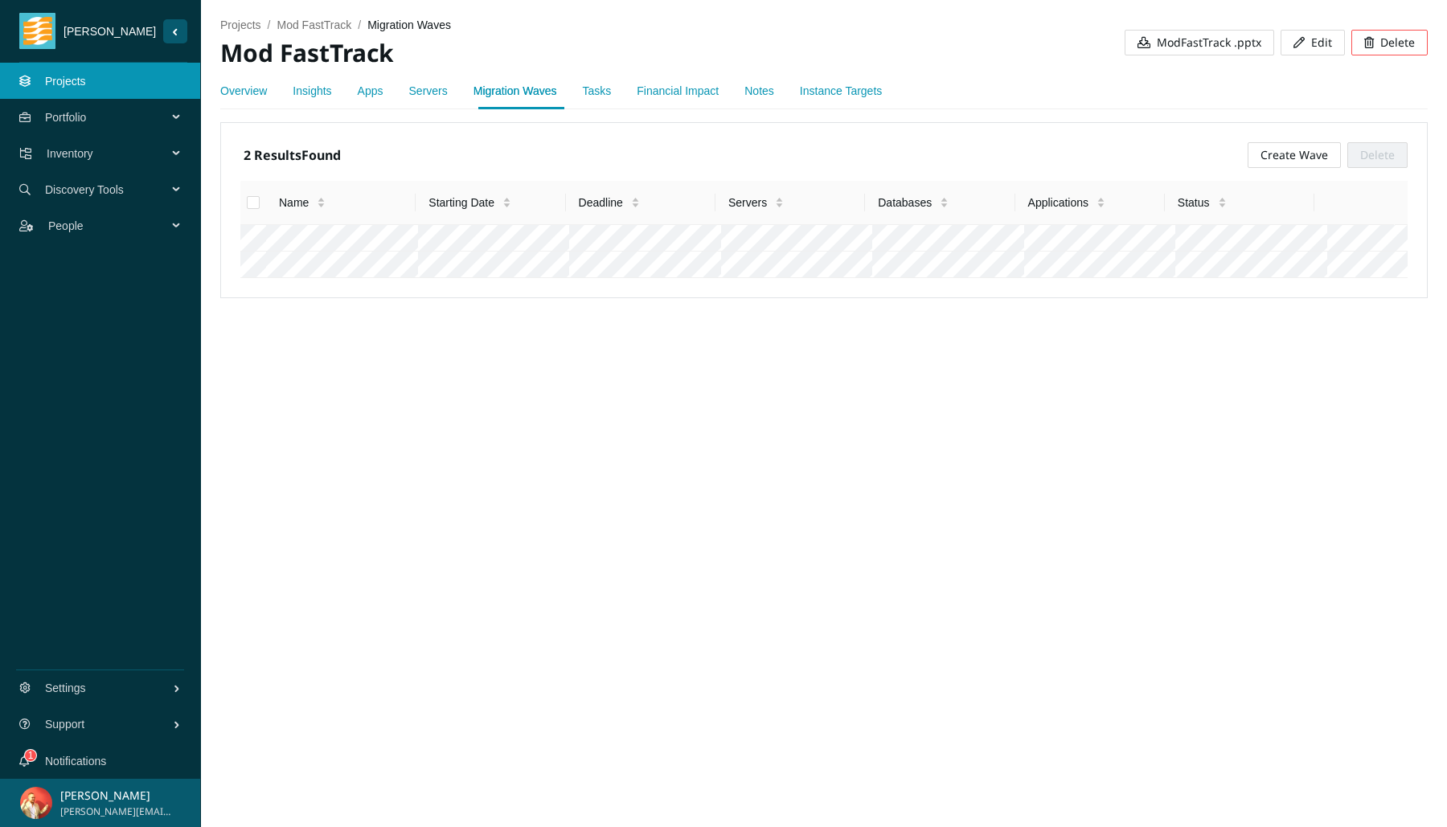
click at [612, 86] on link "Tasks" at bounding box center [597, 90] width 29 height 13
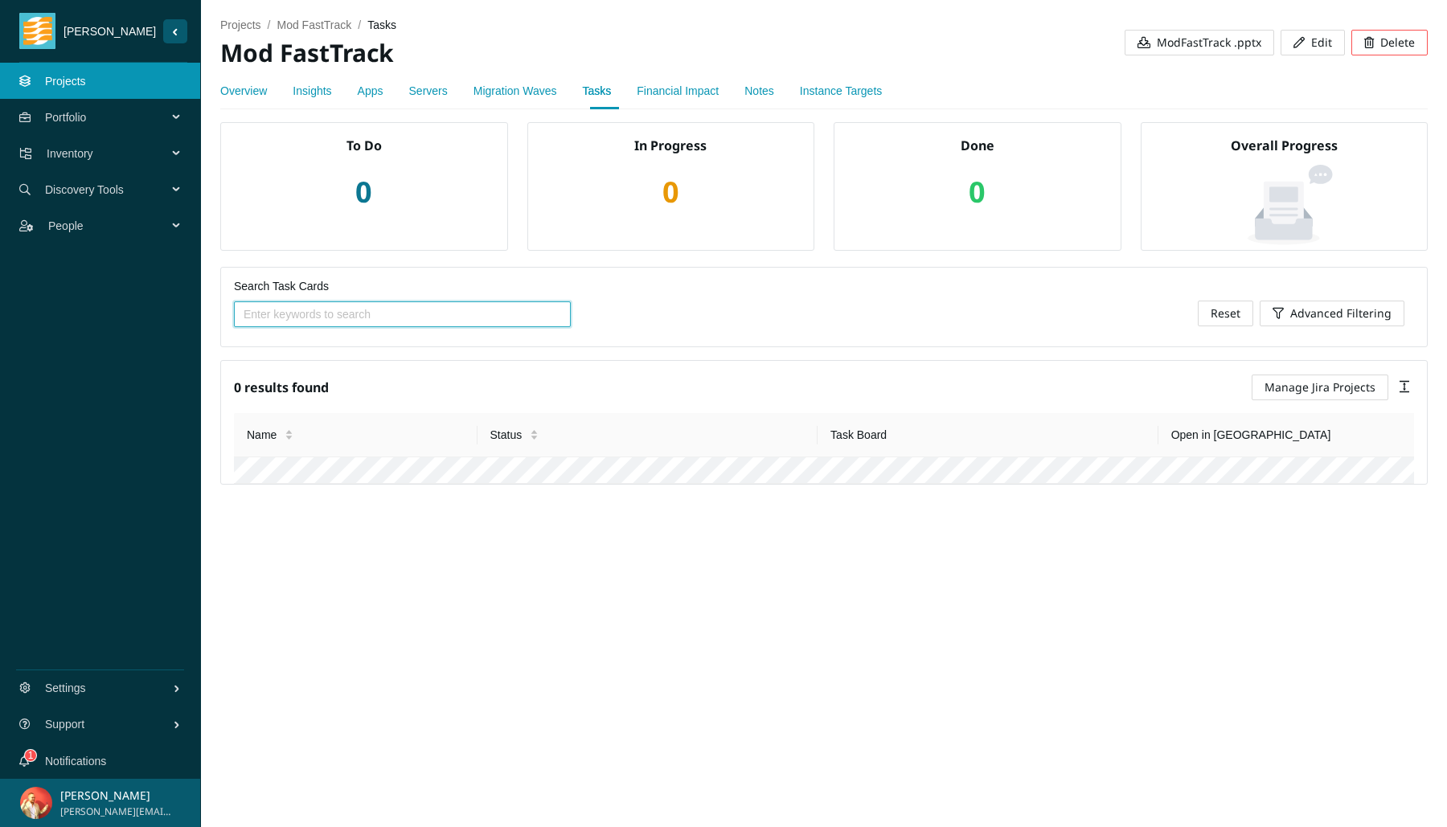
click at [707, 90] on link "Financial Impact" at bounding box center [678, 90] width 82 height 13
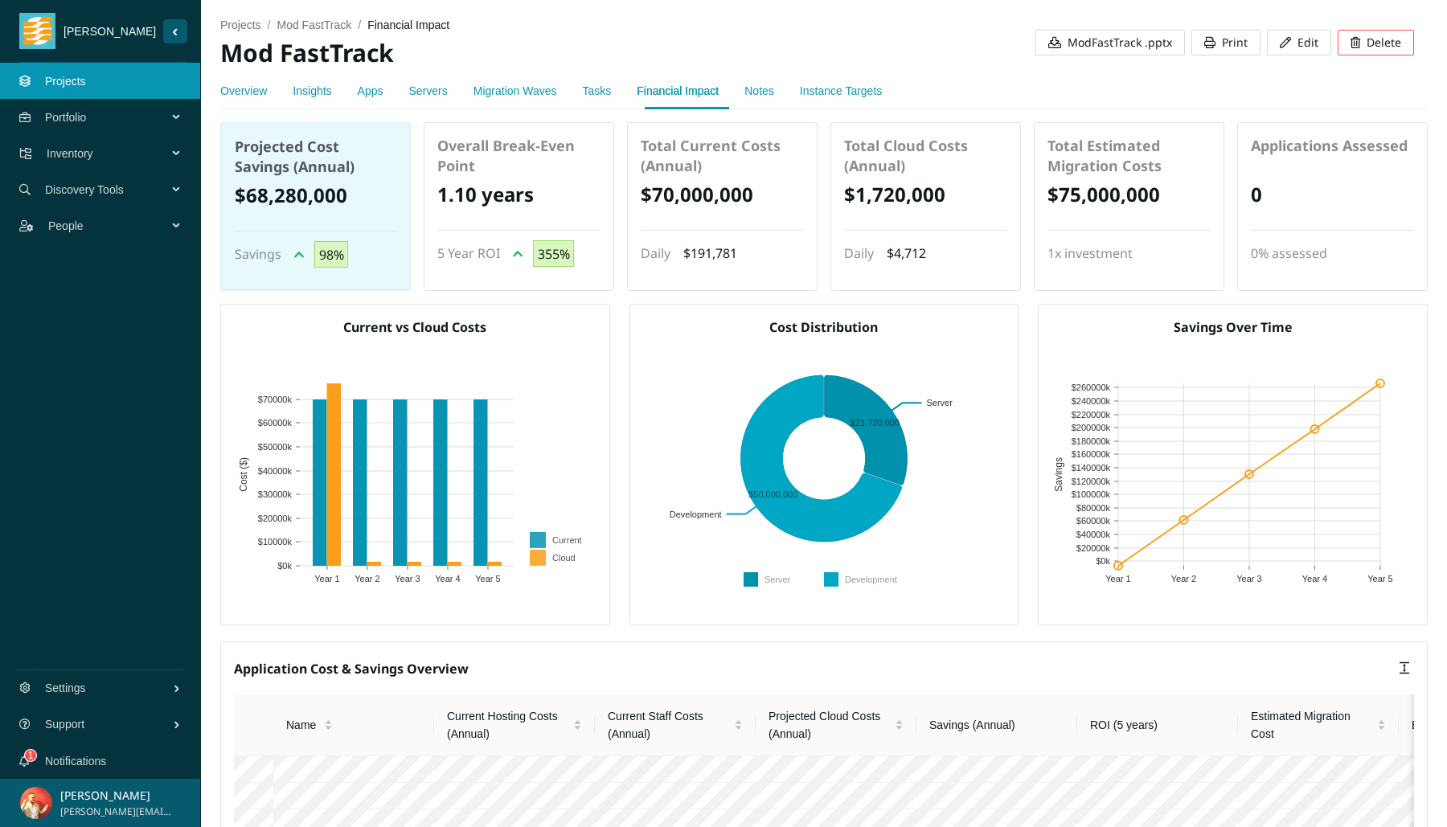
click at [182, 35] on button "Sider Navigation Menu" at bounding box center [175, 31] width 24 height 24
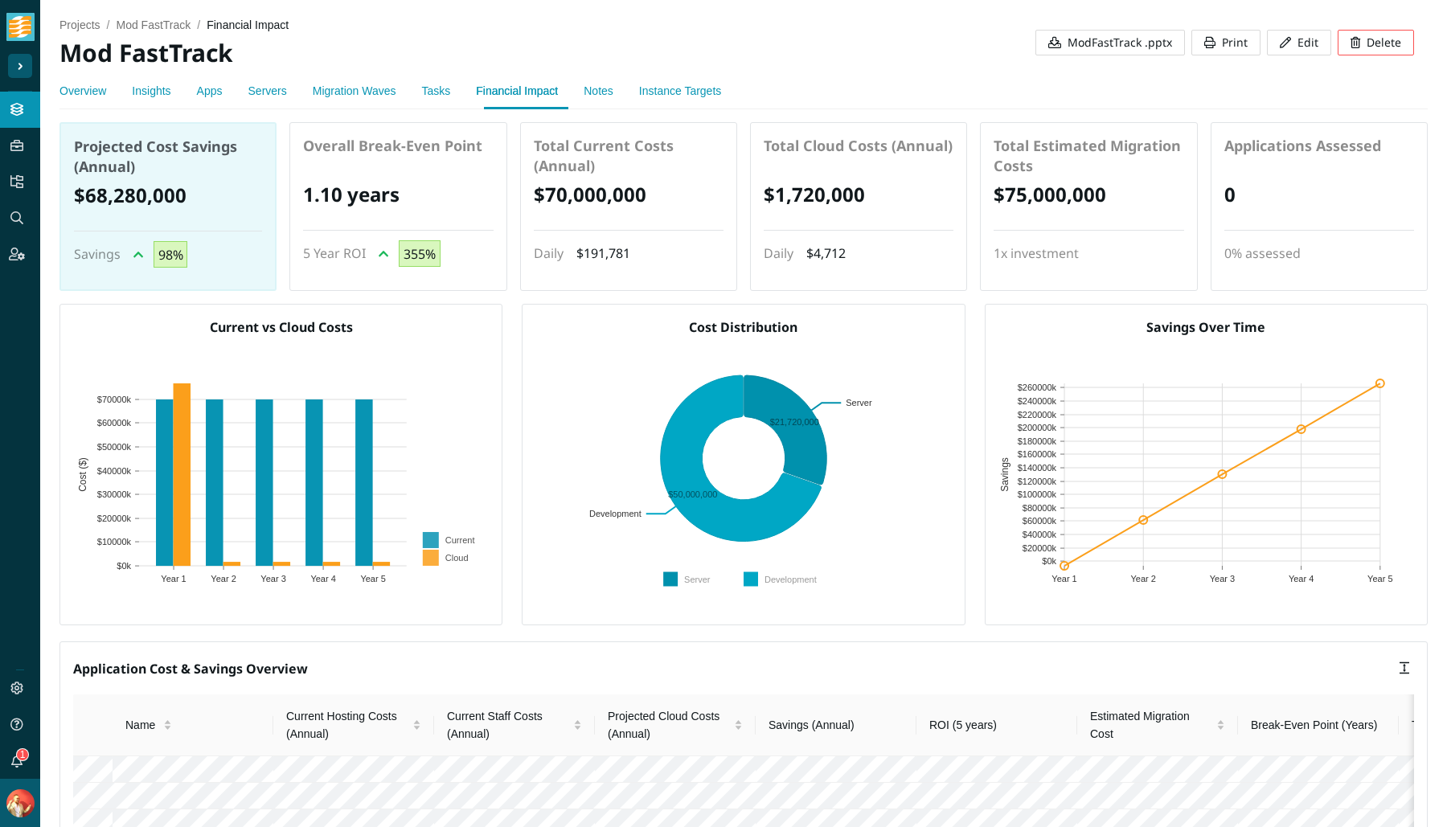
click at [603, 94] on link "Notes" at bounding box center [599, 90] width 30 height 13
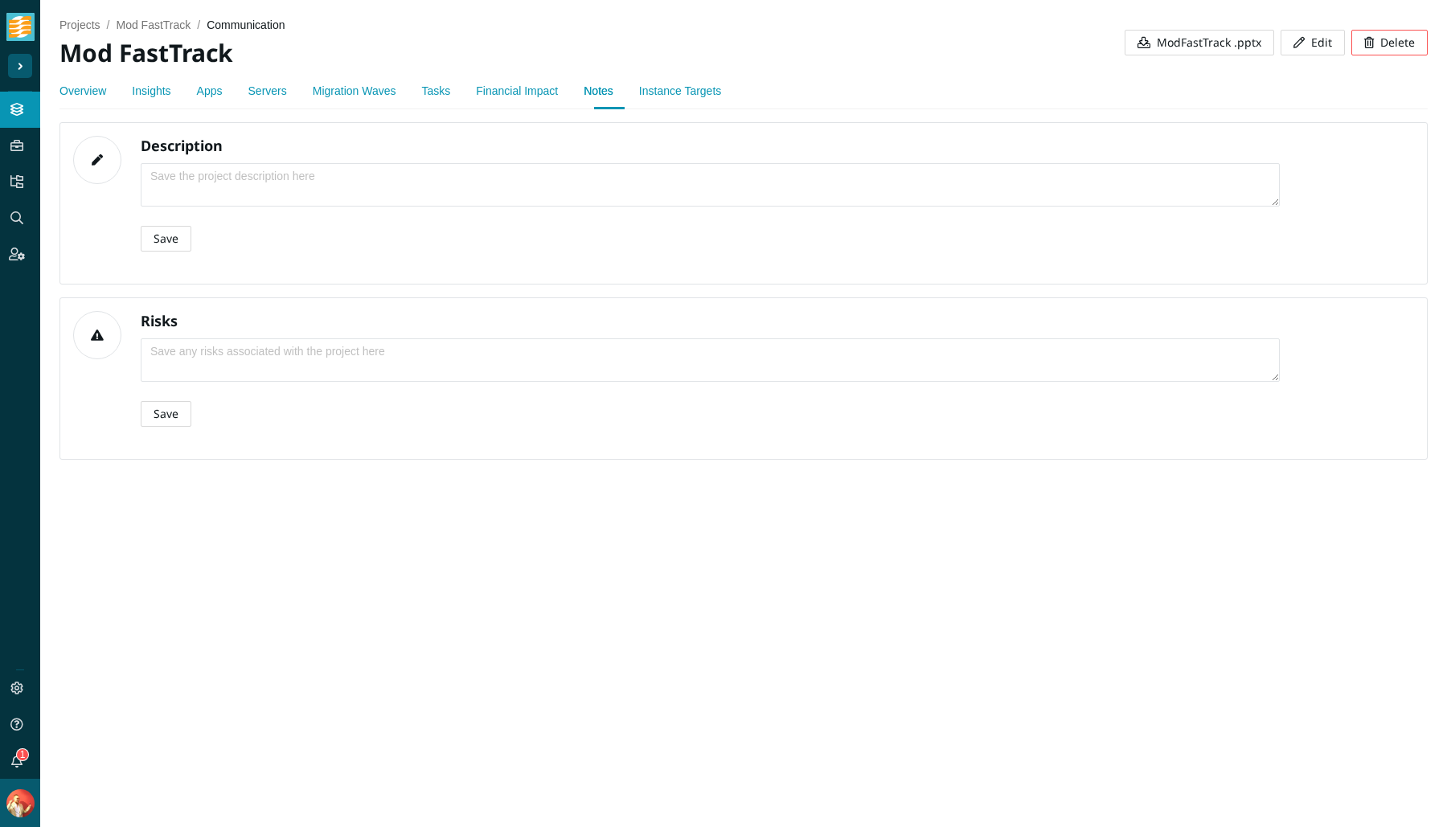
click at [718, 88] on link "Instance Targets" at bounding box center [680, 90] width 82 height 13
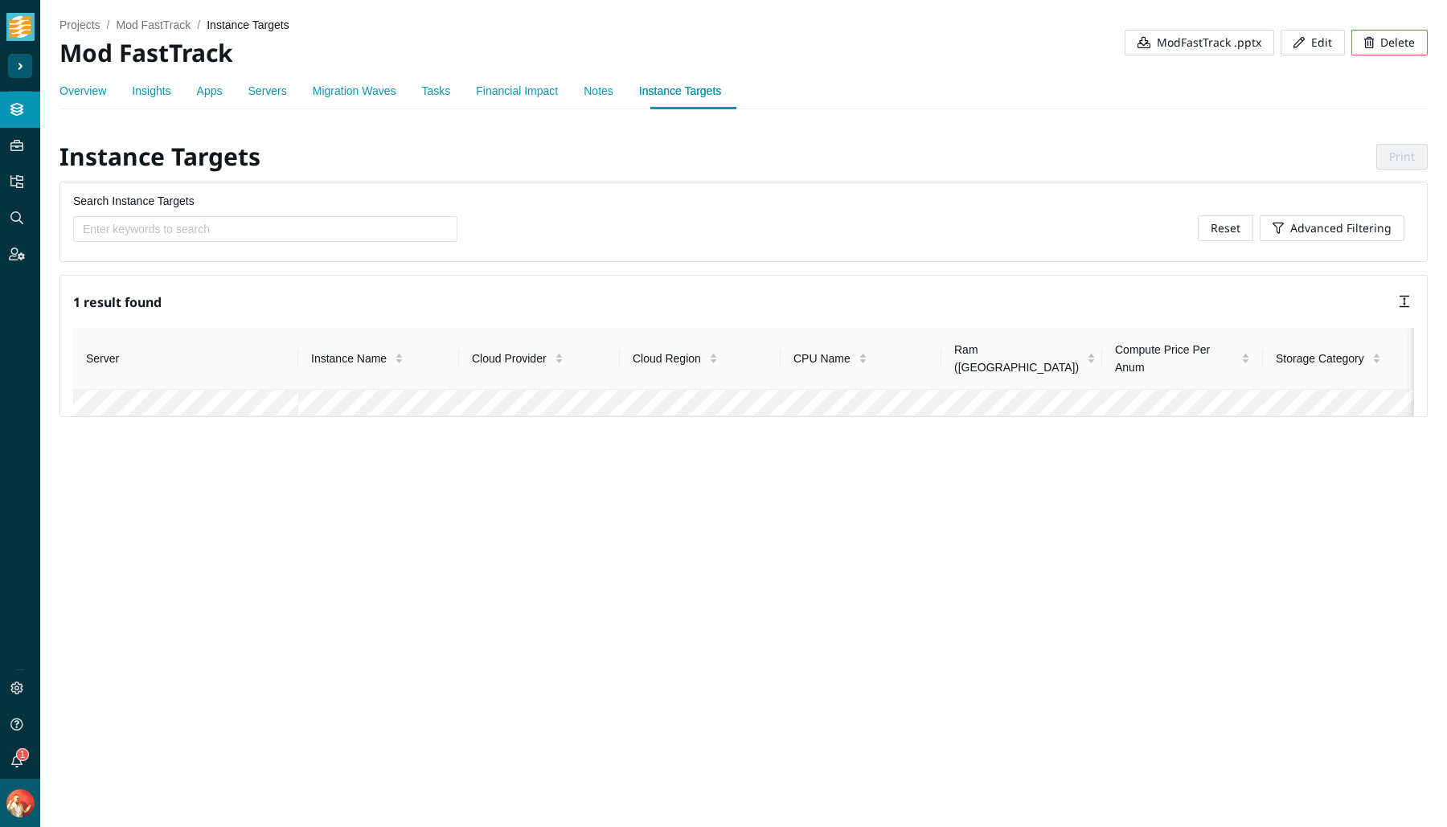
click at [1179, 45] on span "ModFastTrack .pptx" at bounding box center [1209, 43] width 105 height 18
click at [1036, 58] on div "projects / Mod FastTrack / instance targets / Mod FastTrack ModFastTrack .pptx …" at bounding box center [743, 36] width 1368 height 72
click at [267, 91] on link "Servers" at bounding box center [267, 90] width 39 height 13
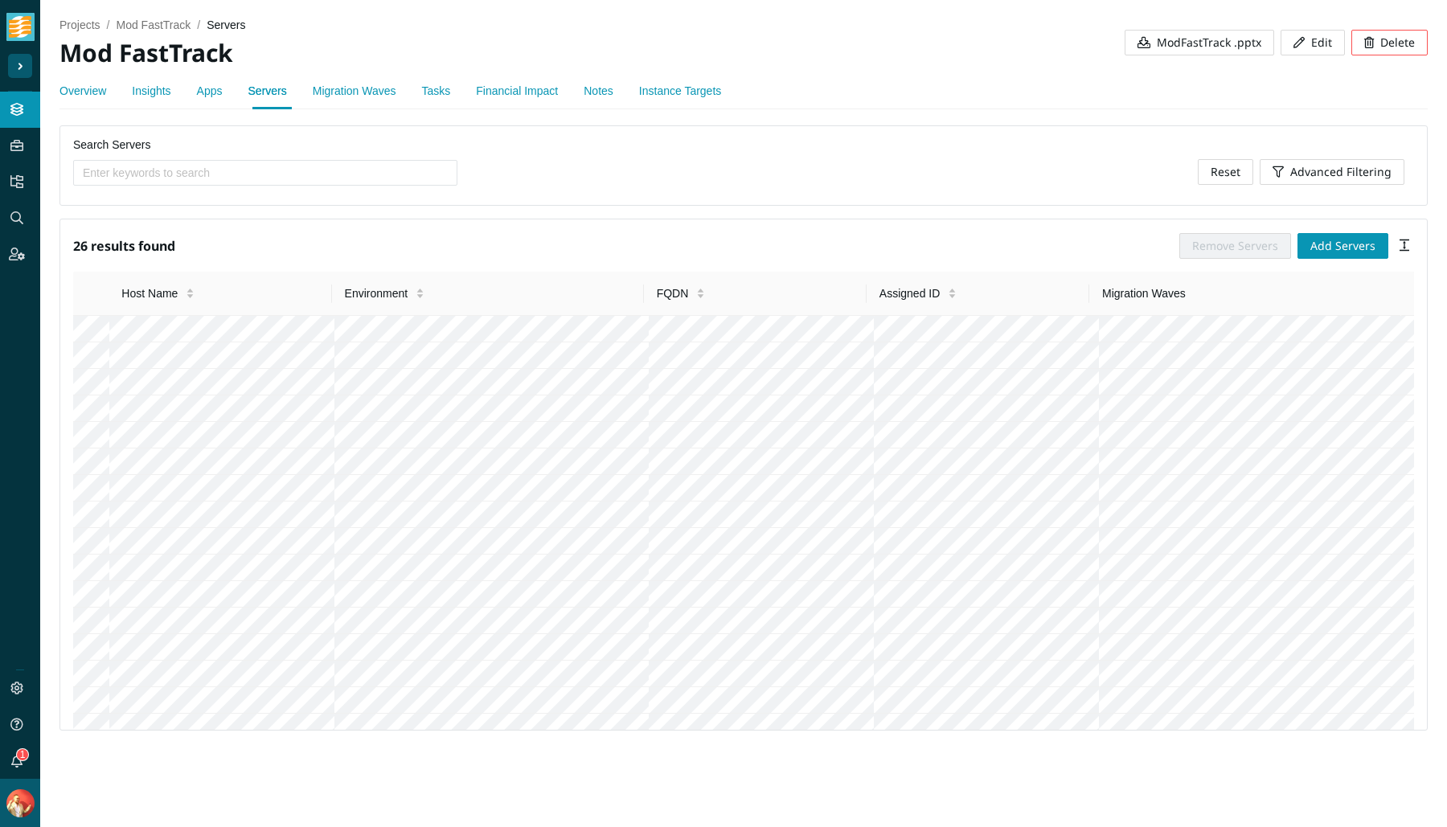
click at [207, 87] on link "Apps" at bounding box center [210, 90] width 26 height 13
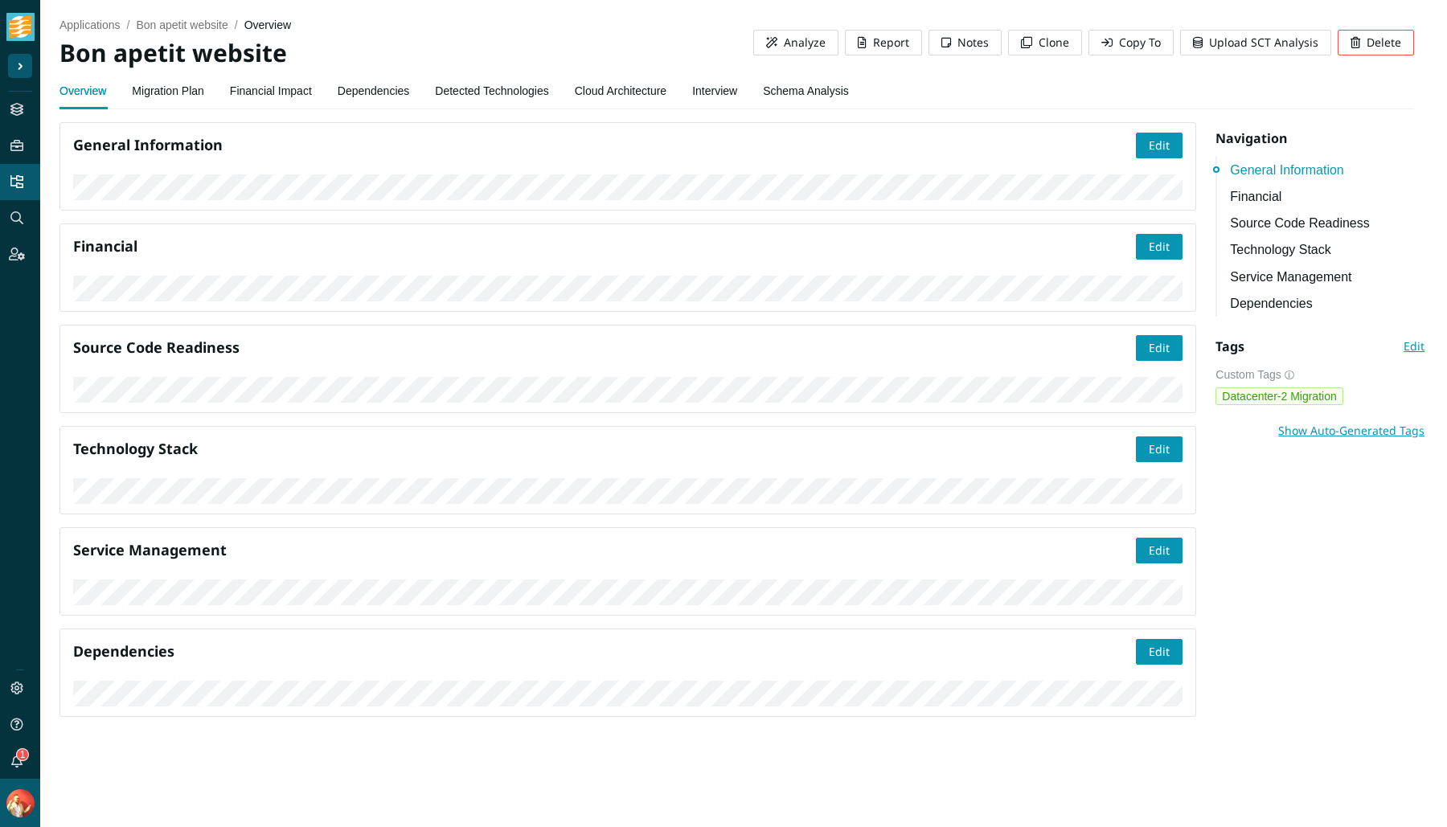
click at [1228, 49] on span "Upload SCT Analysis" at bounding box center [1263, 43] width 109 height 18
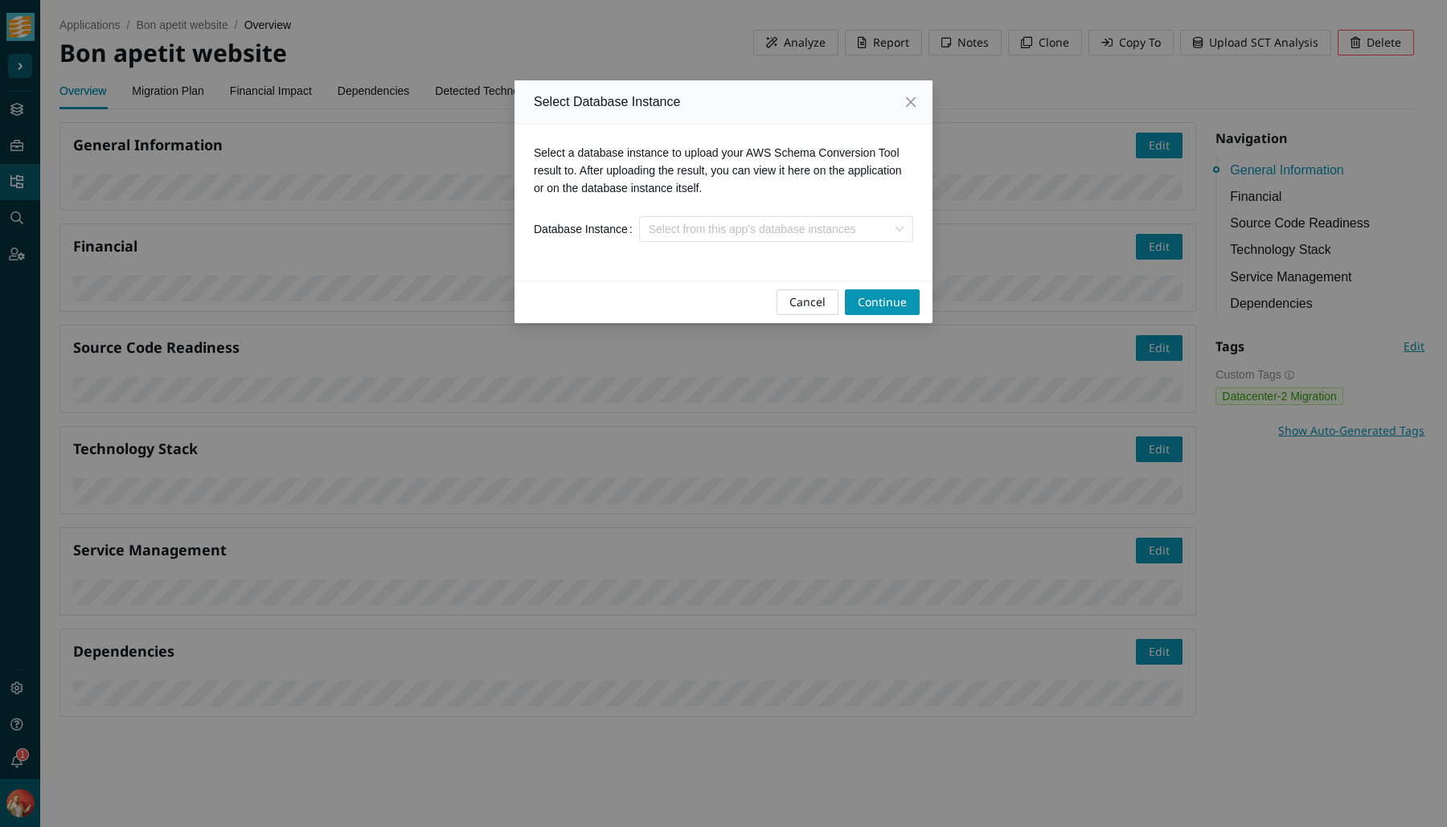
click at [720, 226] on input "search" at bounding box center [771, 229] width 244 height 24
click at [723, 260] on div "Bonappetit Product database (Production)" at bounding box center [776, 260] width 252 height 18
click at [859, 302] on span "Continue" at bounding box center [882, 302] width 49 height 18
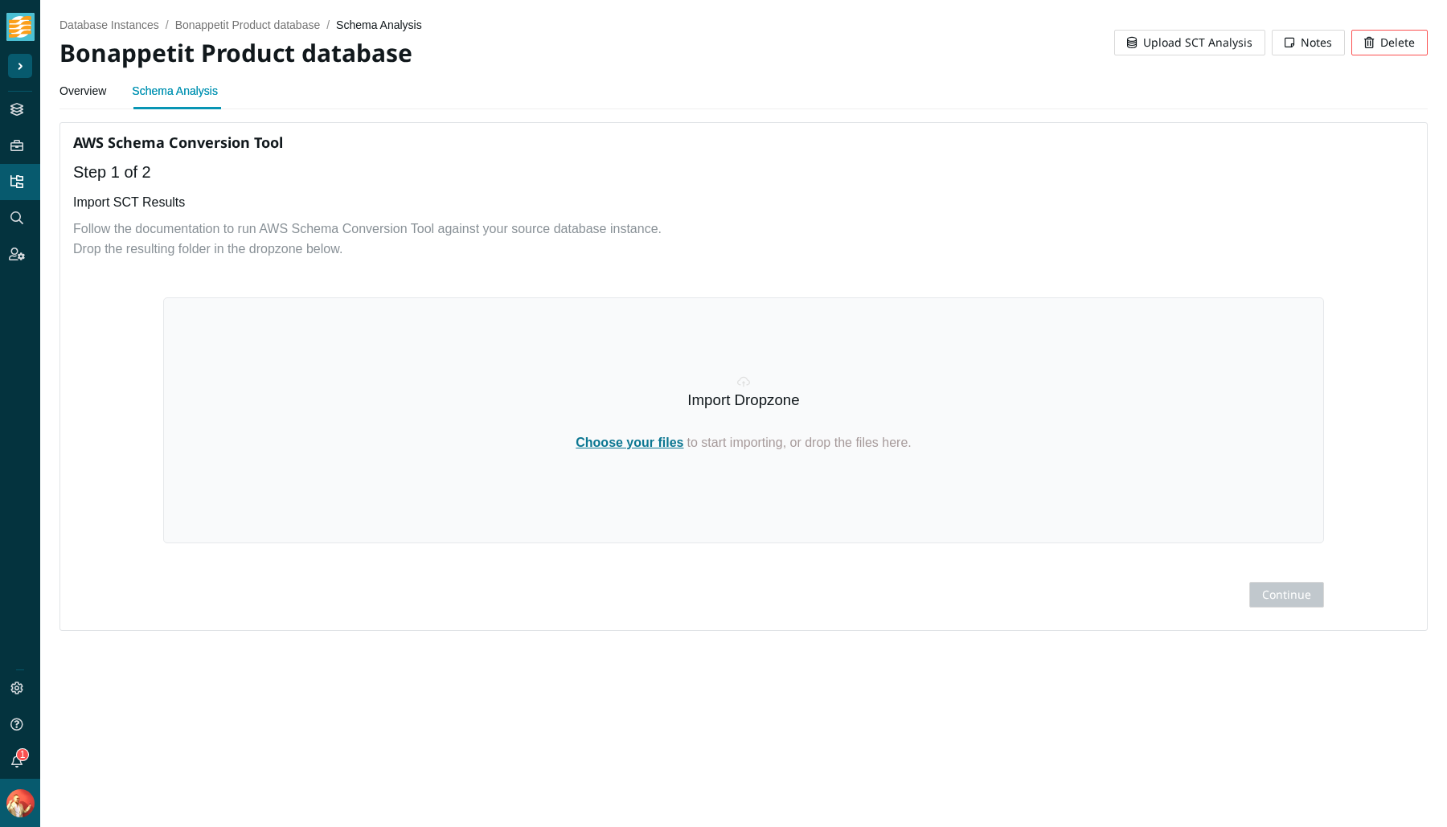
click at [100, 92] on link "Overview" at bounding box center [82, 91] width 47 height 32
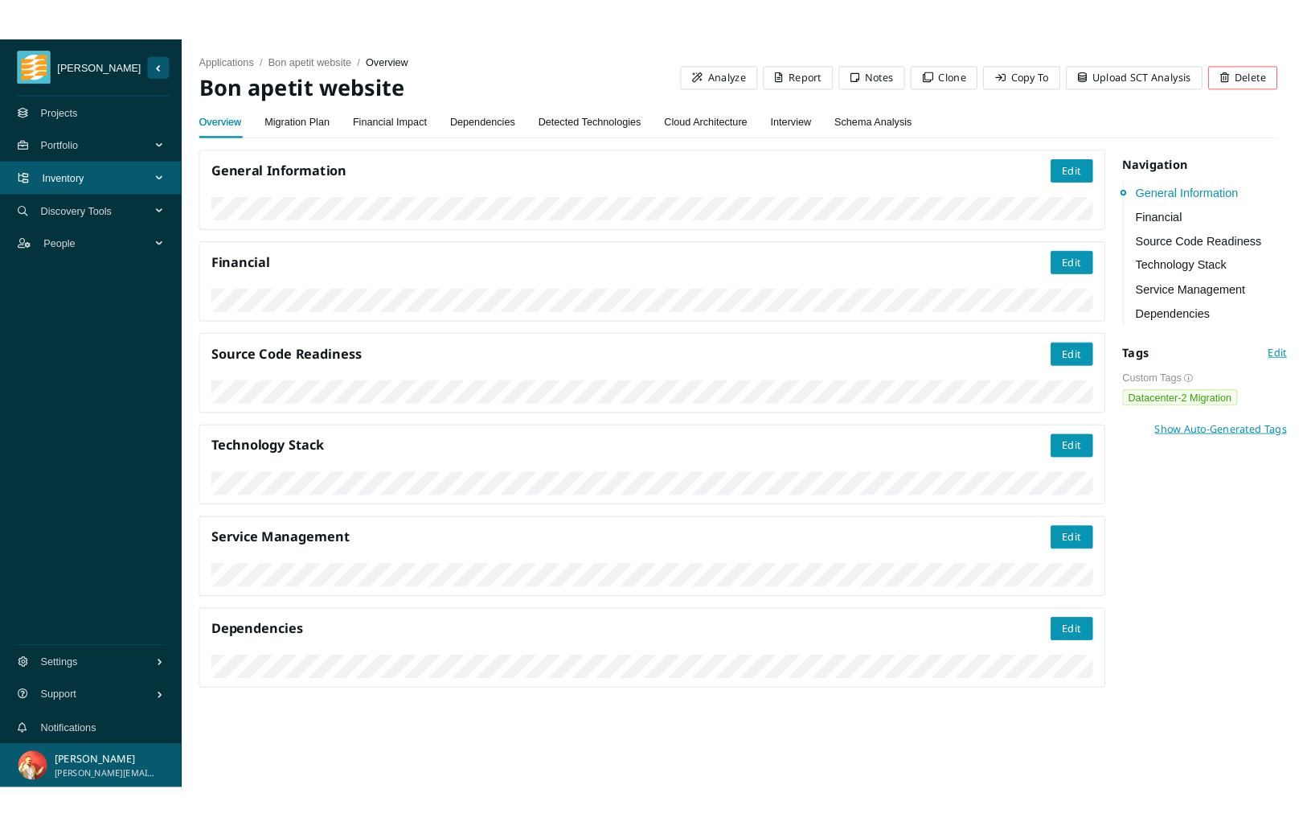
scroll to position [319, 0]
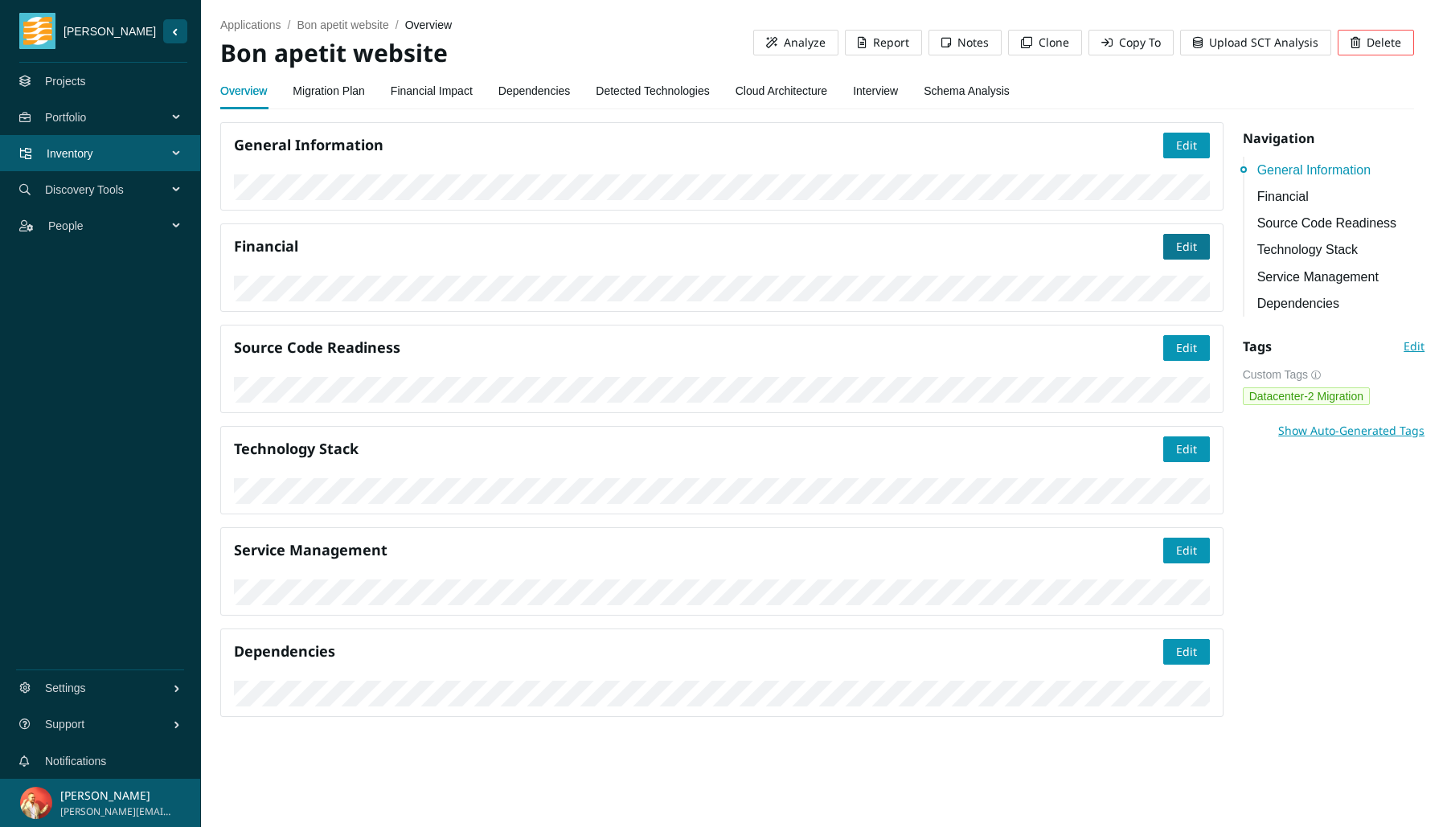
click at [1163, 260] on button "Edit" at bounding box center [1186, 247] width 47 height 26
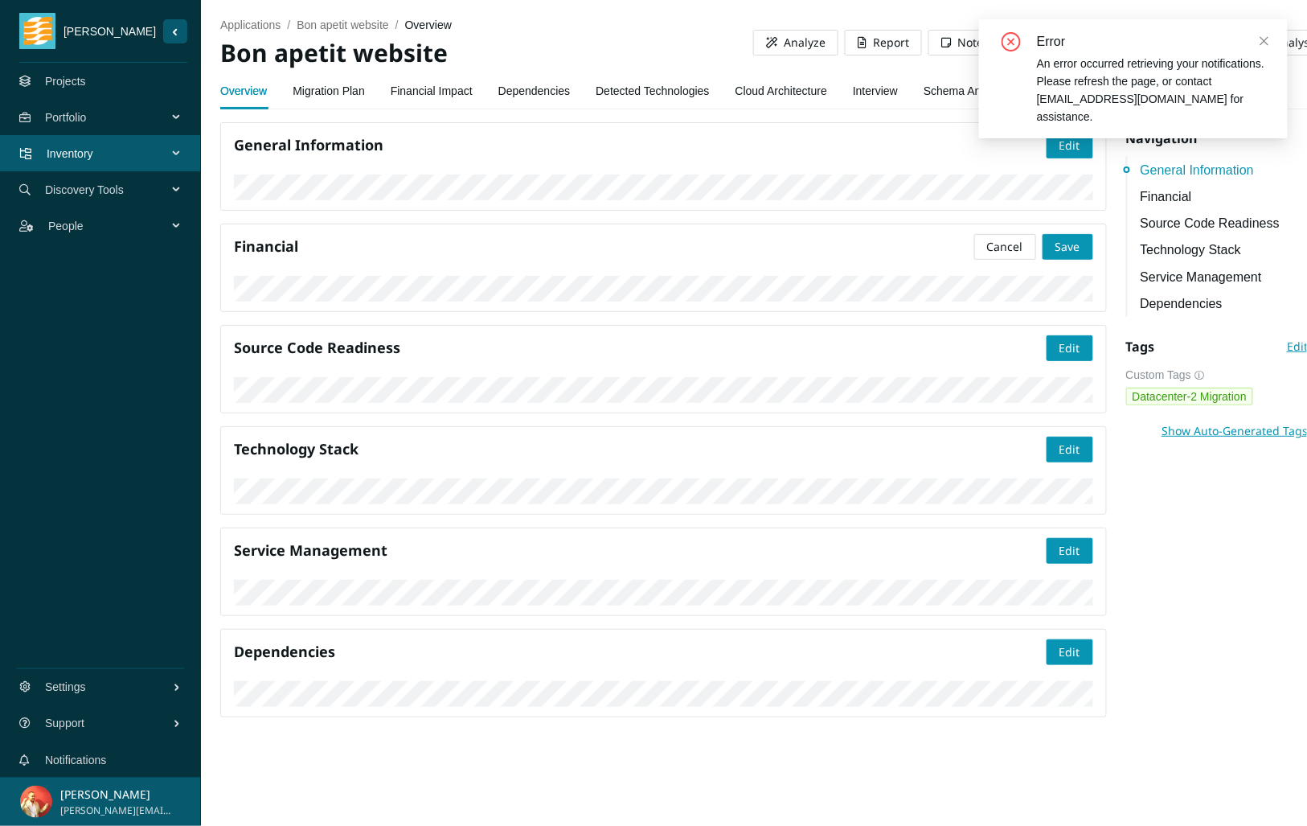
scroll to position [328, 0]
